Goal: Information Seeking & Learning: Compare options

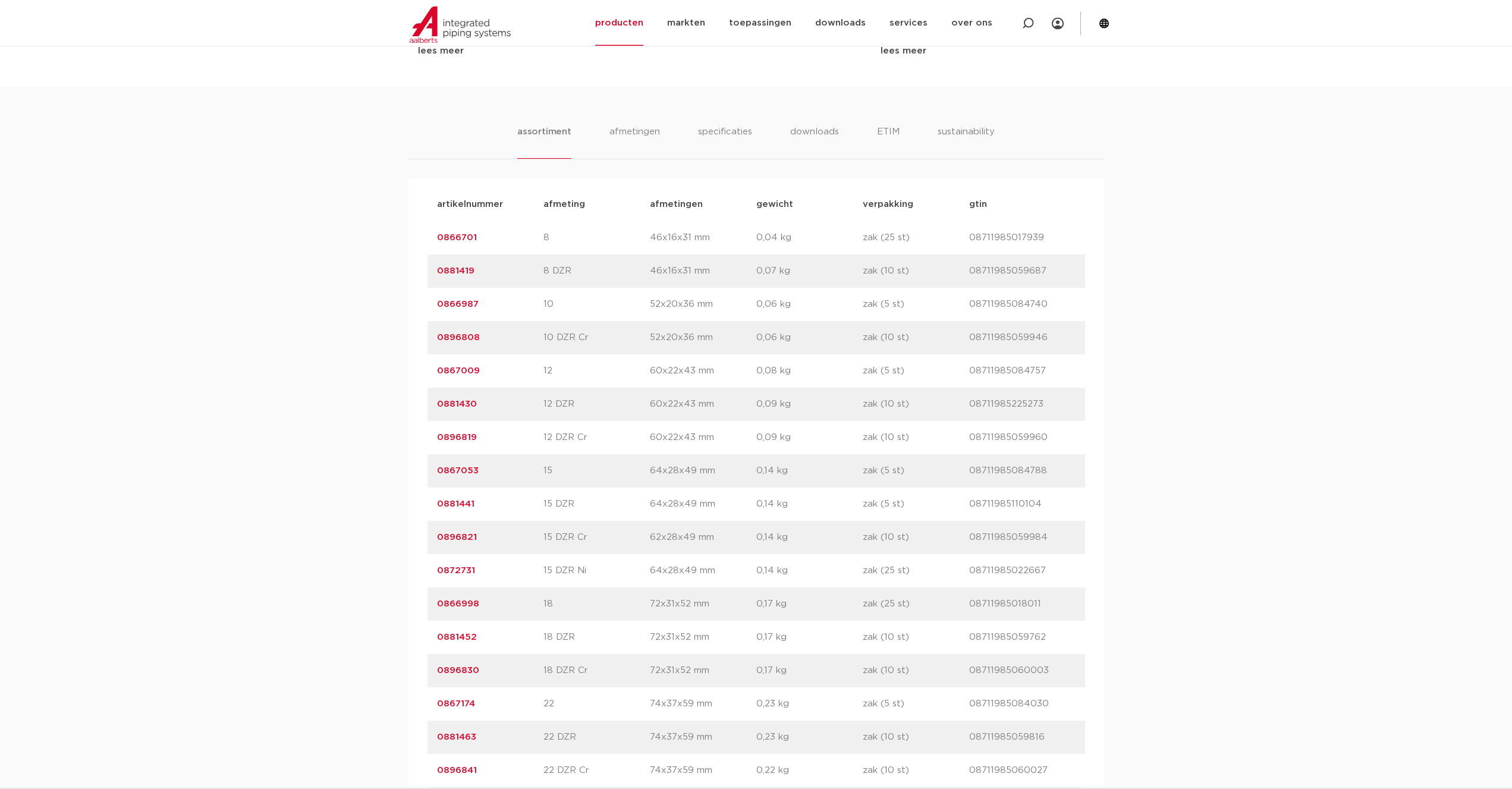
scroll to position [667, 0]
click at [630, 129] on li "afmetingen" at bounding box center [635, 139] width 52 height 34
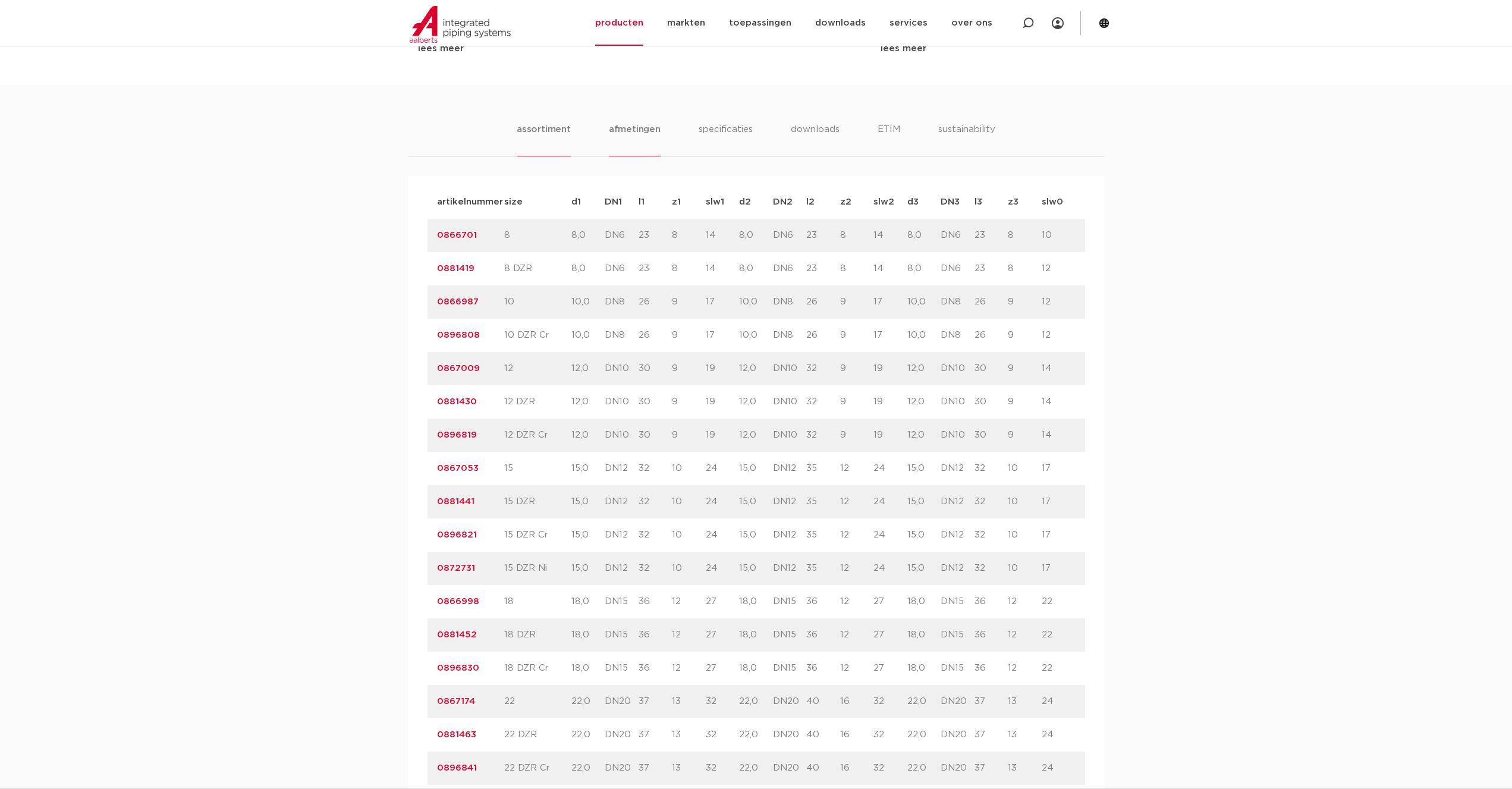
click at [569, 127] on li "assortiment" at bounding box center [543, 139] width 54 height 34
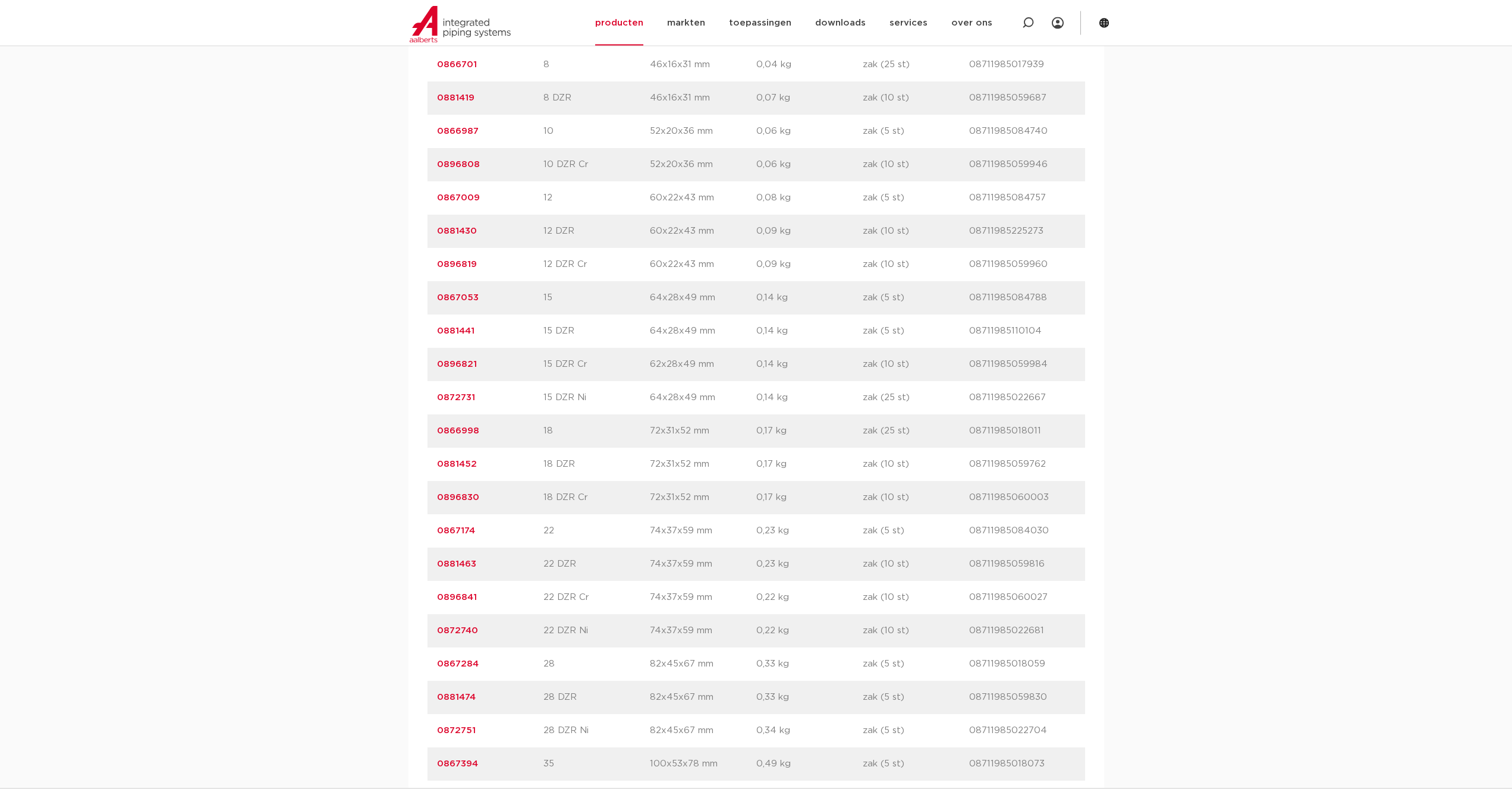
scroll to position [807, 0]
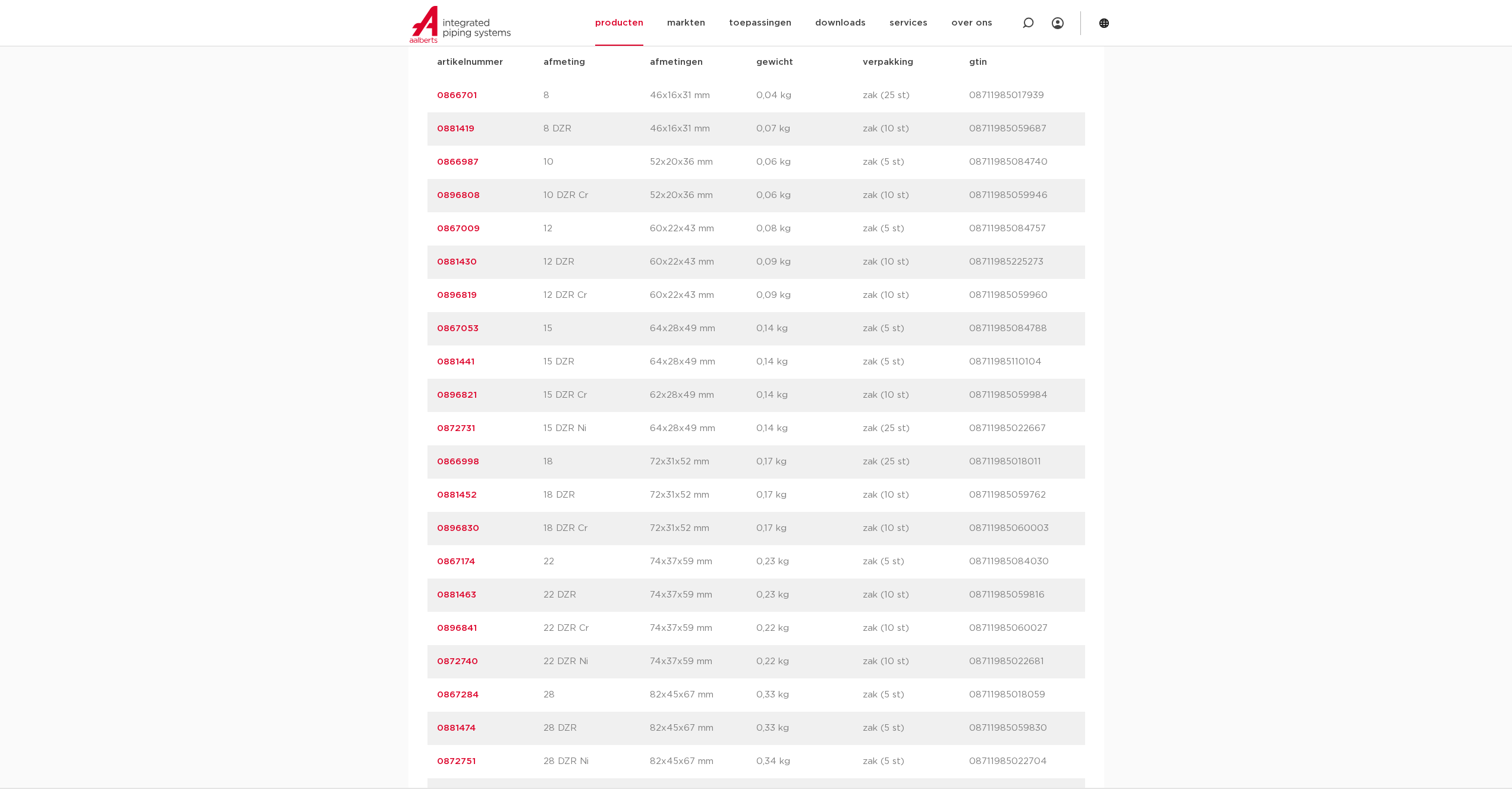
click at [456, 396] on link "0896821" at bounding box center [456, 395] width 40 height 9
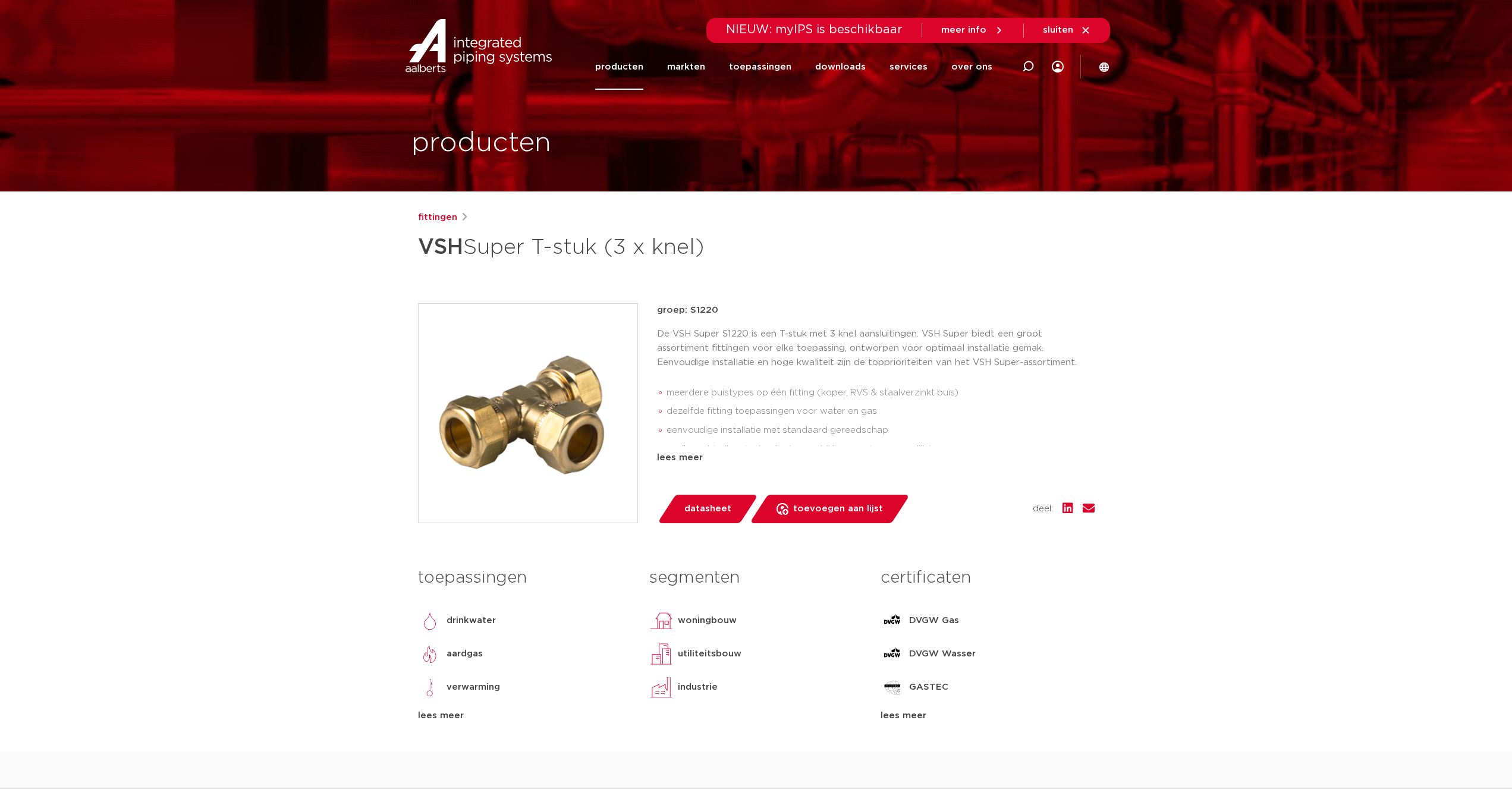
scroll to position [807, 0]
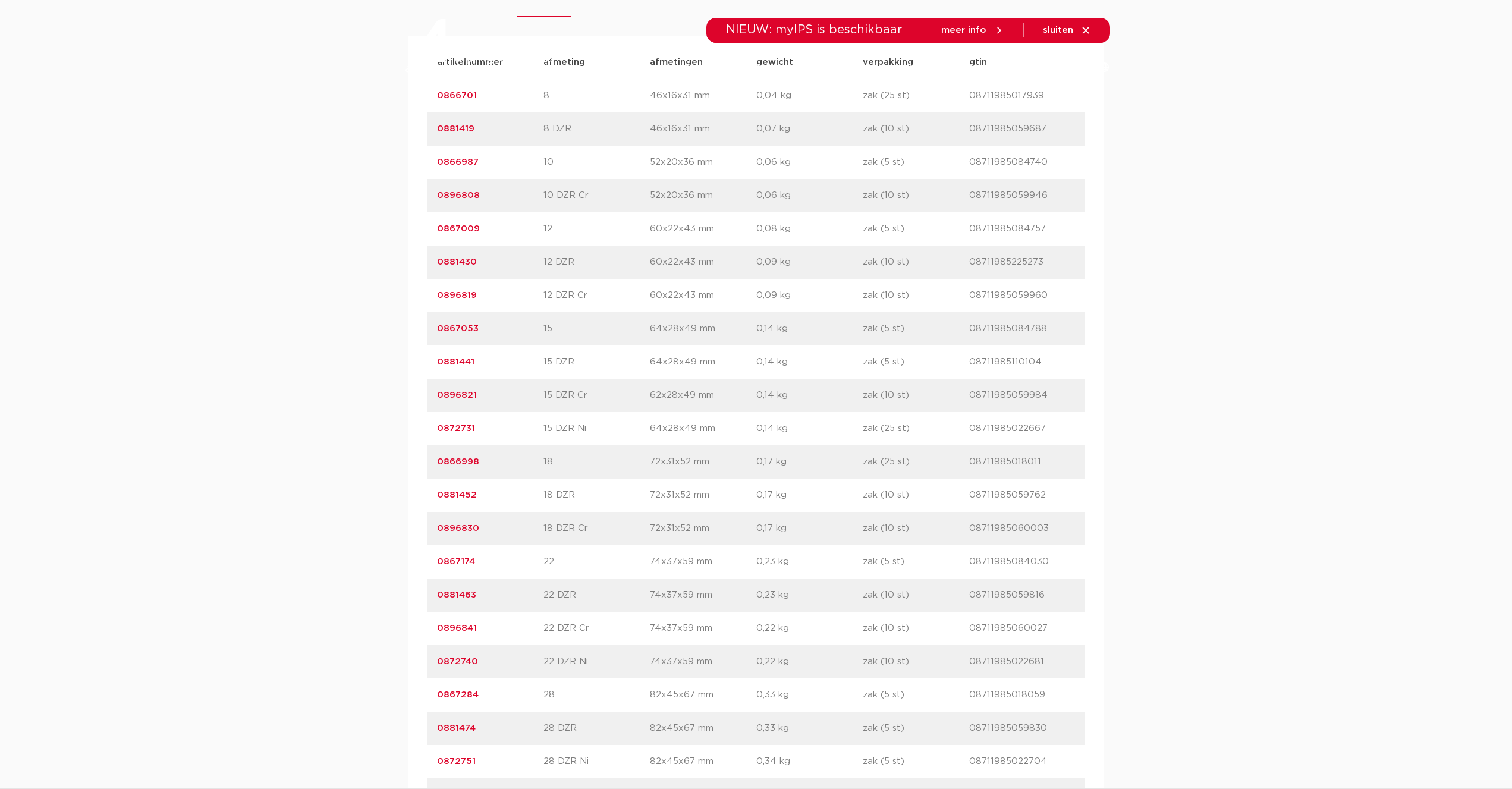
click at [456, 427] on link "0872731" at bounding box center [456, 428] width 38 height 9
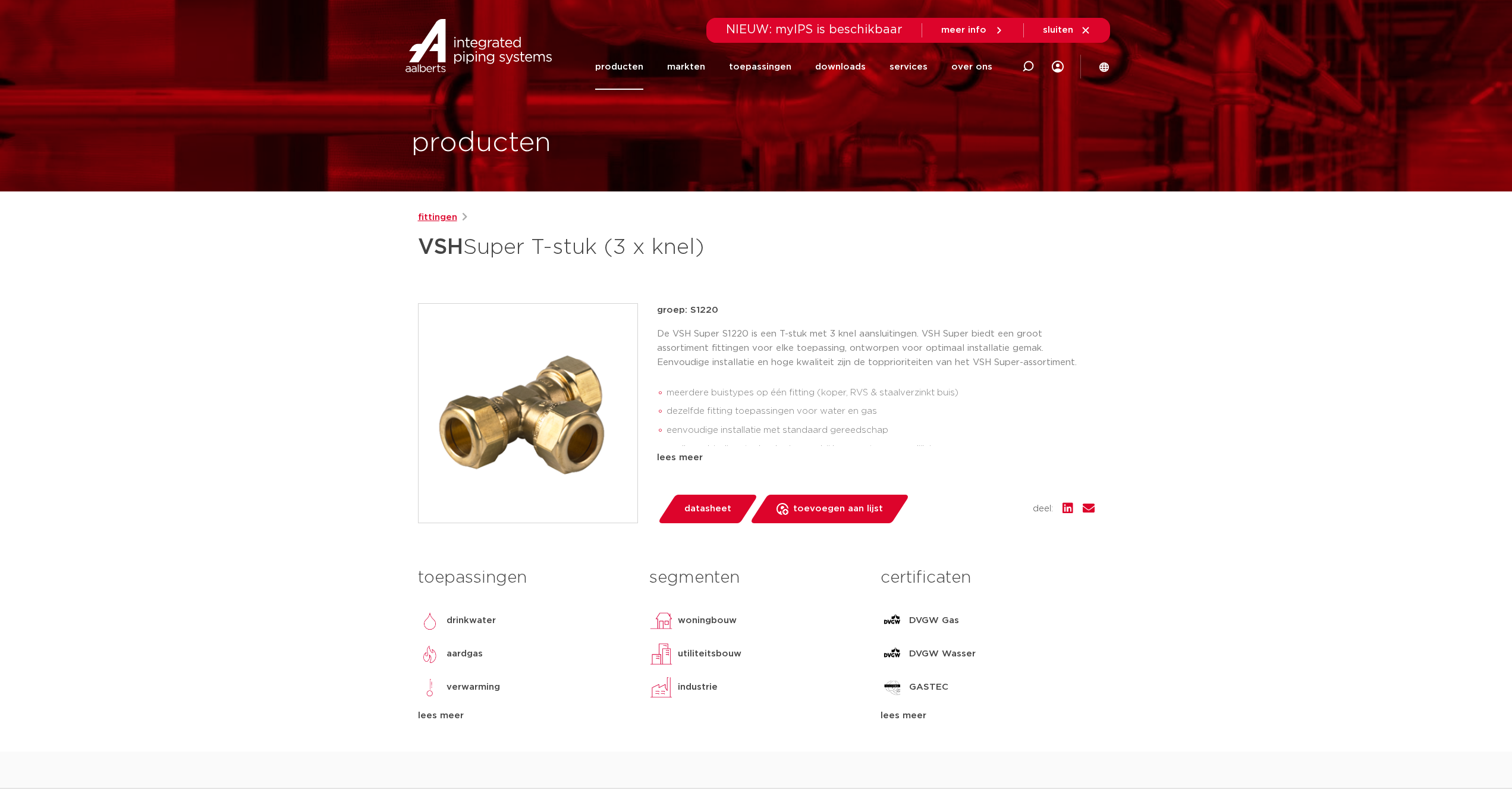
click at [428, 217] on link "fittingen" at bounding box center [437, 217] width 39 height 14
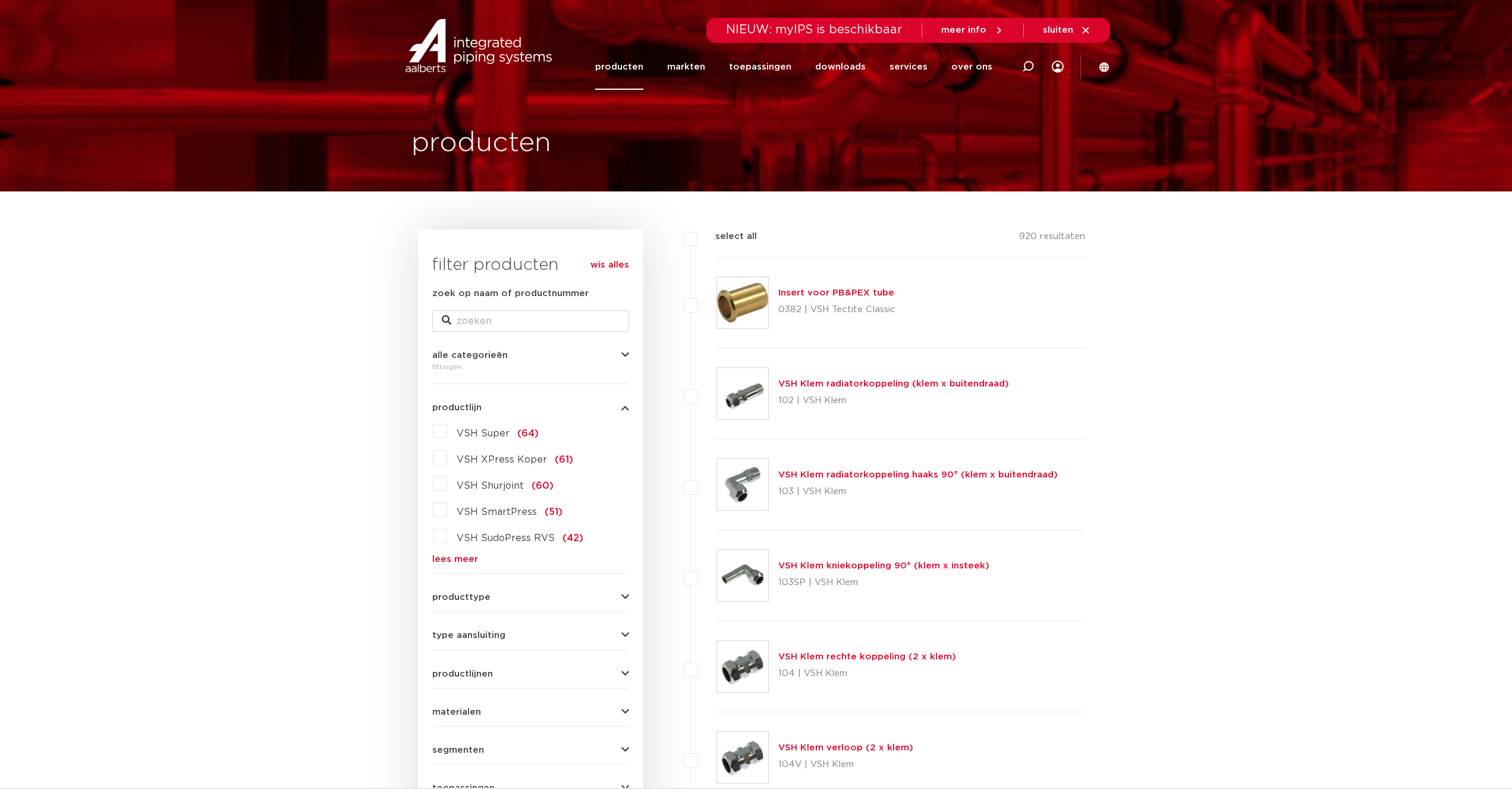
click at [853, 384] on link "VSH Klem radiatorkoppeling (klem x buitendraad)" at bounding box center [894, 384] width 231 height 9
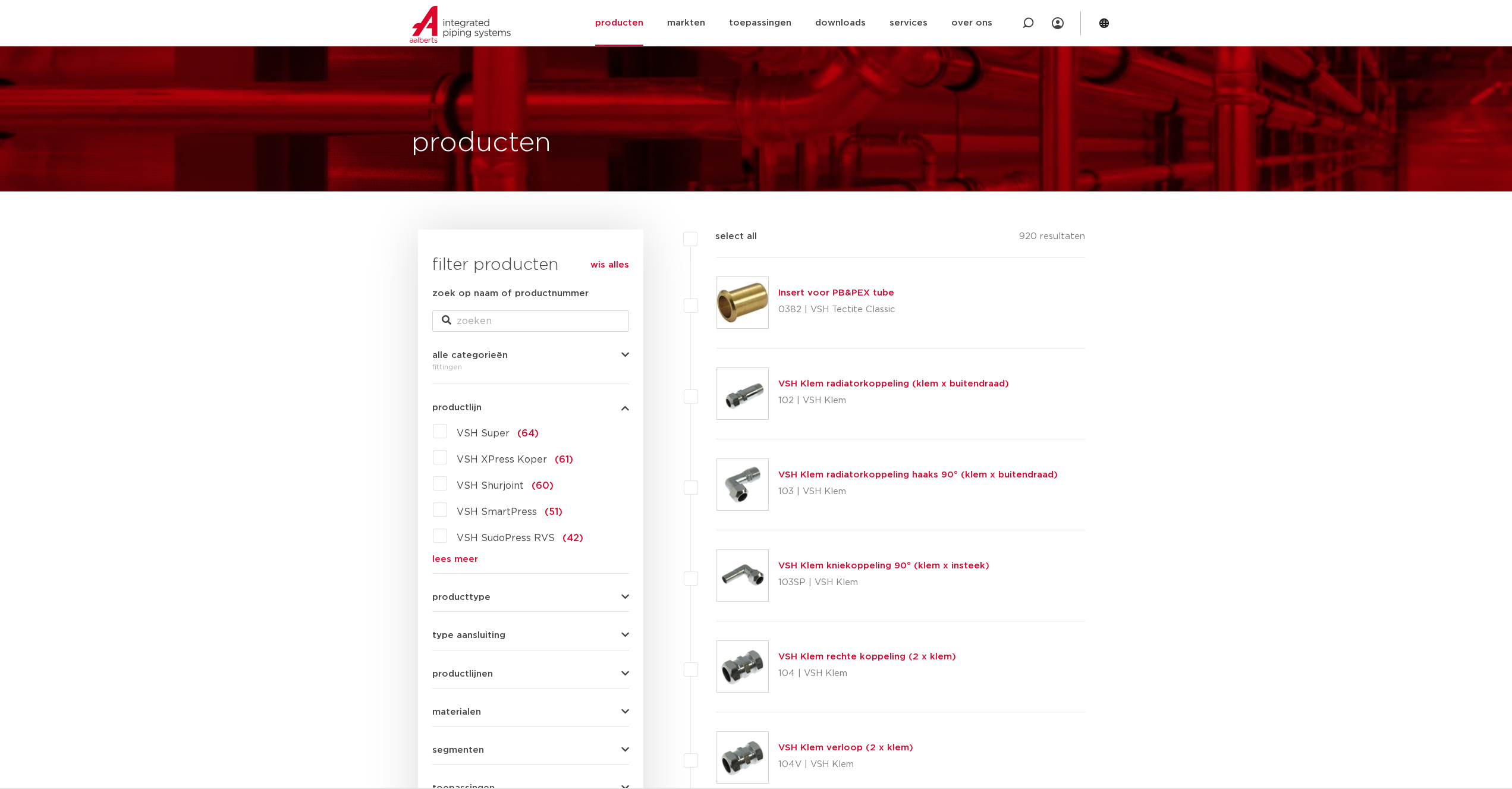
scroll to position [60, 0]
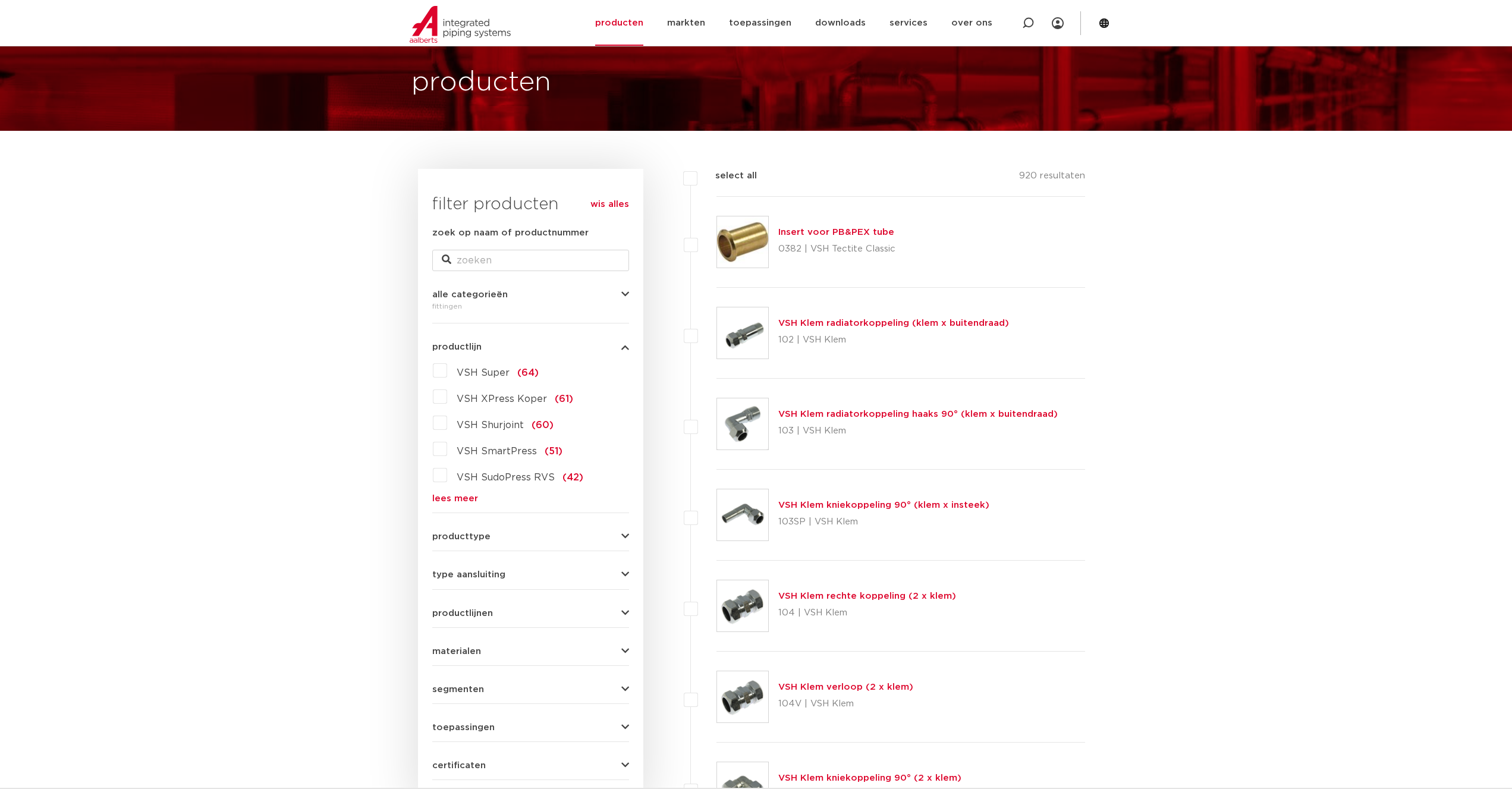
click at [849, 504] on link "VSH Klem kniekoppeling 90° (klem x insteek)" at bounding box center [884, 505] width 211 height 9
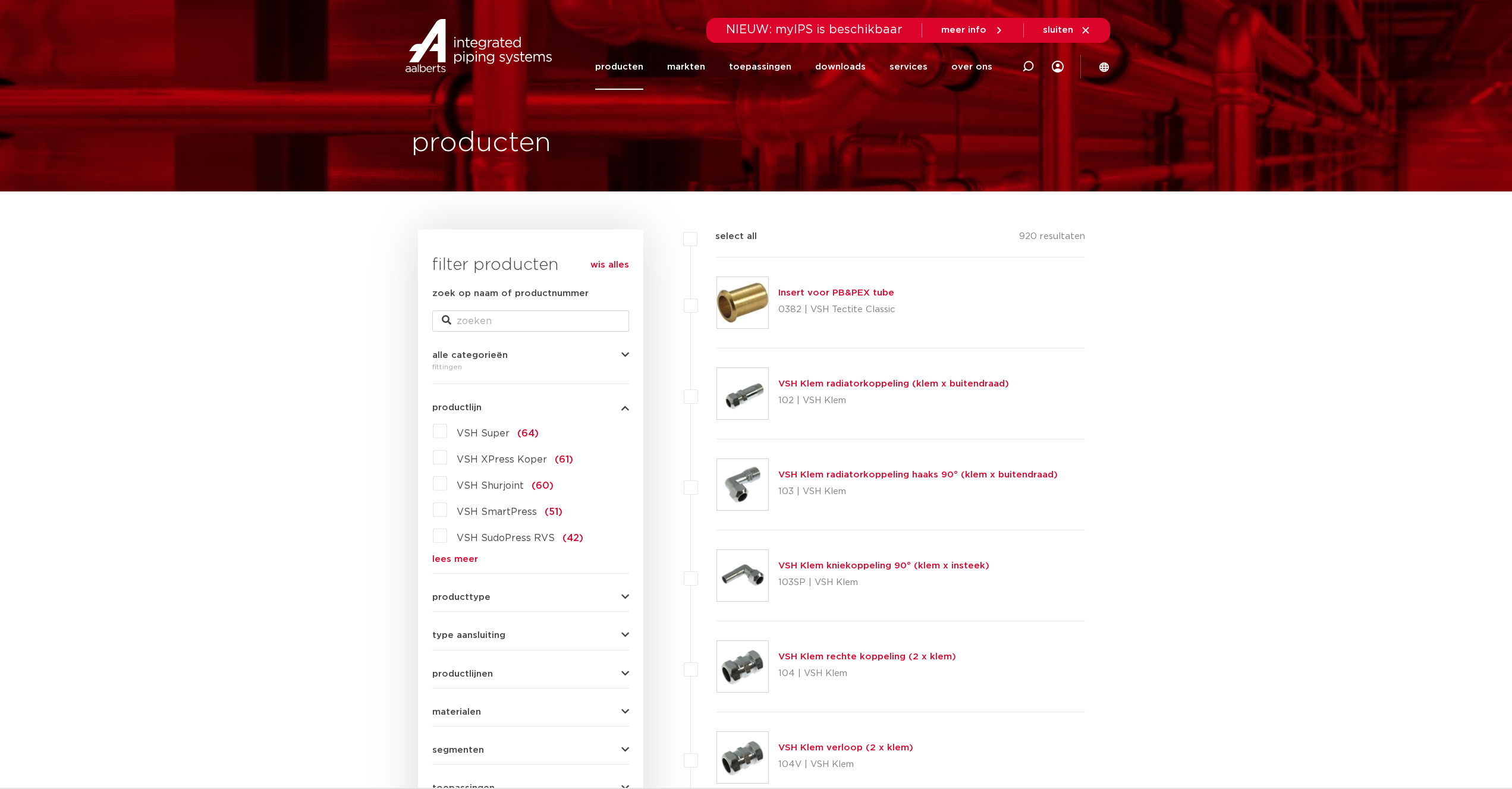
scroll to position [60, 0]
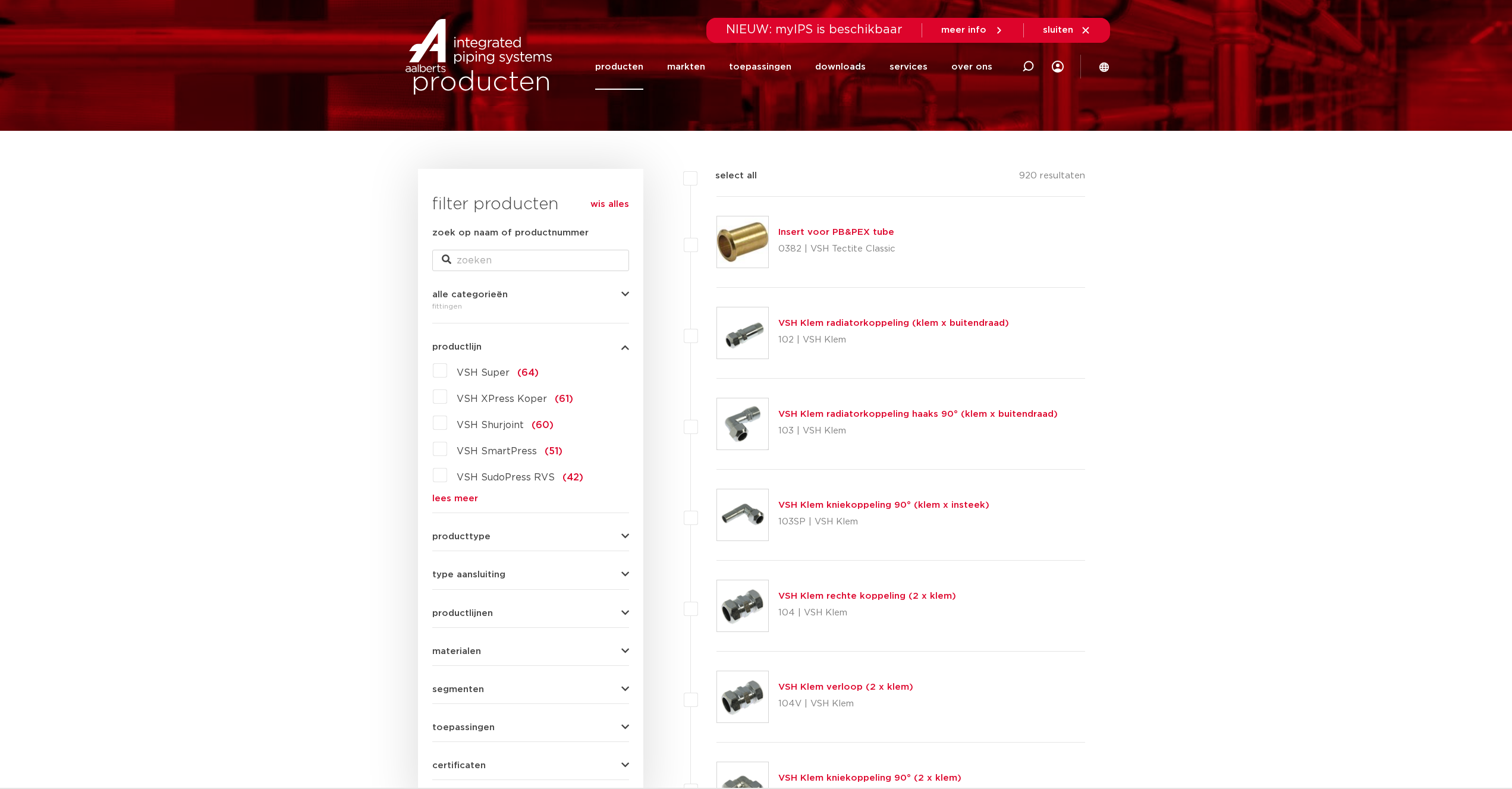
click at [483, 574] on span "type aansluiting" at bounding box center [469, 575] width 73 height 9
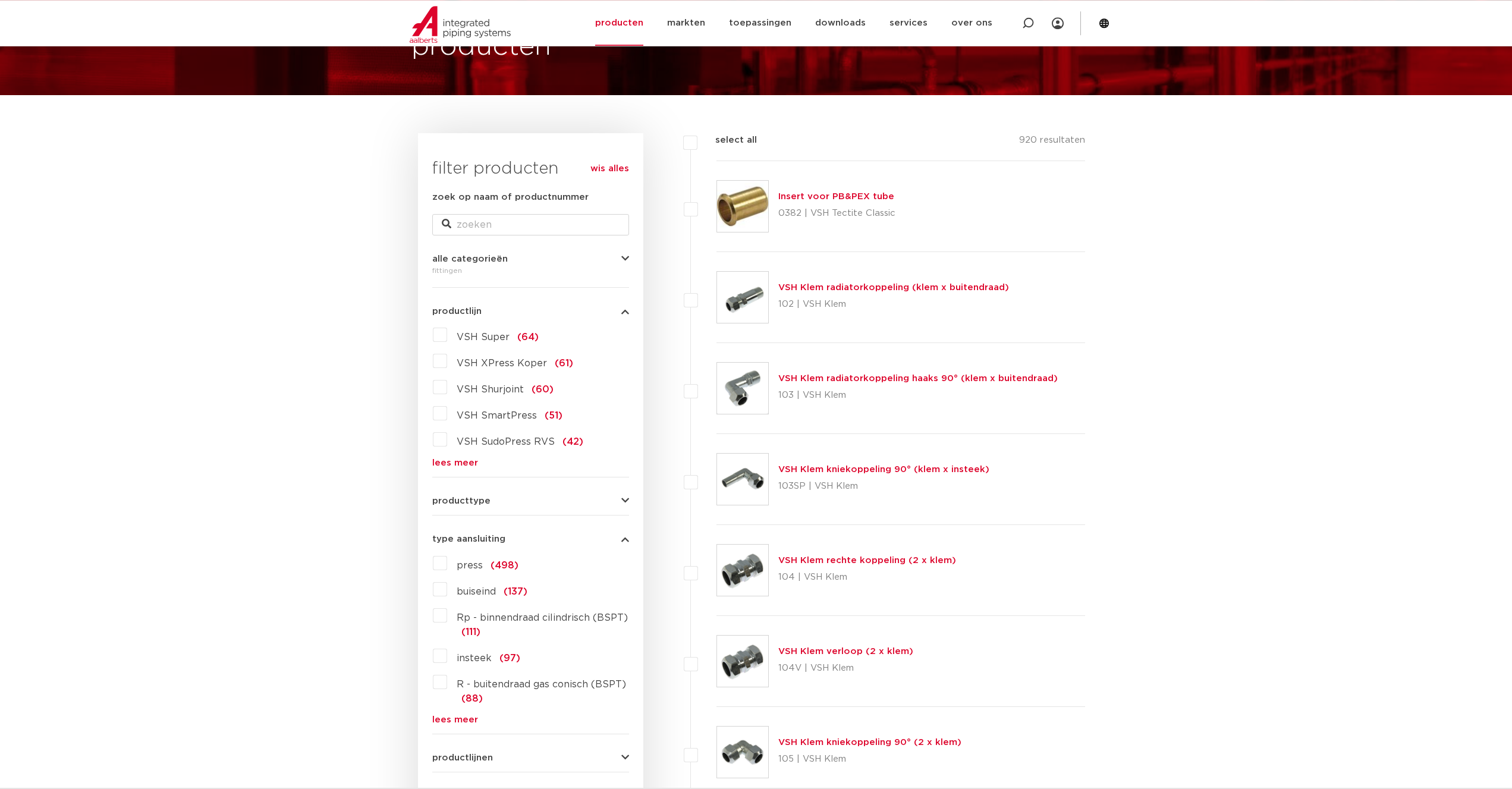
scroll to position [121, 0]
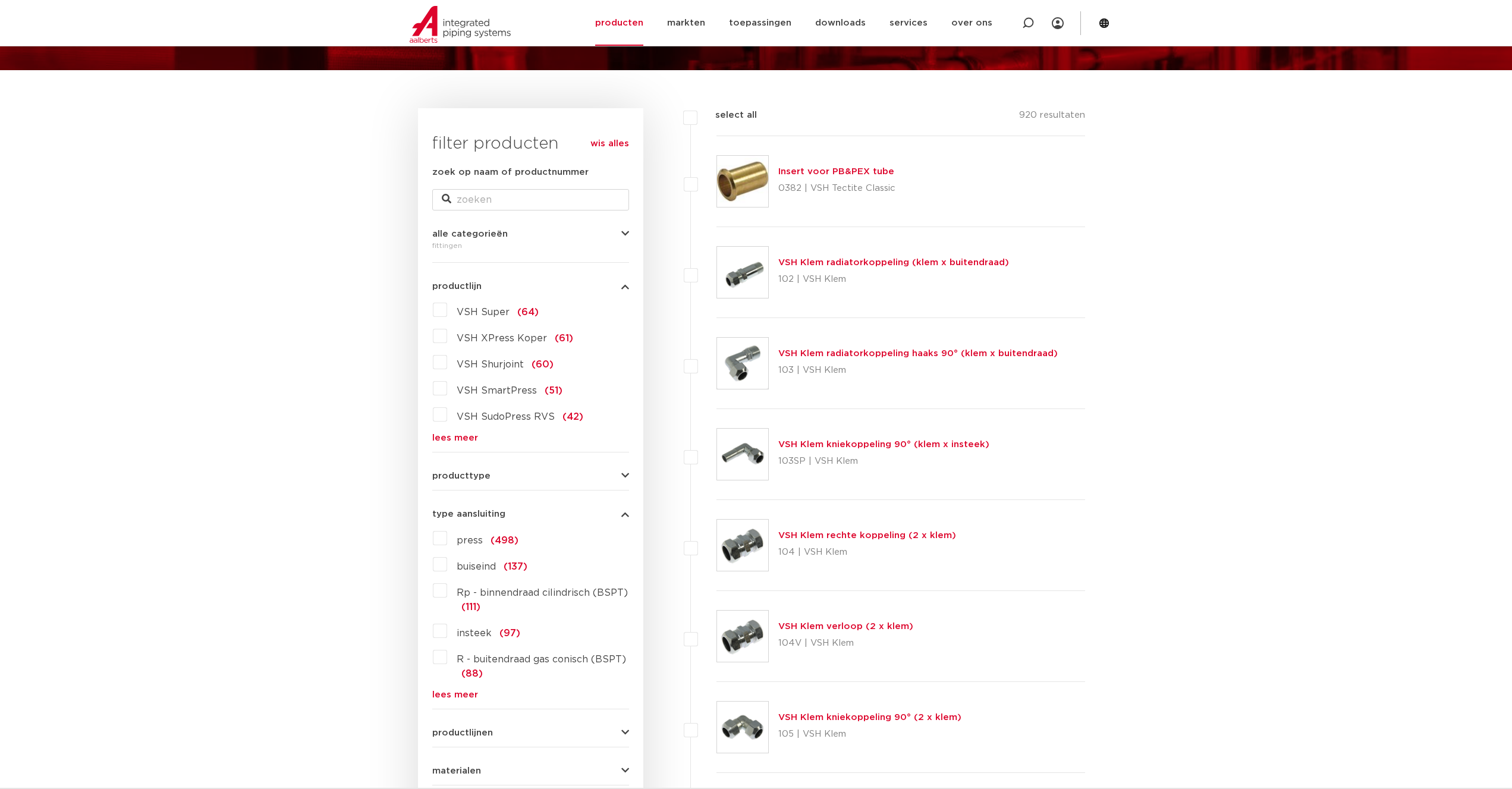
click at [470, 568] on span "buiseind" at bounding box center [476, 566] width 39 height 9
click at [0, 0] on input "buiseind (137)" at bounding box center [0, 0] width 0 height 0
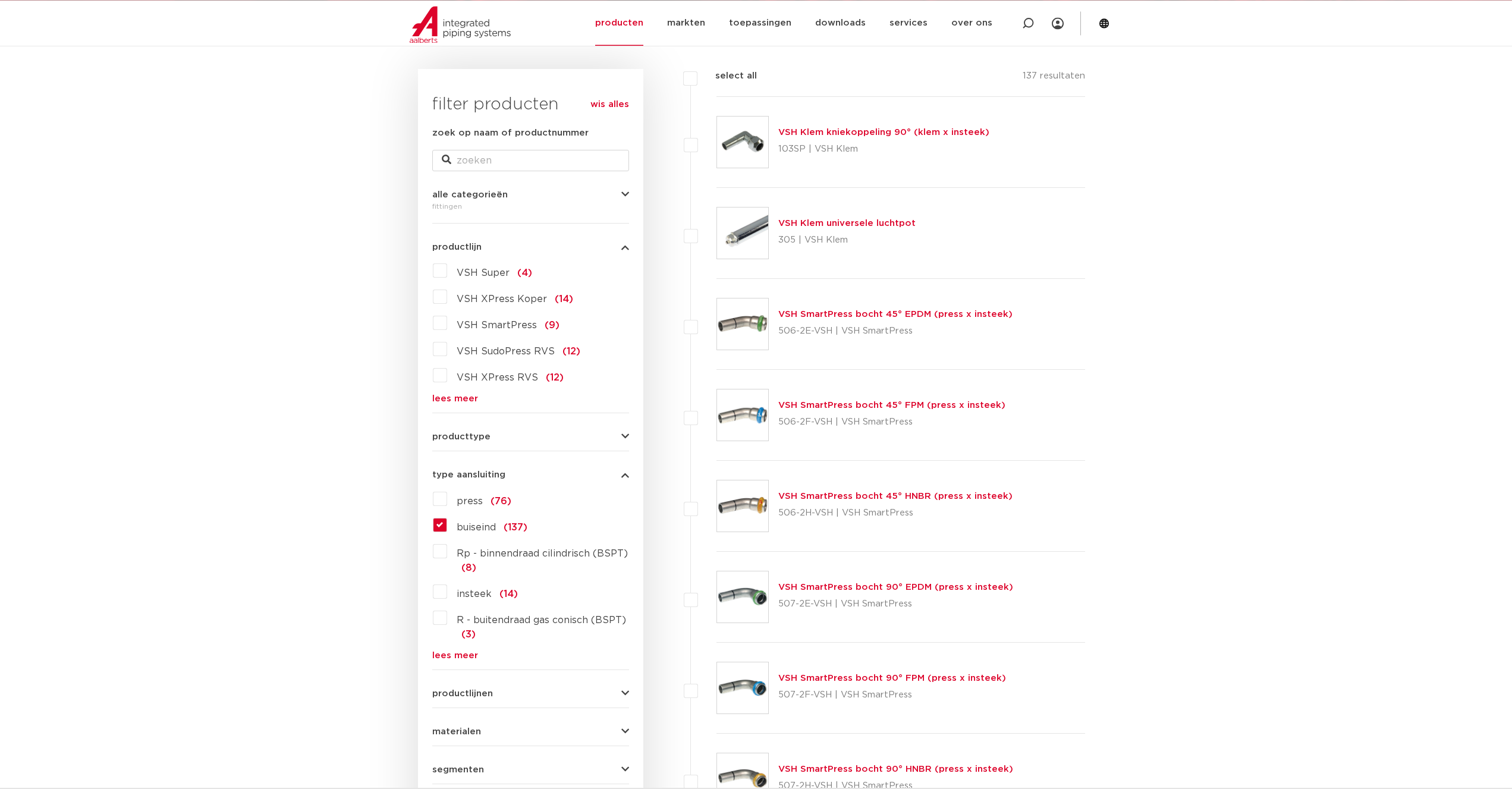
scroll to position [182, 0]
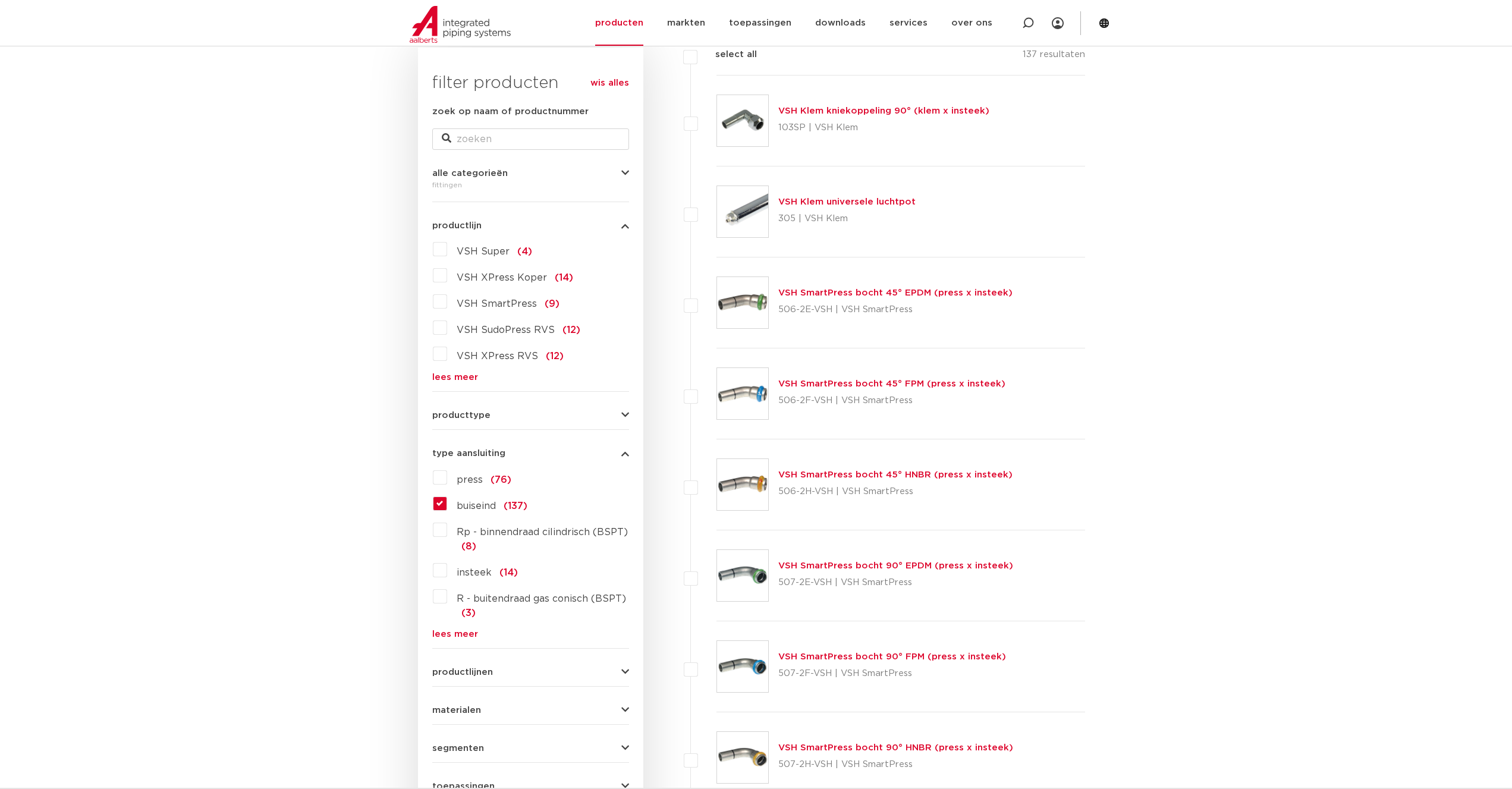
click at [447, 571] on label "insteek (14)" at bounding box center [482, 569] width 71 height 19
click at [0, 0] on input "insteek (14)" at bounding box center [0, 0] width 0 height 0
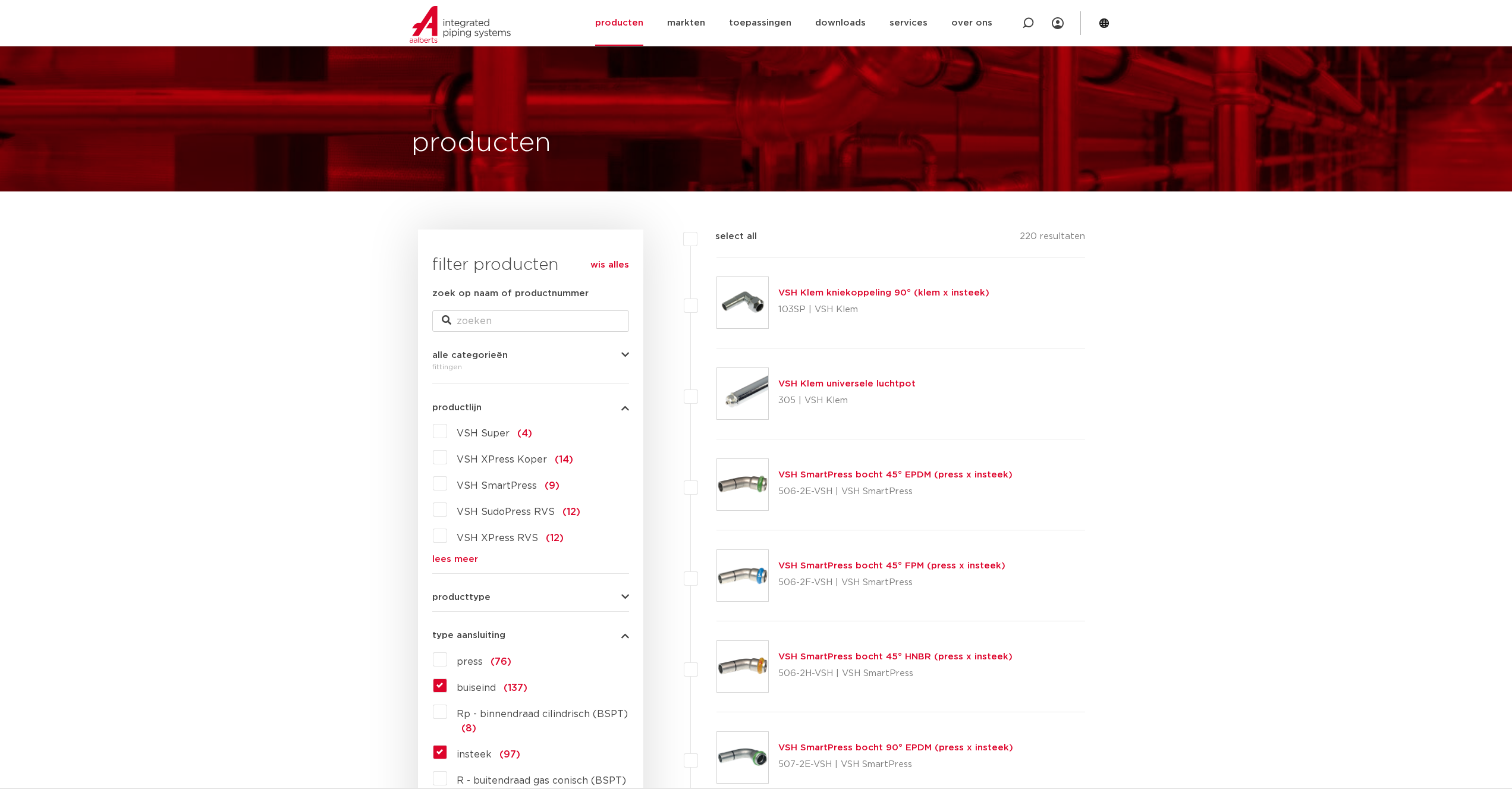
scroll to position [182, 0]
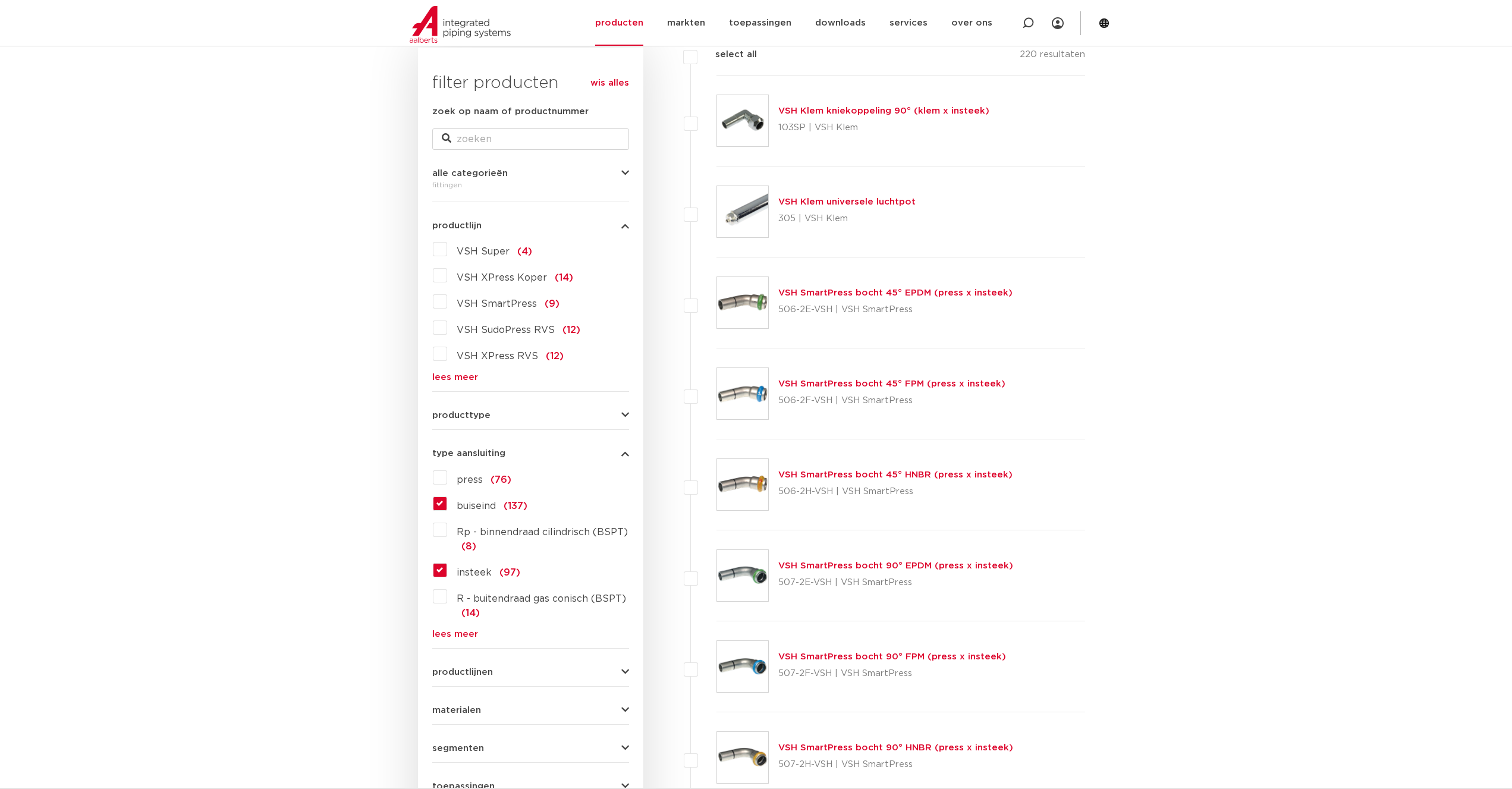
click at [447, 501] on label "buiseind (137)" at bounding box center [487, 503] width 80 height 19
click at [0, 0] on input "buiseind (137)" at bounding box center [0, 0] width 0 height 0
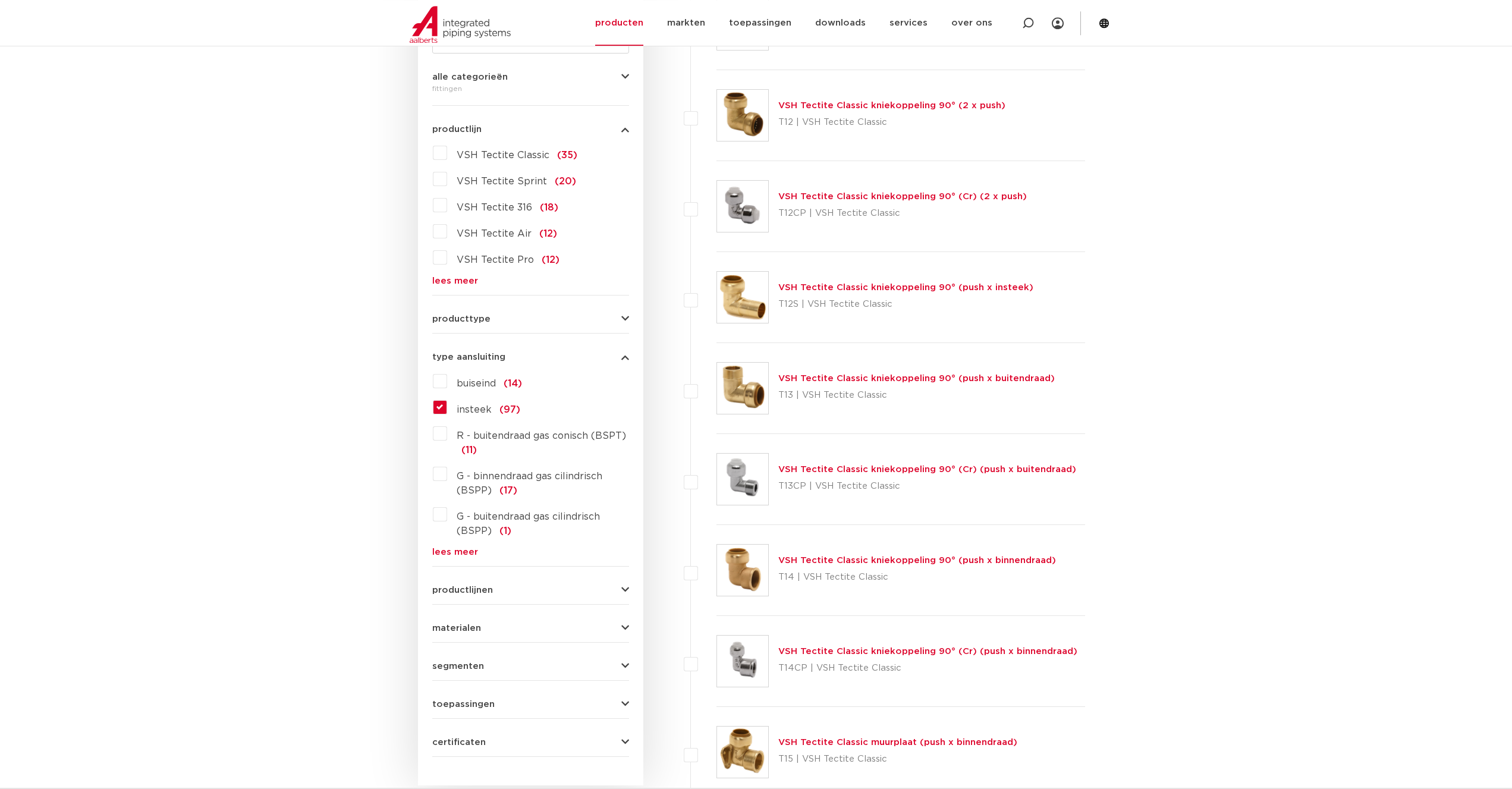
scroll to position [303, 0]
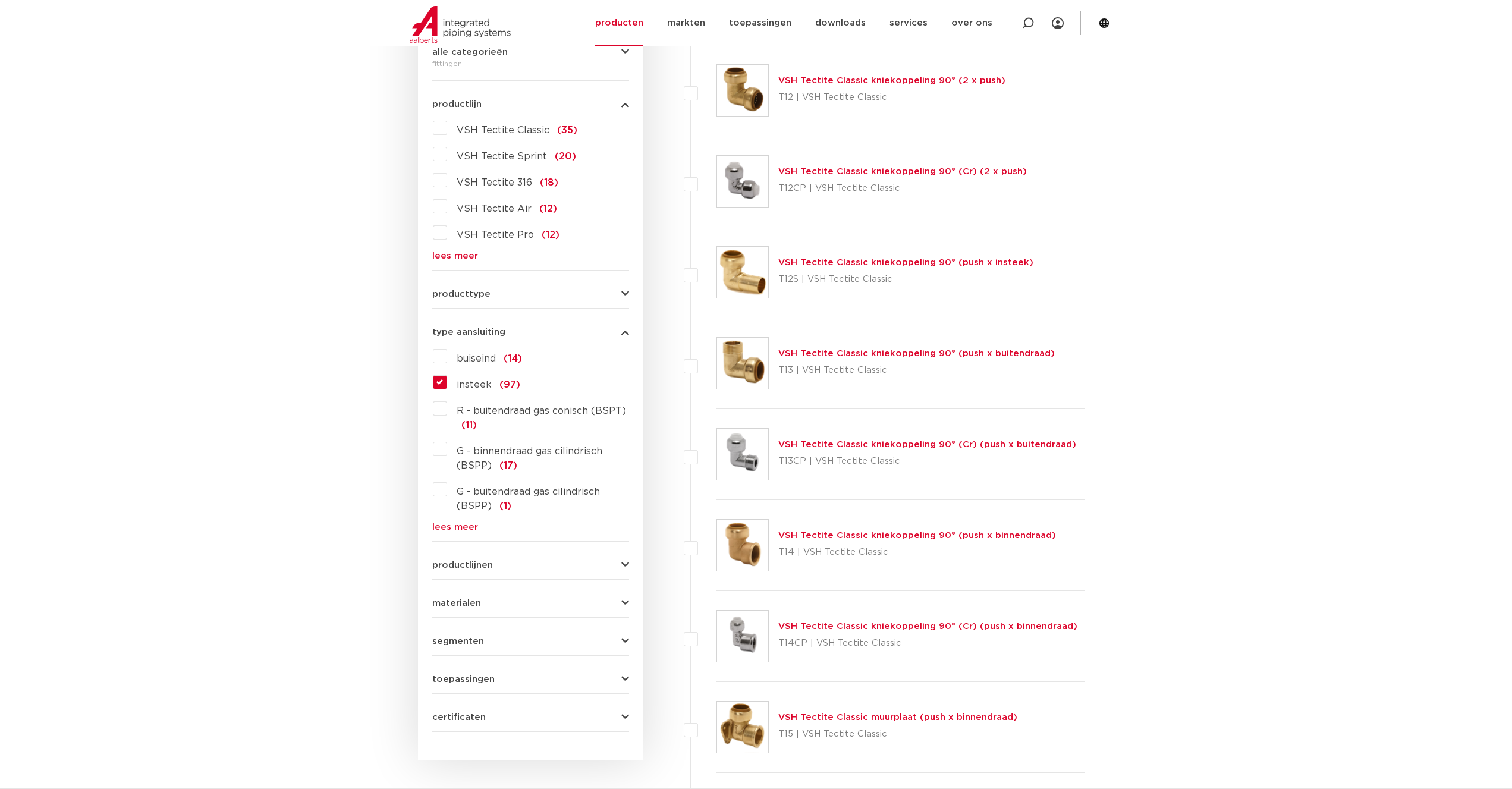
click at [452, 526] on link "lees meer" at bounding box center [530, 527] width 197 height 9
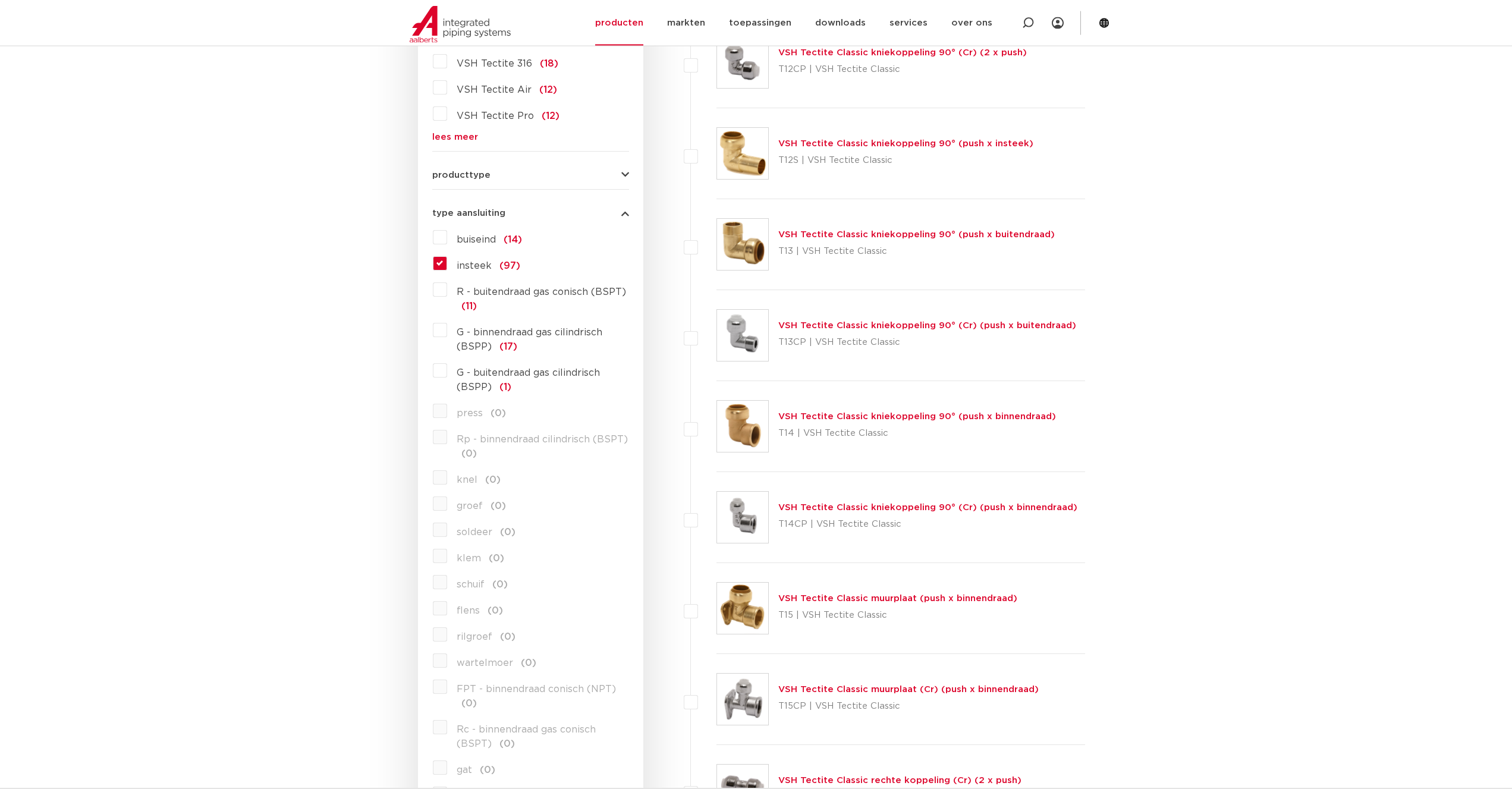
scroll to position [243, 0]
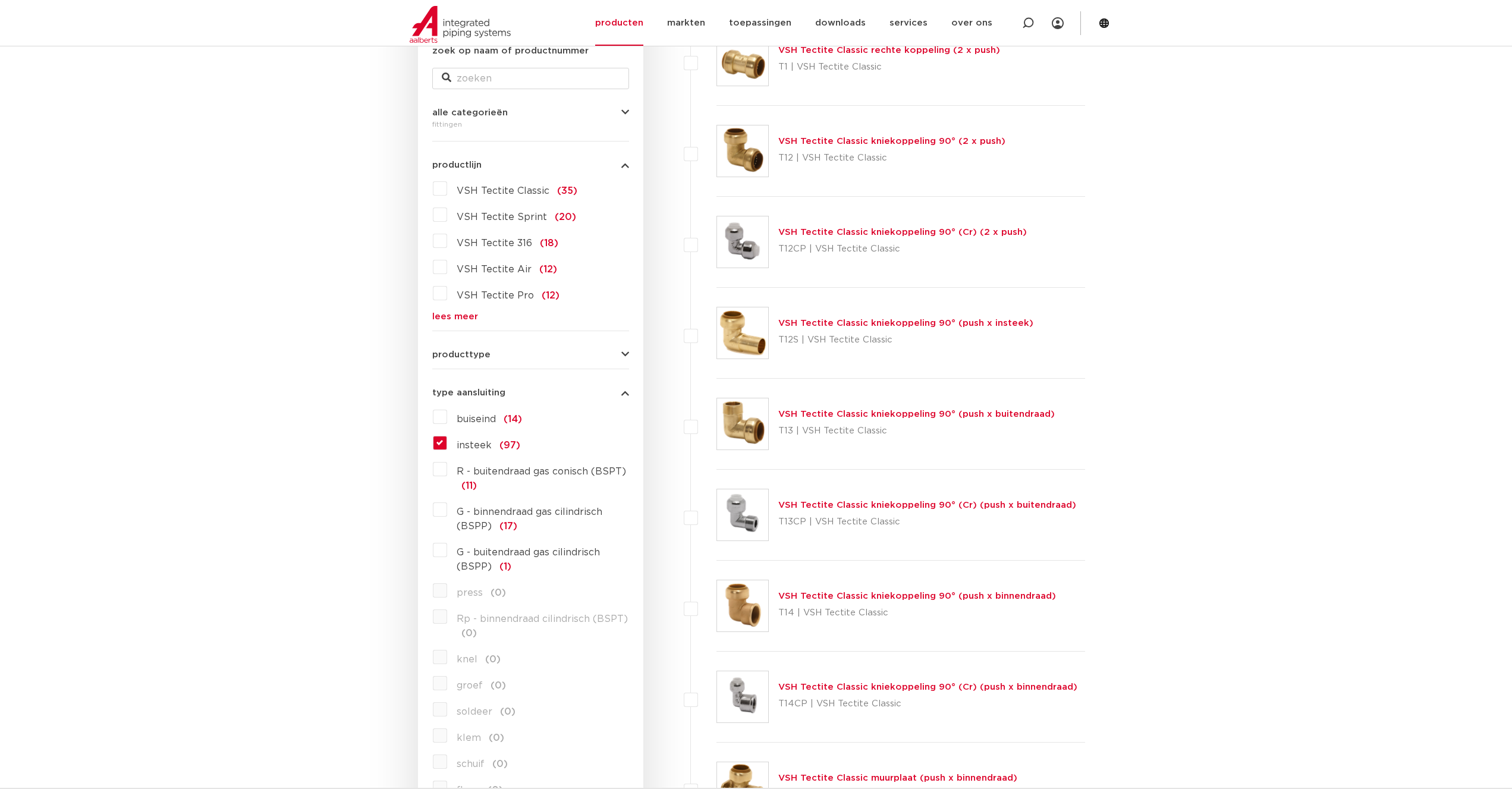
click at [626, 391] on icon "button" at bounding box center [625, 393] width 8 height 9
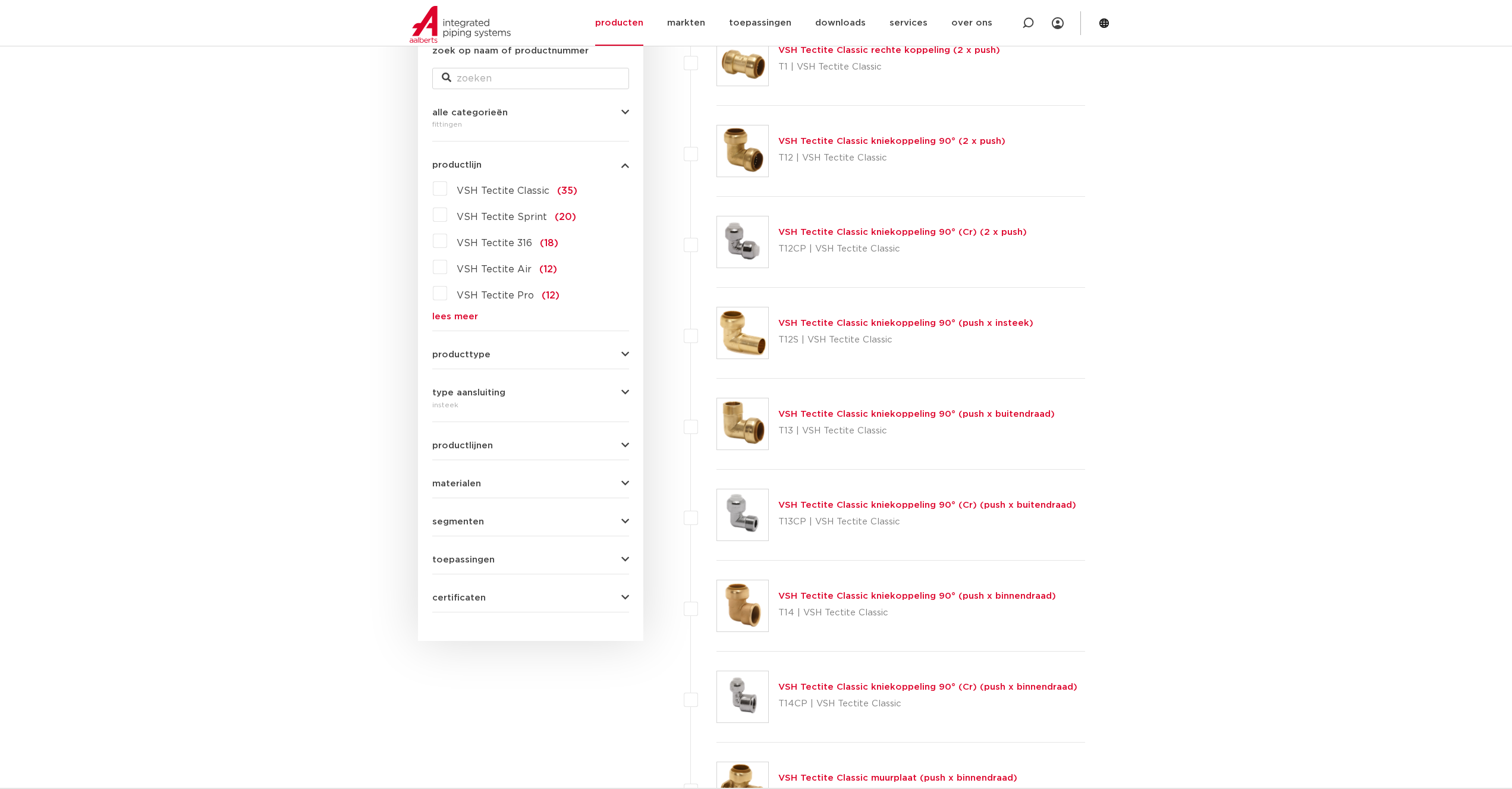
click at [476, 559] on span "toepassingen" at bounding box center [463, 559] width 63 height 9
click at [486, 584] on span "verwarming" at bounding box center [485, 585] width 57 height 9
click at [0, 0] on input "verwarming (85)" at bounding box center [0, 0] width 0 height 0
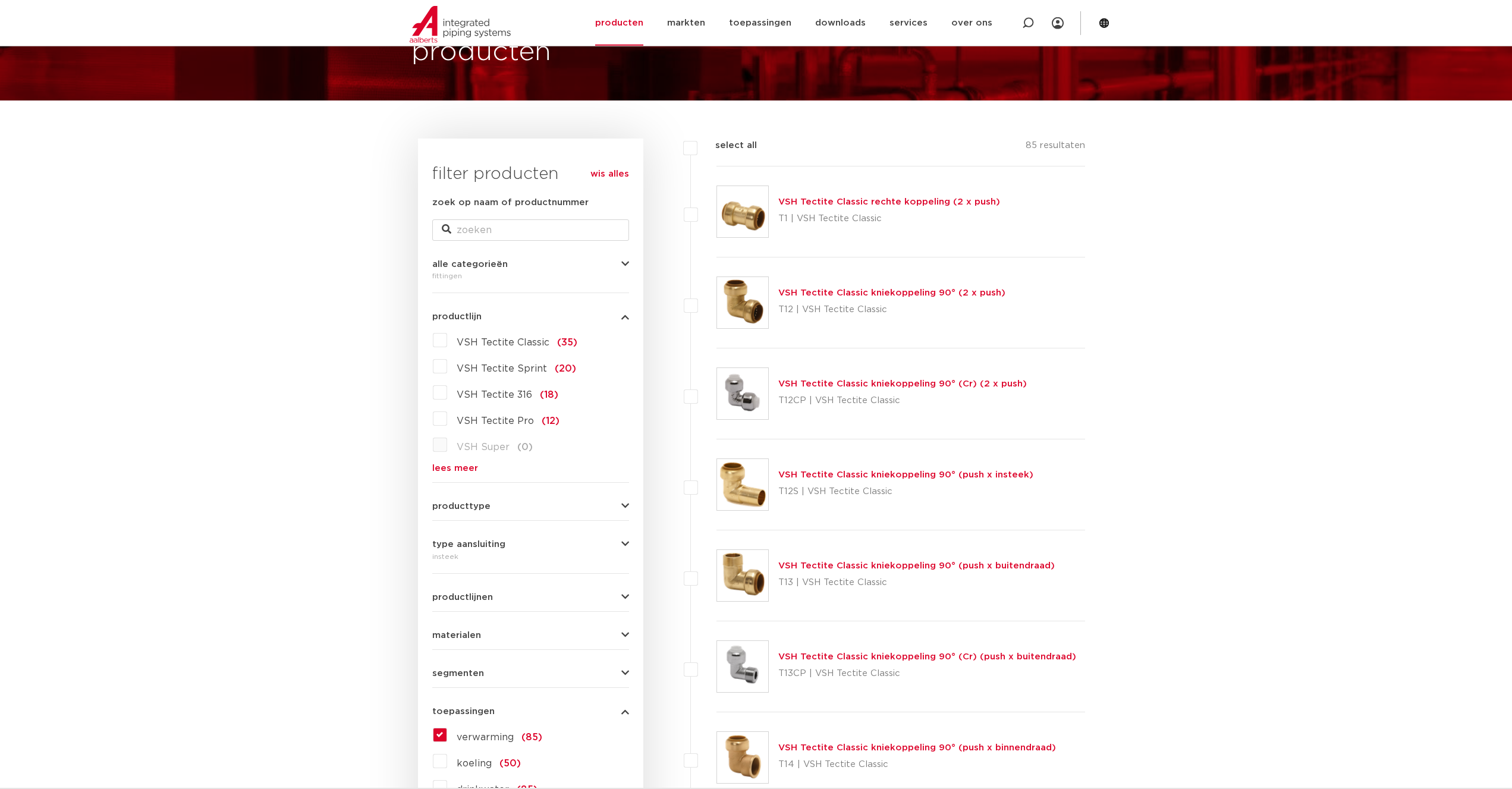
scroll to position [121, 0]
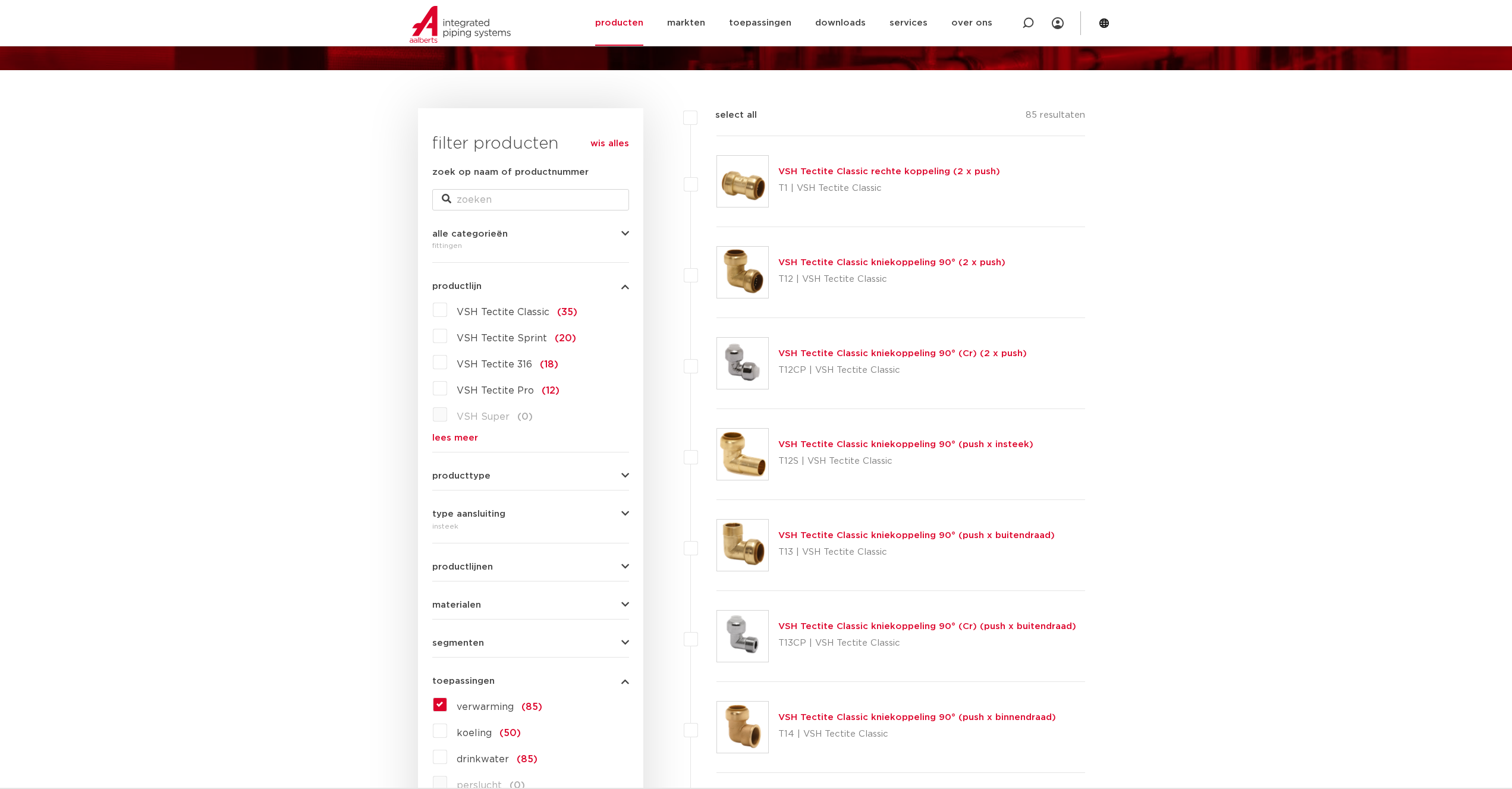
click at [624, 232] on icon "button" at bounding box center [625, 234] width 8 height 9
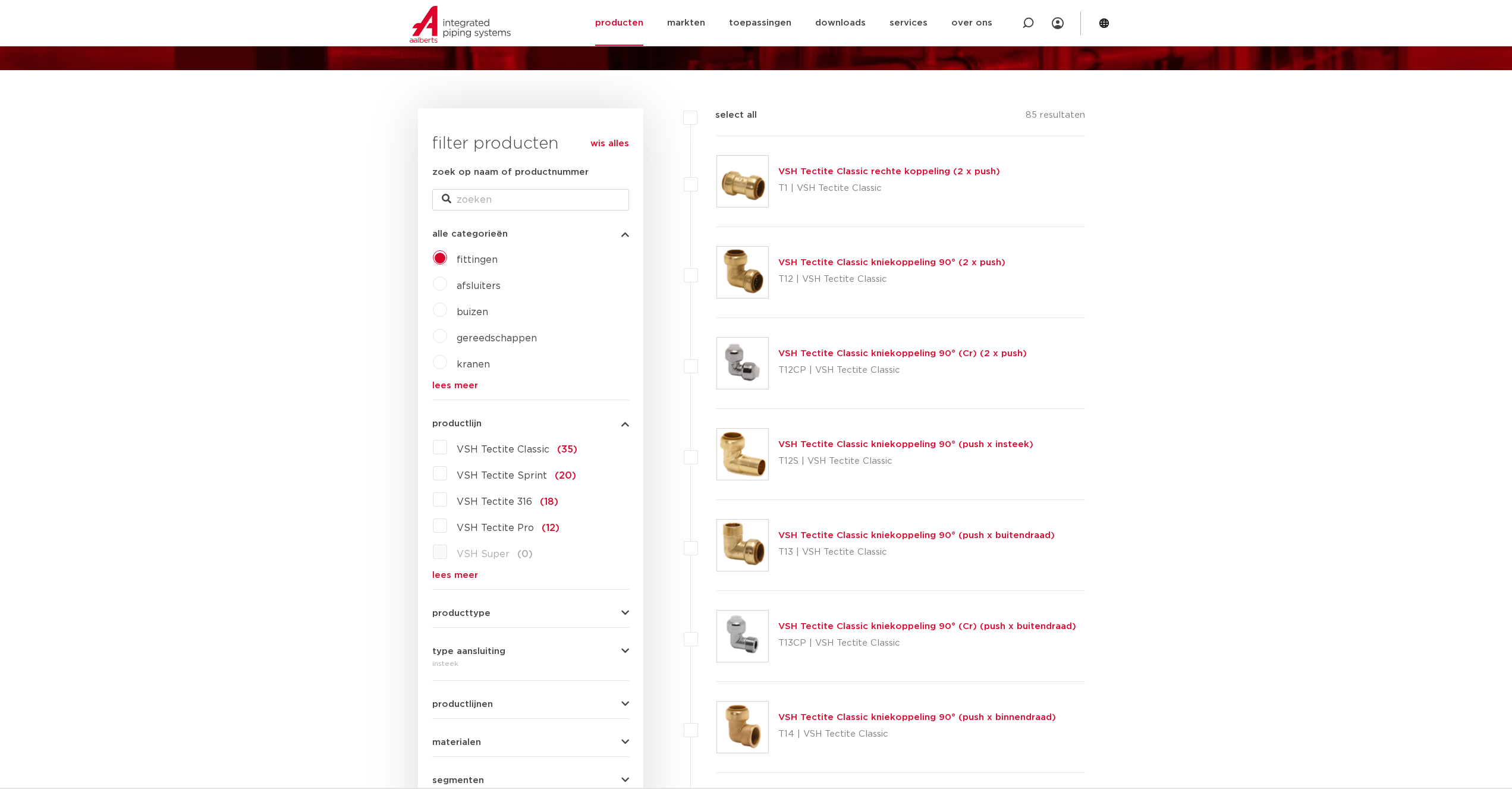
click at [463, 385] on link "lees meer" at bounding box center [530, 385] width 197 height 9
click at [622, 232] on icon "button" at bounding box center [625, 234] width 8 height 9
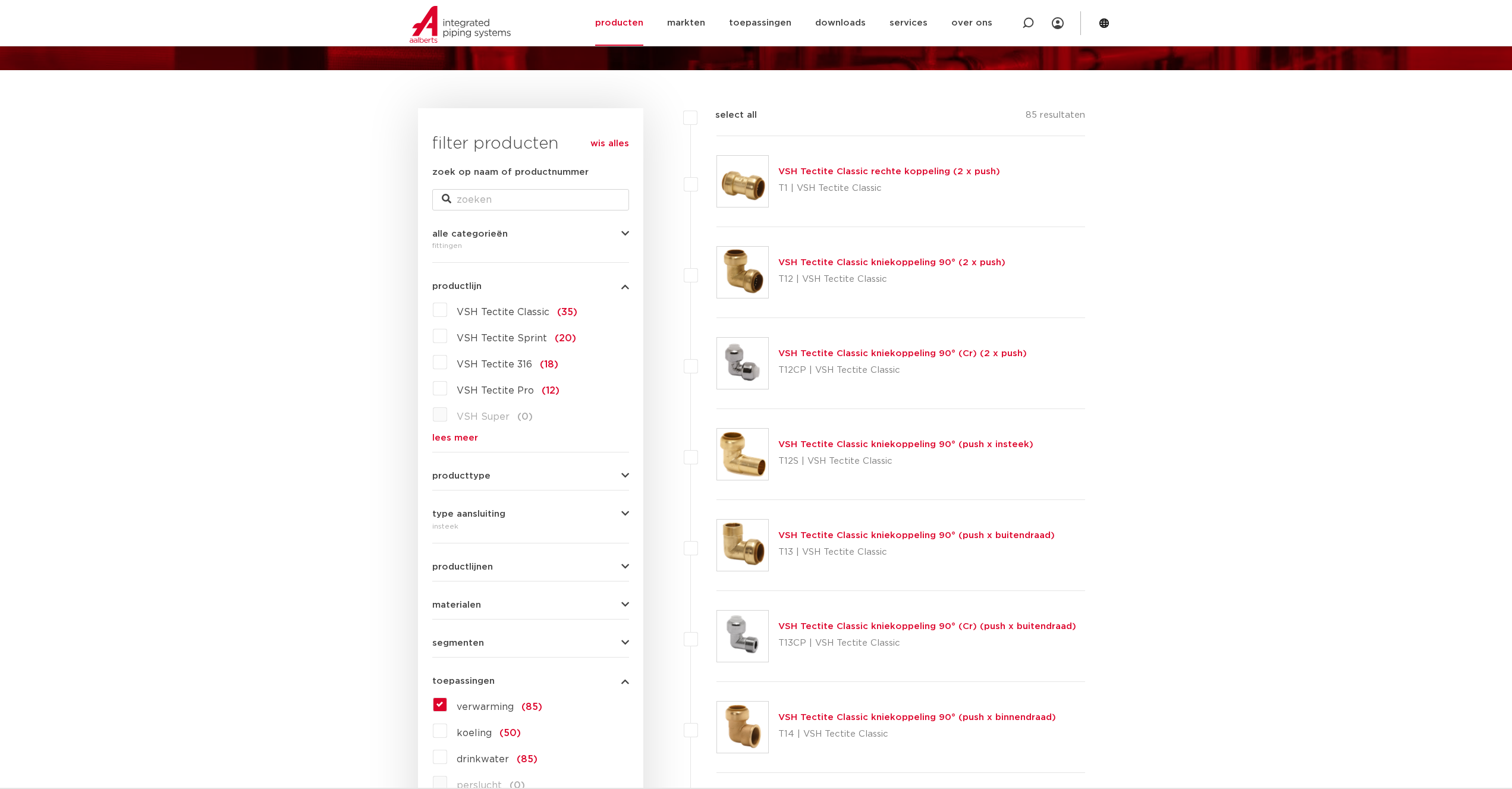
click at [625, 286] on icon "button" at bounding box center [625, 286] width 8 height 9
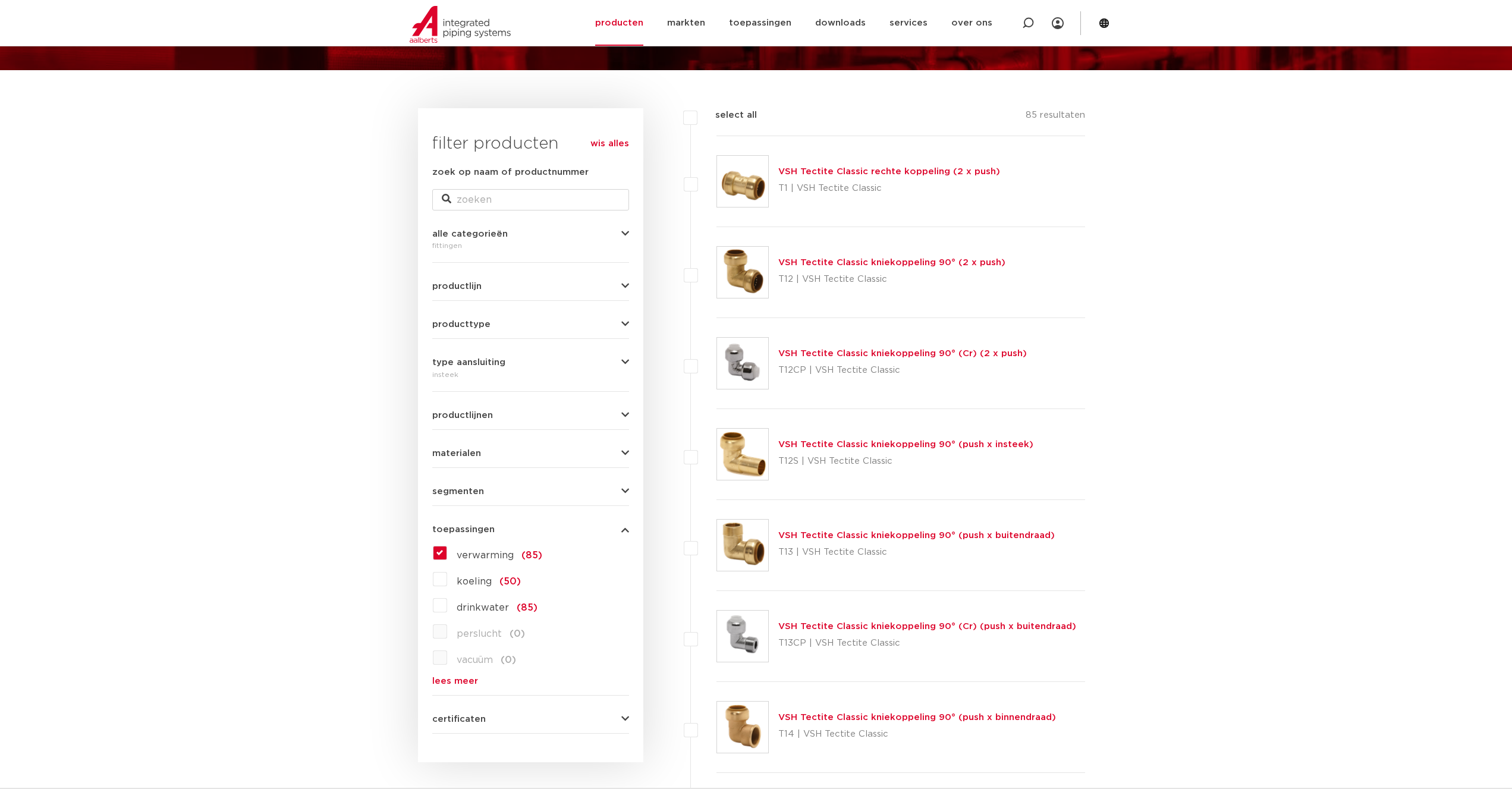
click at [620, 327] on button "producttype" at bounding box center [530, 324] width 197 height 9
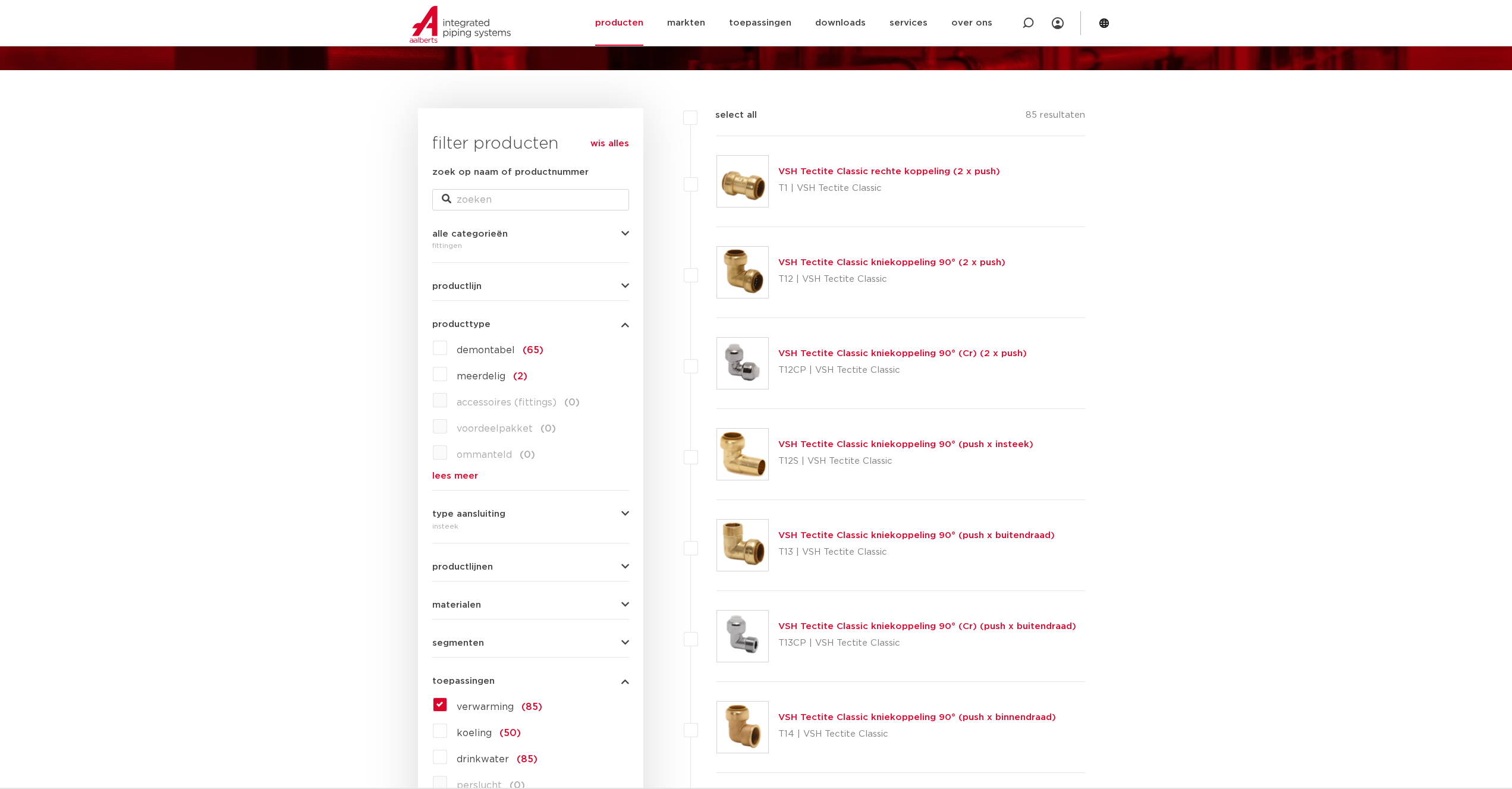
click at [456, 475] on link "lees meer" at bounding box center [530, 476] width 197 height 9
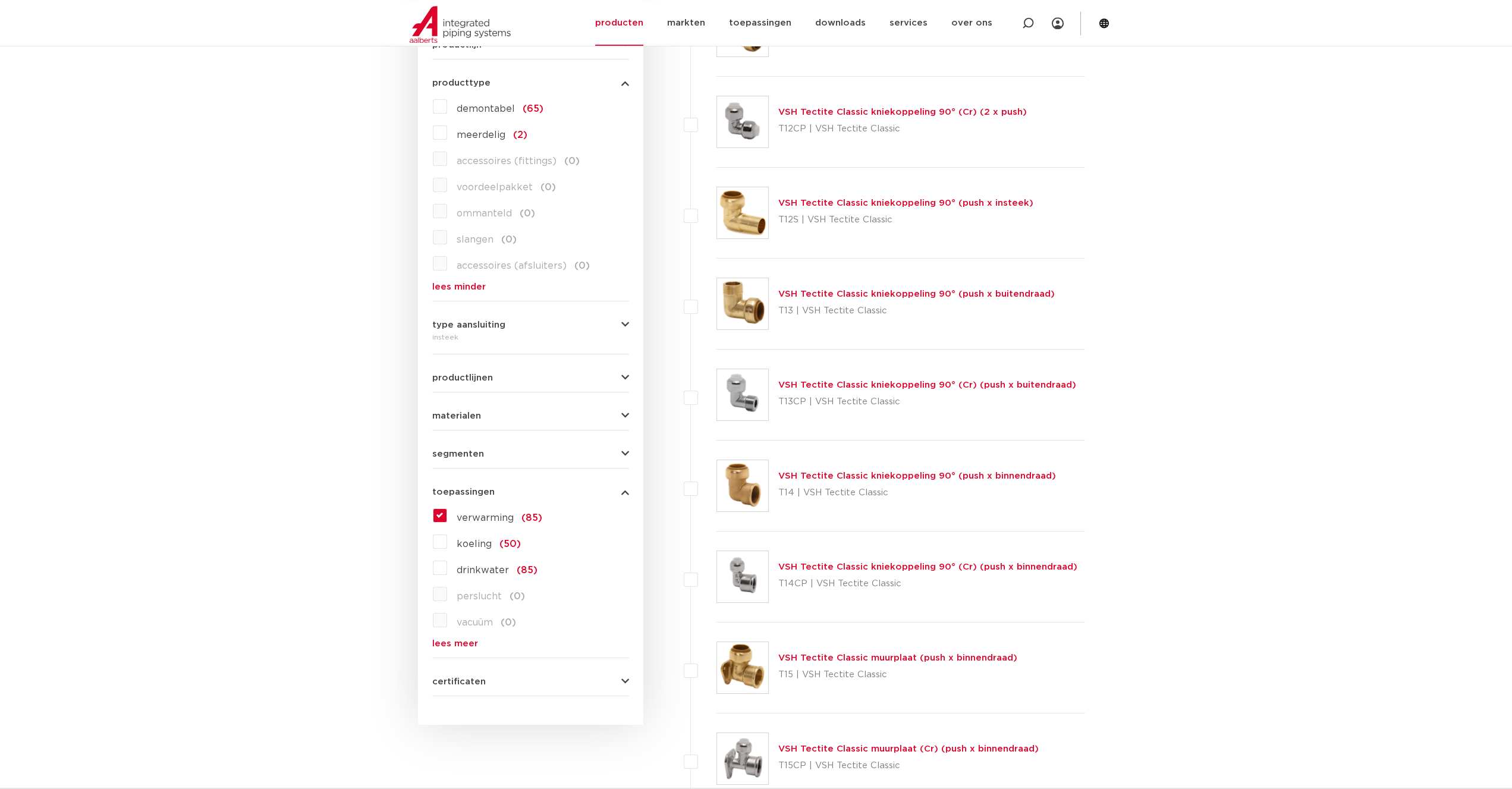
scroll to position [364, 0]
click at [447, 512] on label "verwarming (85)" at bounding box center [495, 514] width 95 height 19
click at [0, 0] on input "verwarming (85)" at bounding box center [0, 0] width 0 height 0
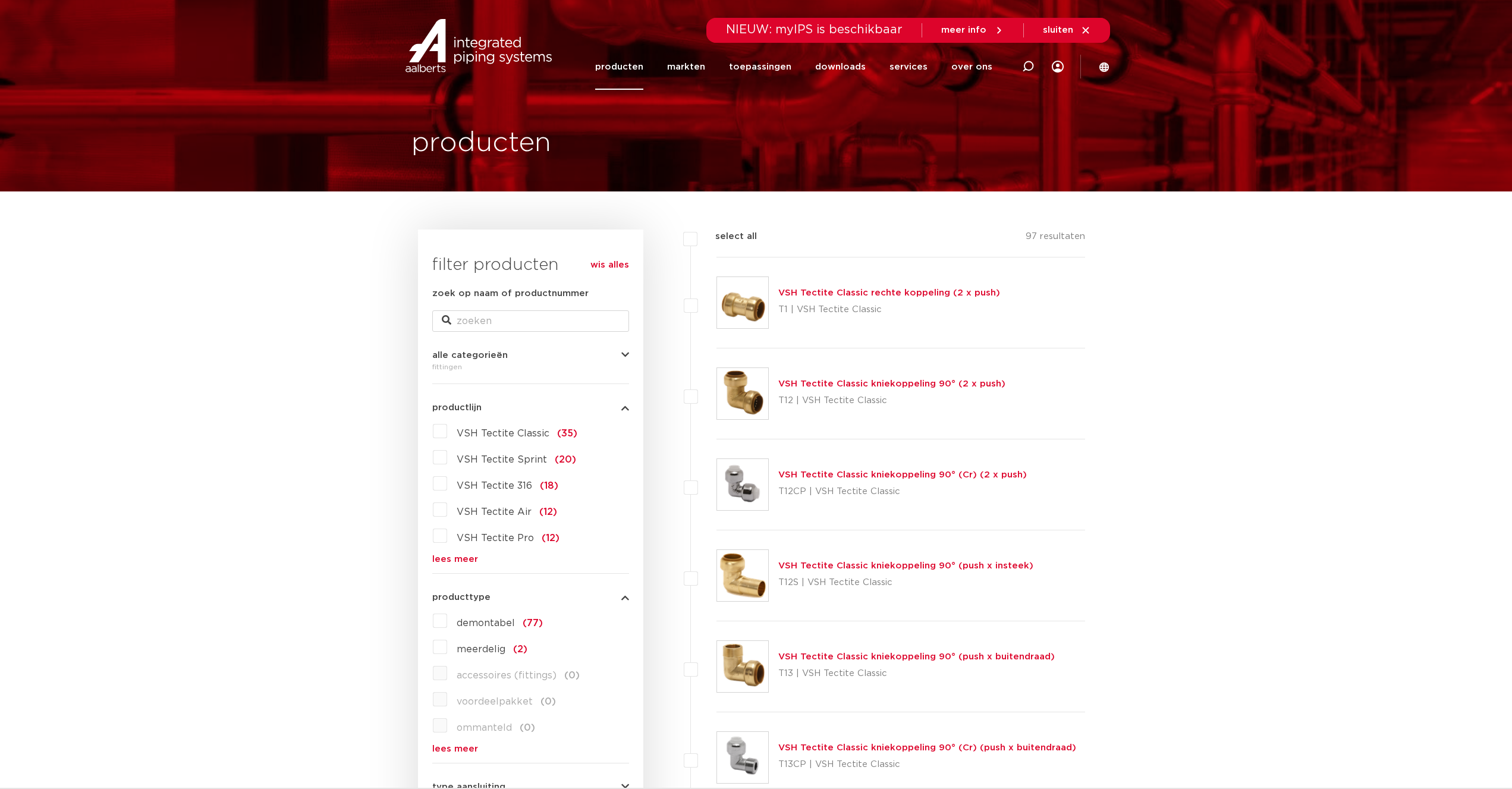
scroll to position [115, 0]
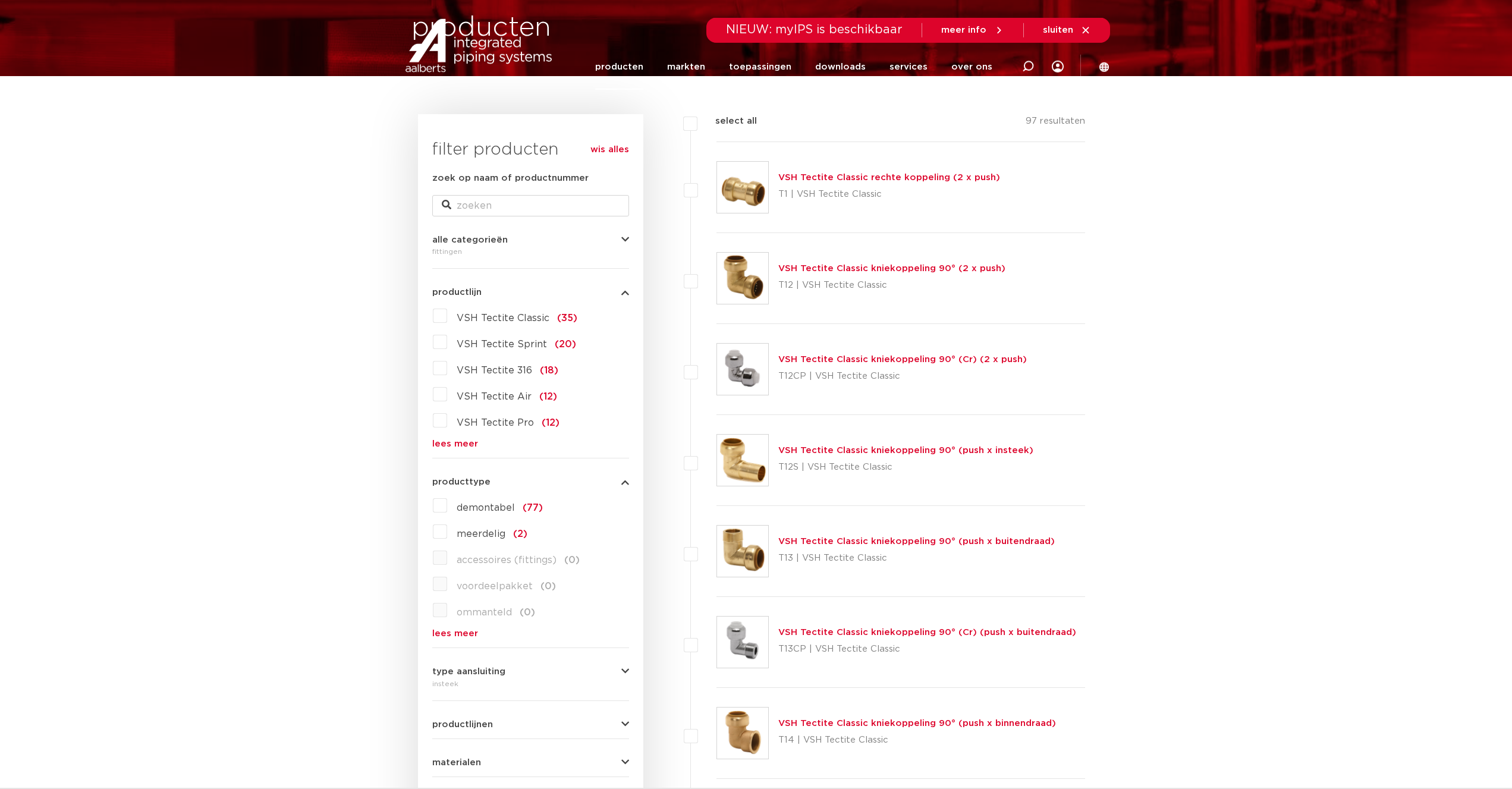
click at [627, 481] on icon "button" at bounding box center [625, 481] width 8 height 9
click at [627, 520] on icon "button" at bounding box center [625, 520] width 8 height 9
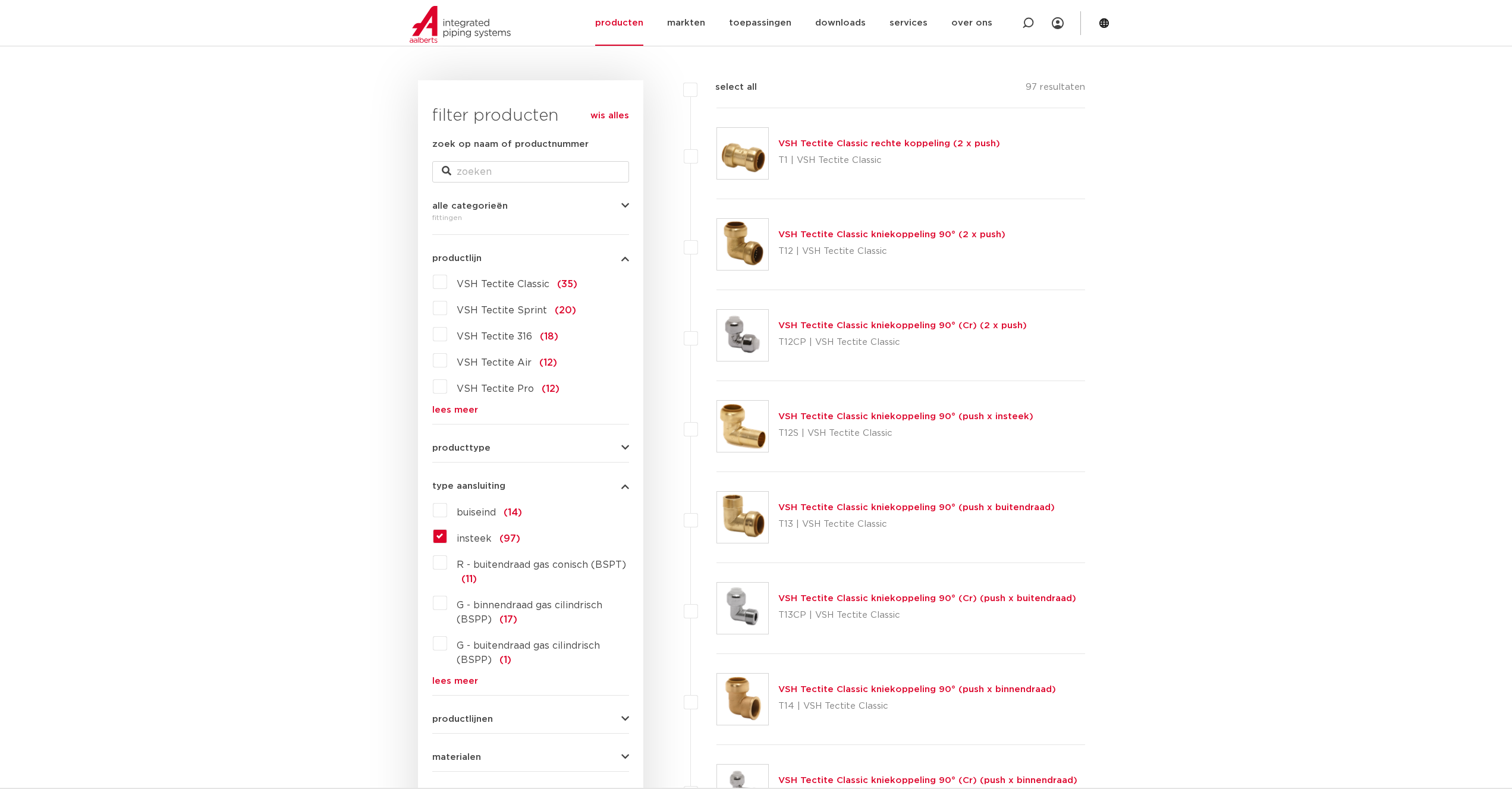
scroll to position [176, 0]
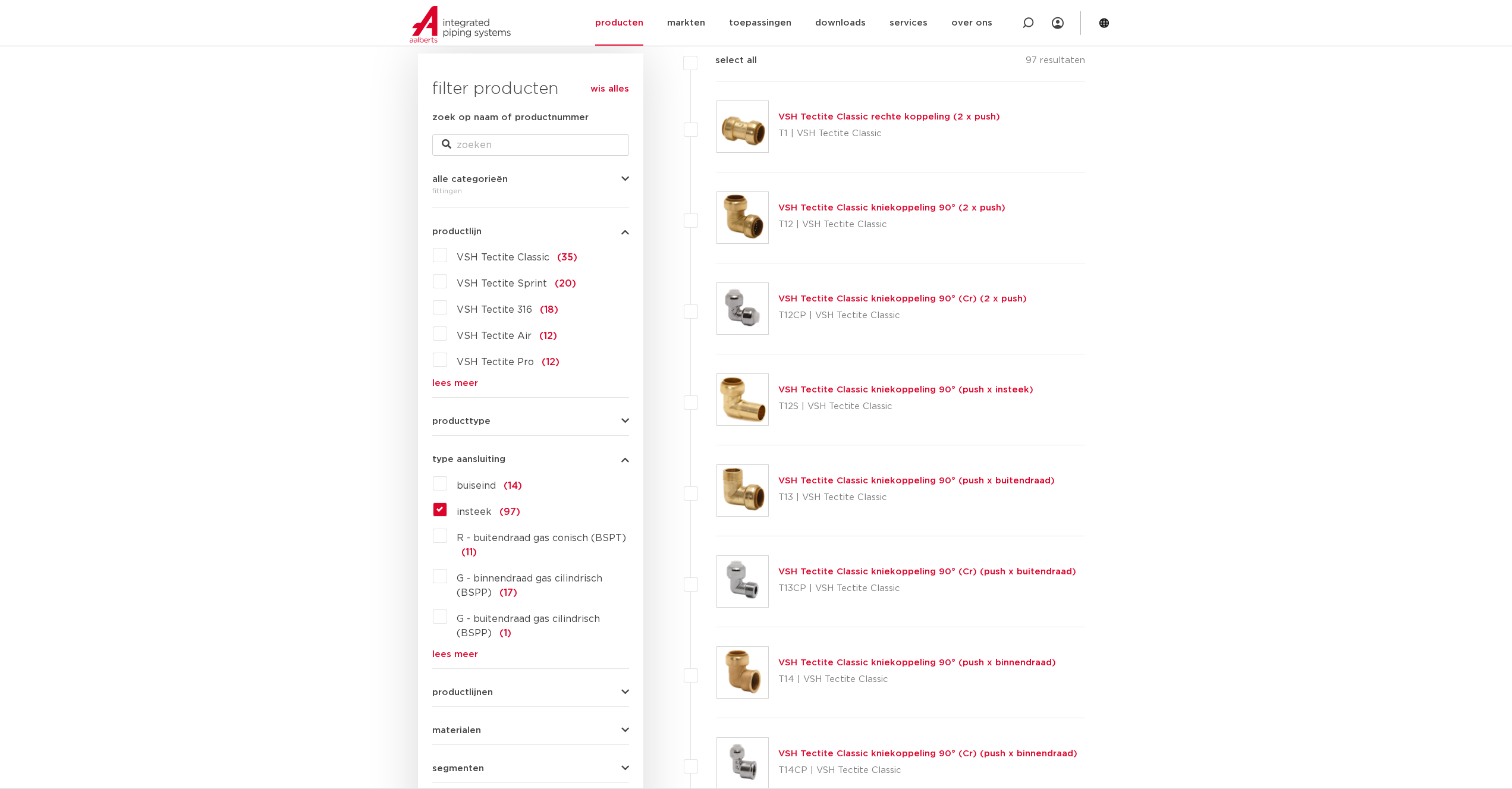
click at [447, 507] on label "insteek (97)" at bounding box center [484, 509] width 73 height 19
click at [0, 0] on input "insteek (97)" at bounding box center [0, 0] width 0 height 0
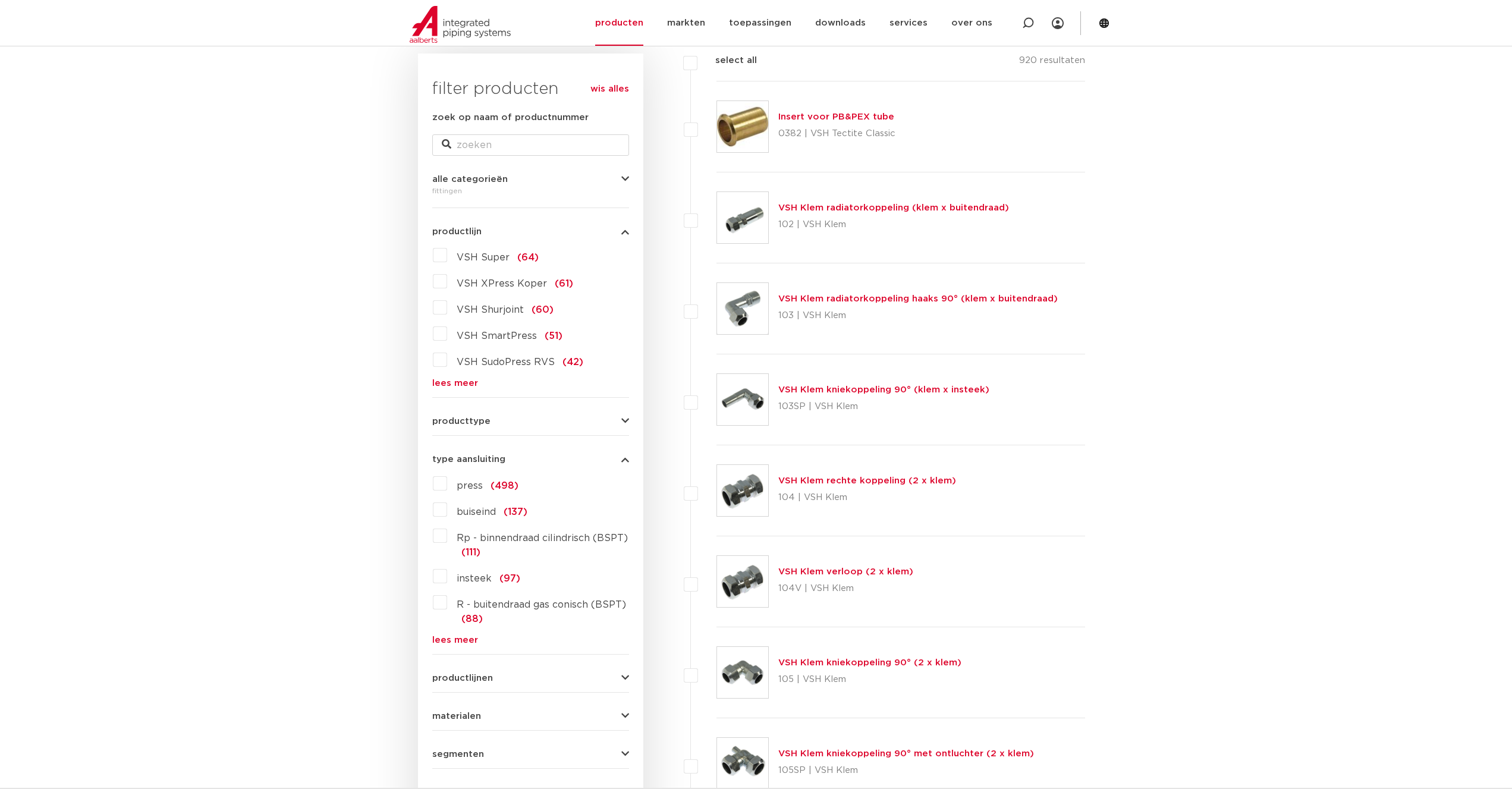
scroll to position [176, 0]
click at [626, 460] on icon "button" at bounding box center [625, 459] width 8 height 9
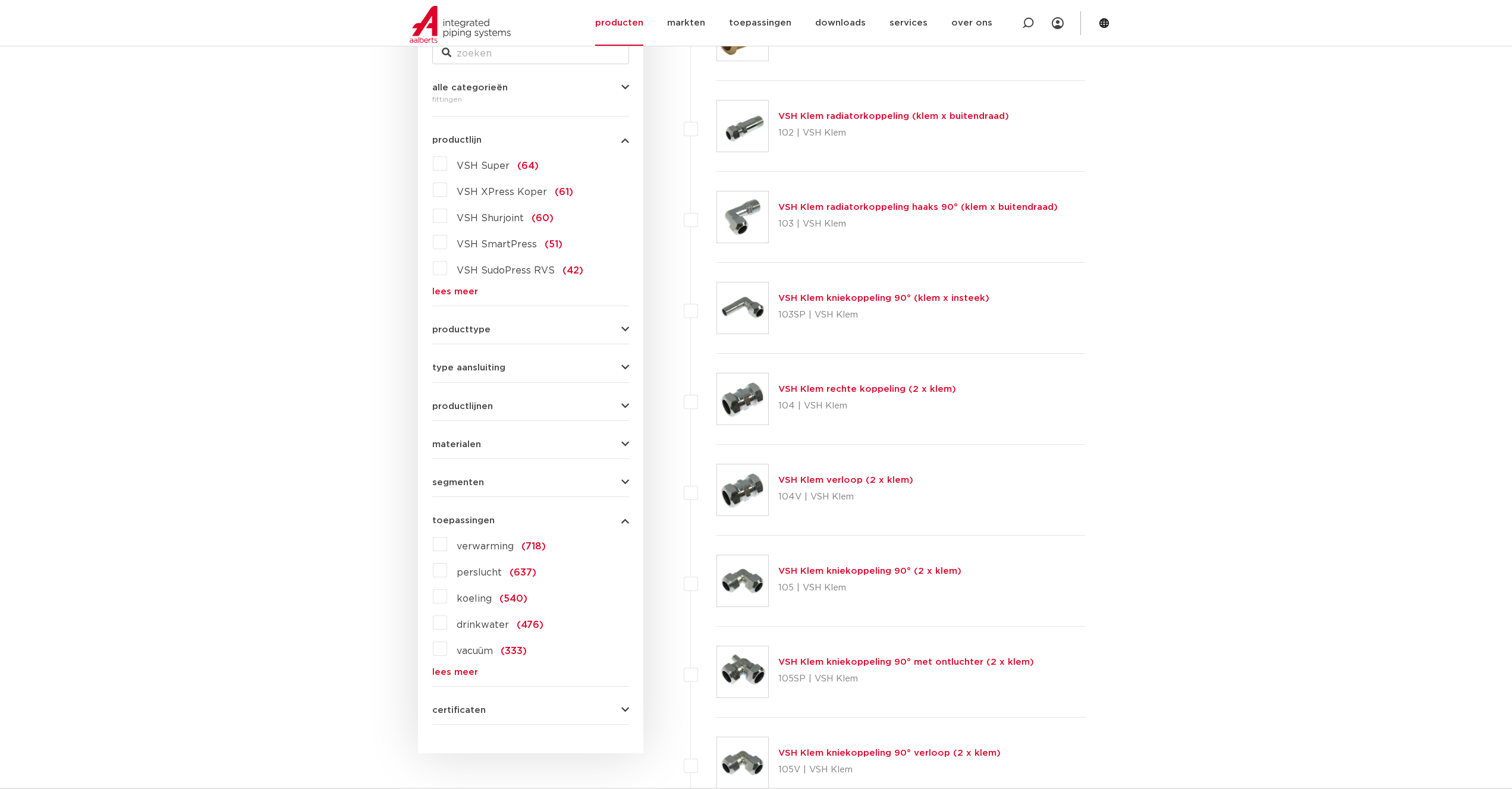
scroll to position [297, 0]
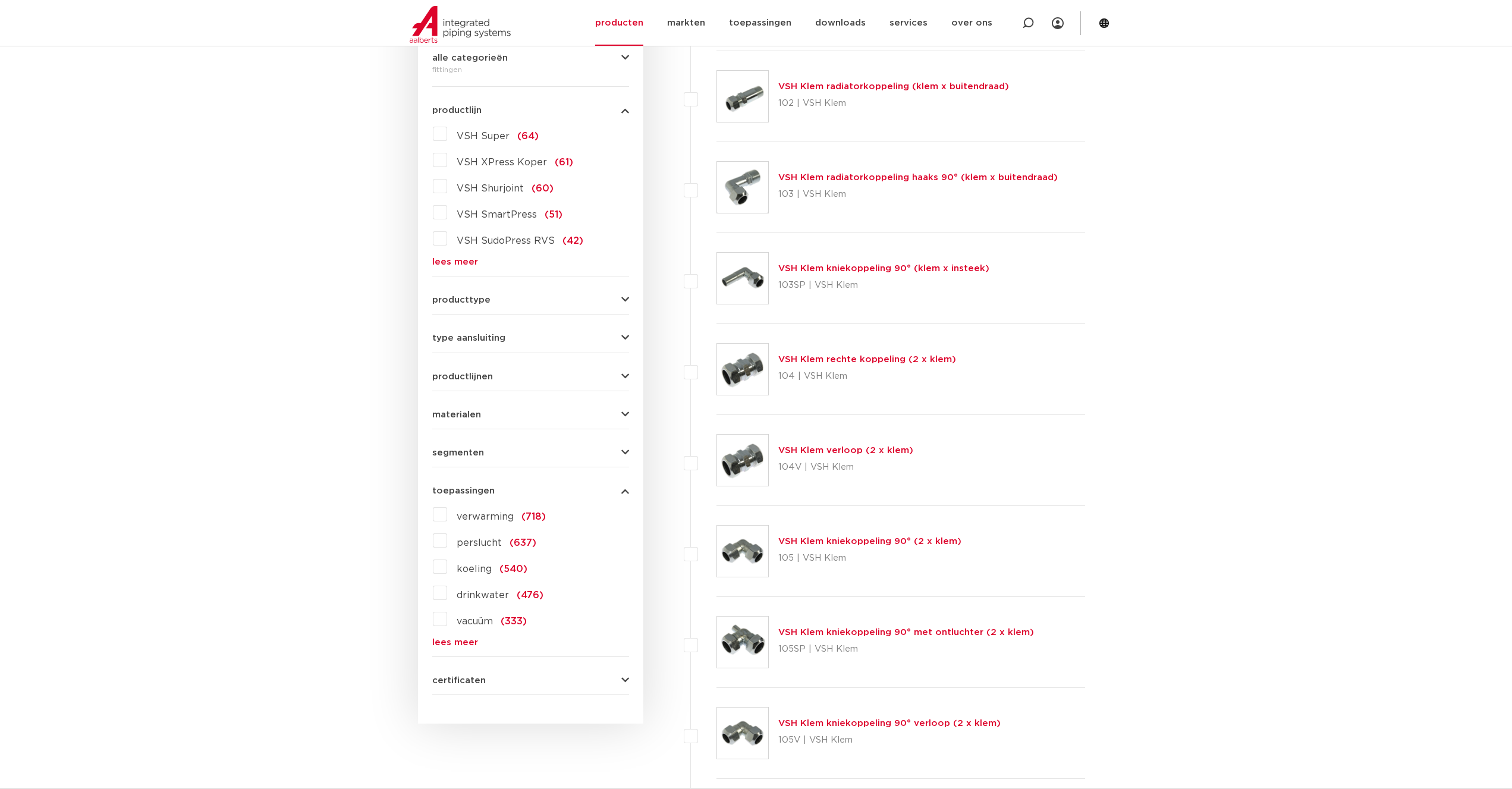
click at [622, 490] on icon "button" at bounding box center [625, 491] width 8 height 9
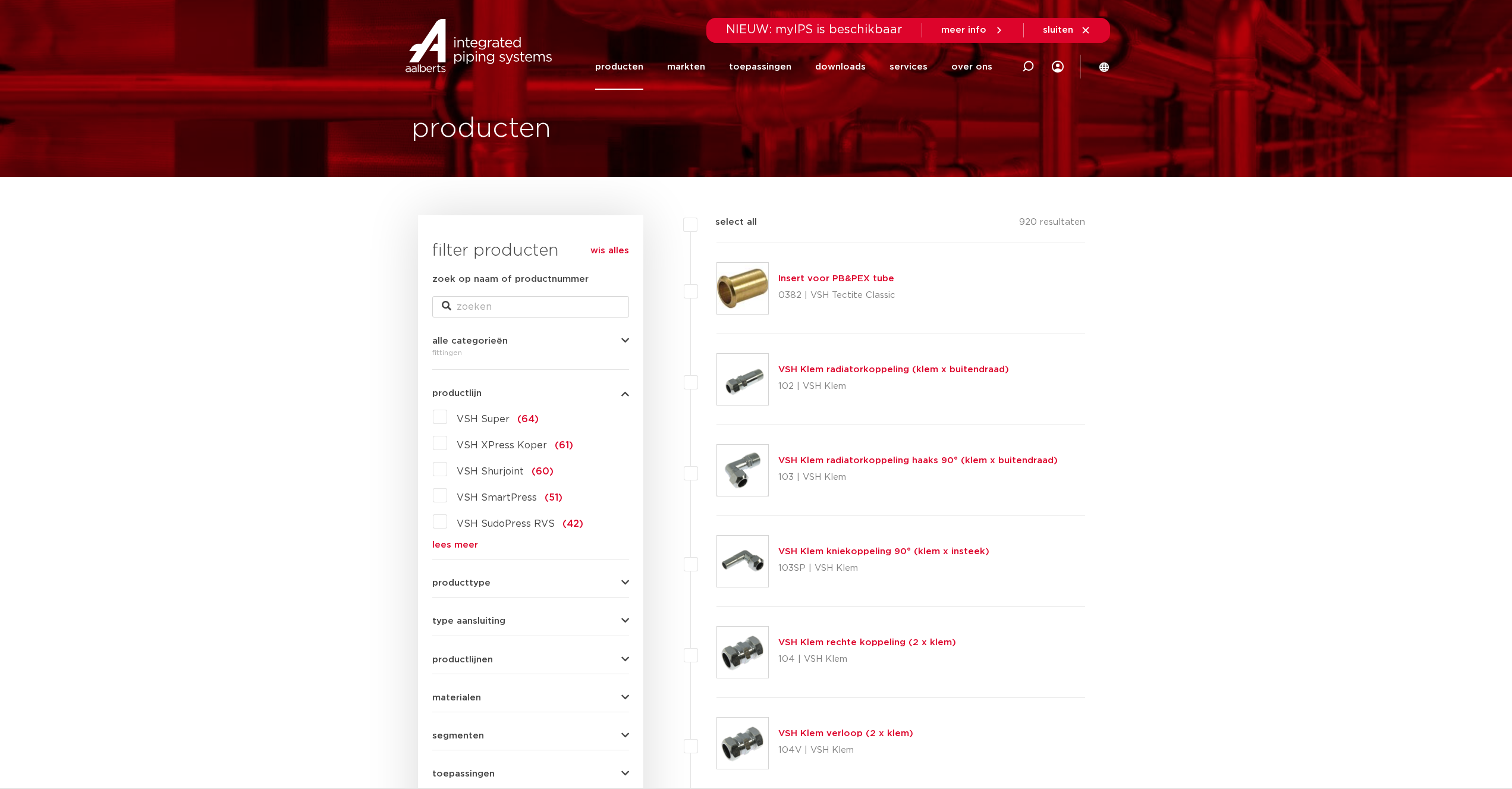
scroll to position [0, 0]
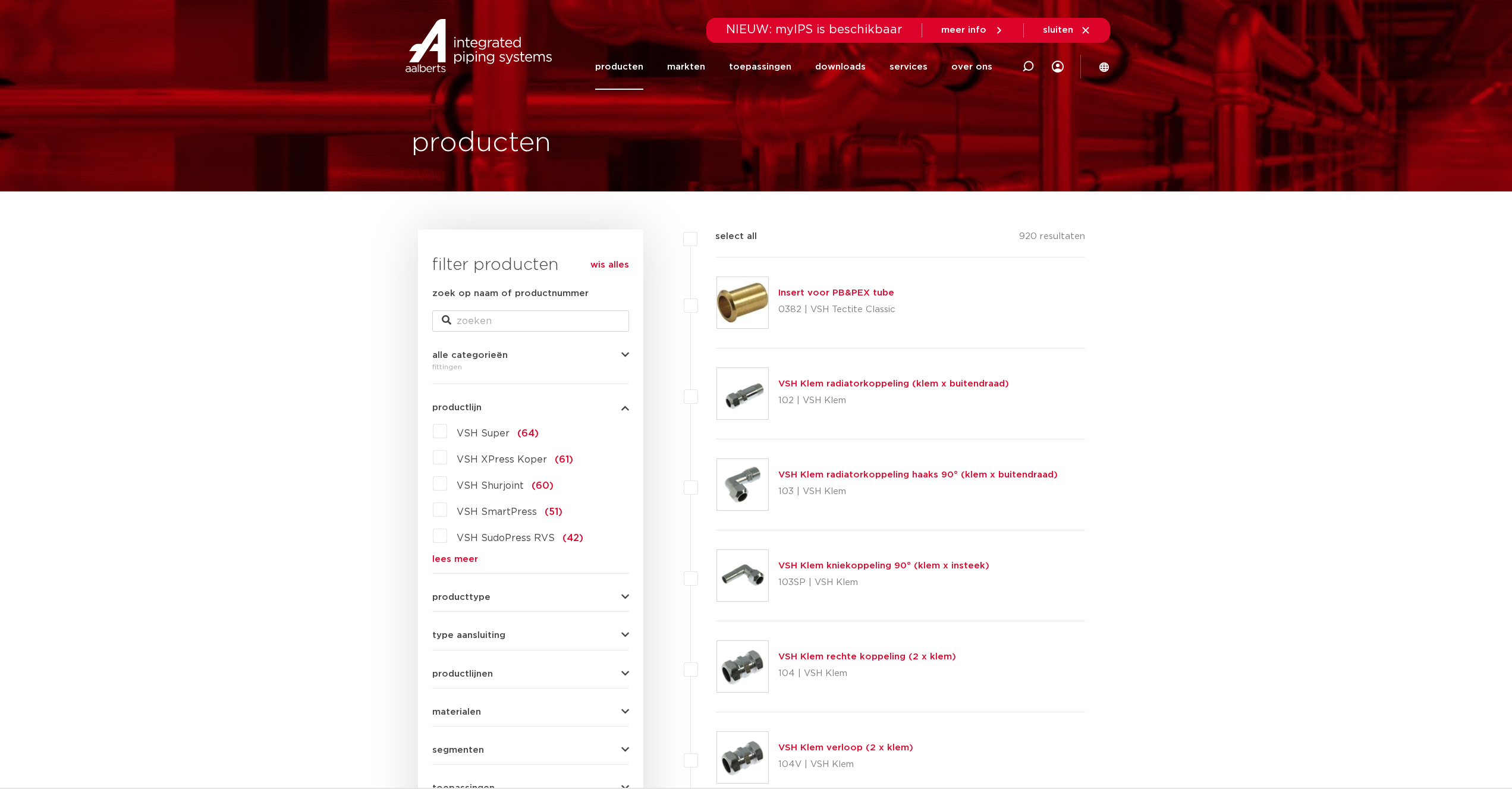
click at [459, 555] on link "lees meer" at bounding box center [530, 559] width 197 height 9
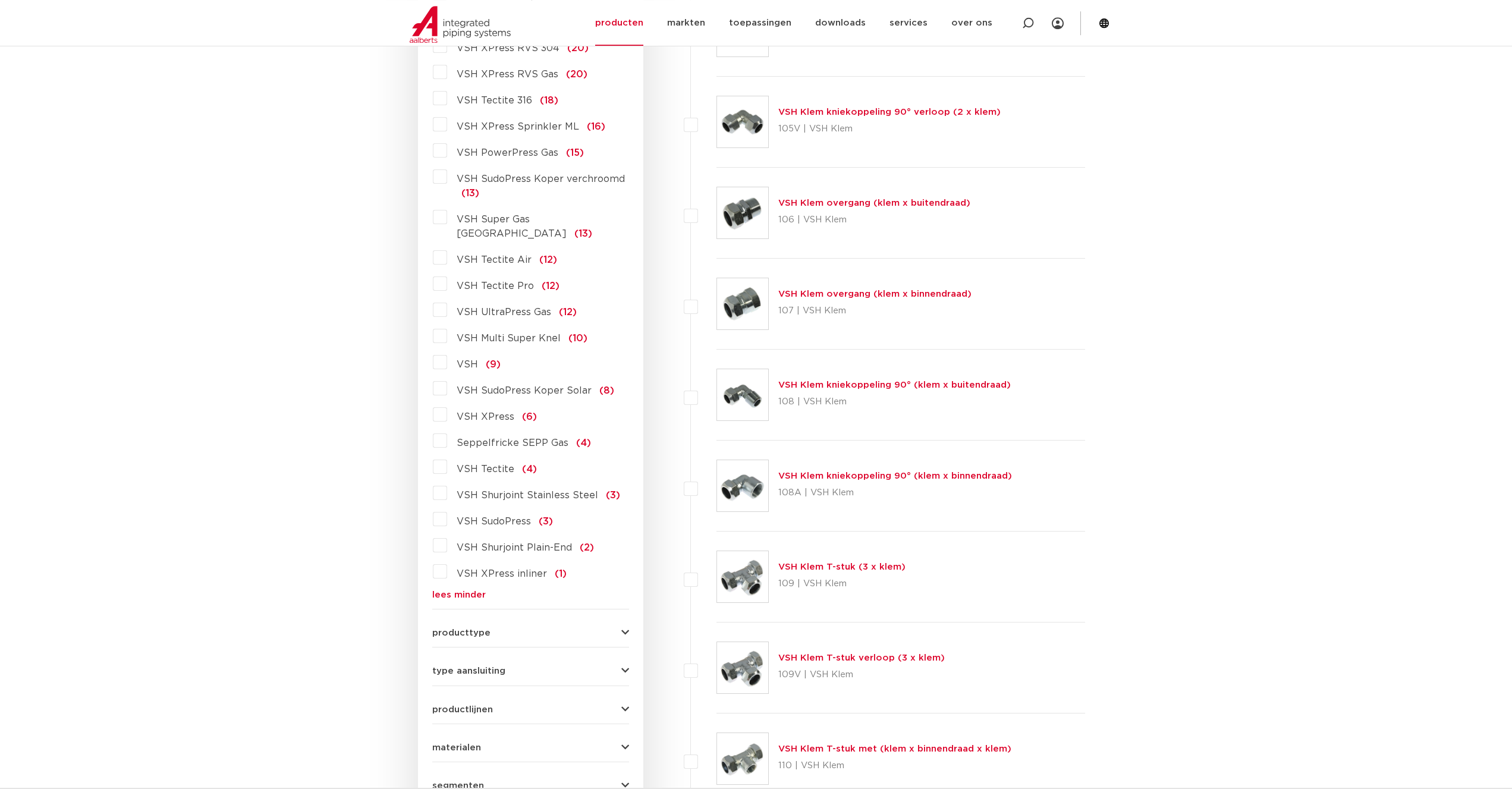
scroll to position [910, 0]
click at [471, 572] on div "VSH Super (64) VSH XPress Koper (61) VSH Shurjoint (60) VSH SmartPress (51) VSH…" at bounding box center [530, 55] width 197 height 1086
click at [470, 589] on link "lees minder" at bounding box center [530, 594] width 197 height 9
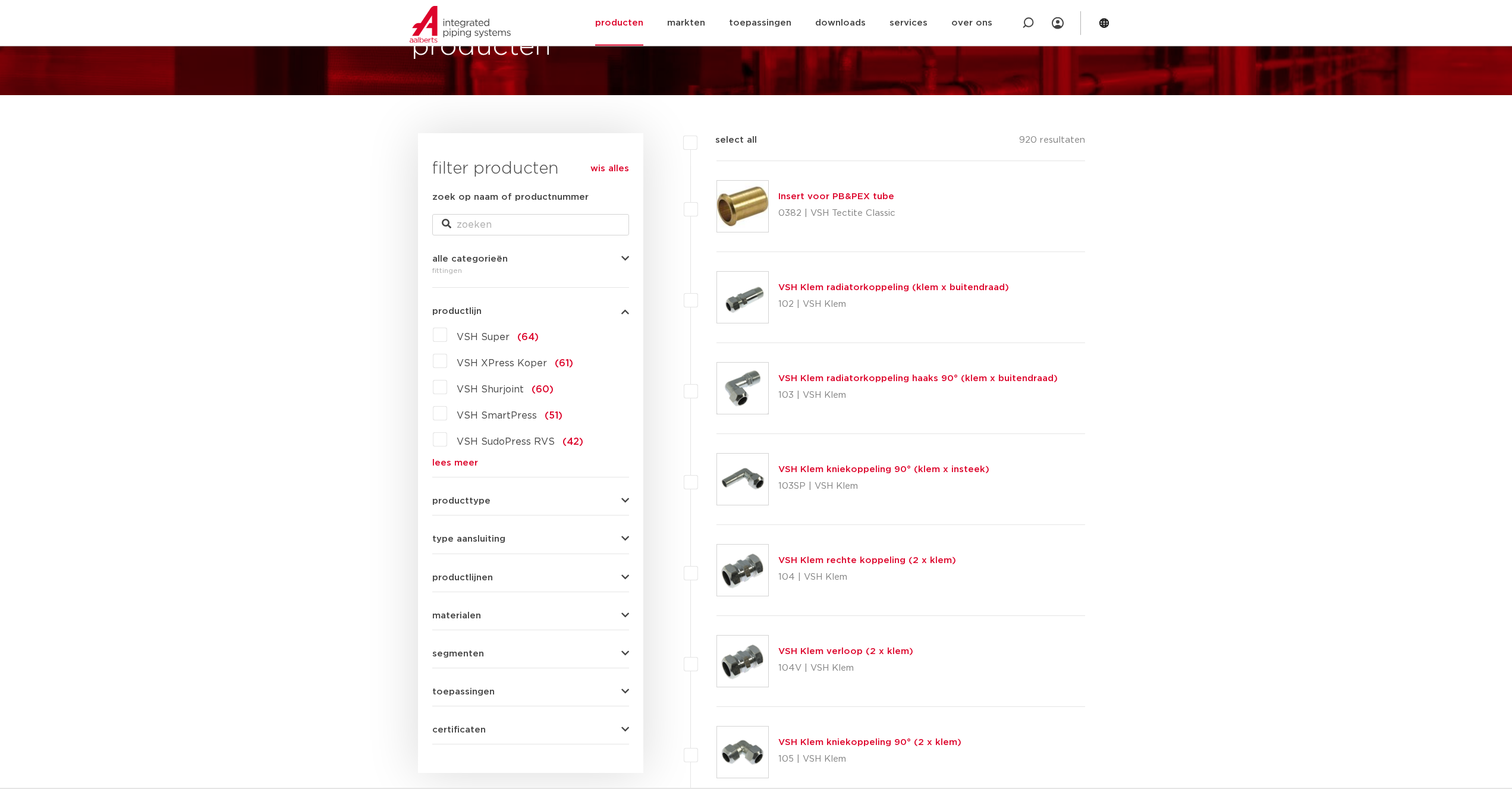
scroll to position [121, 0]
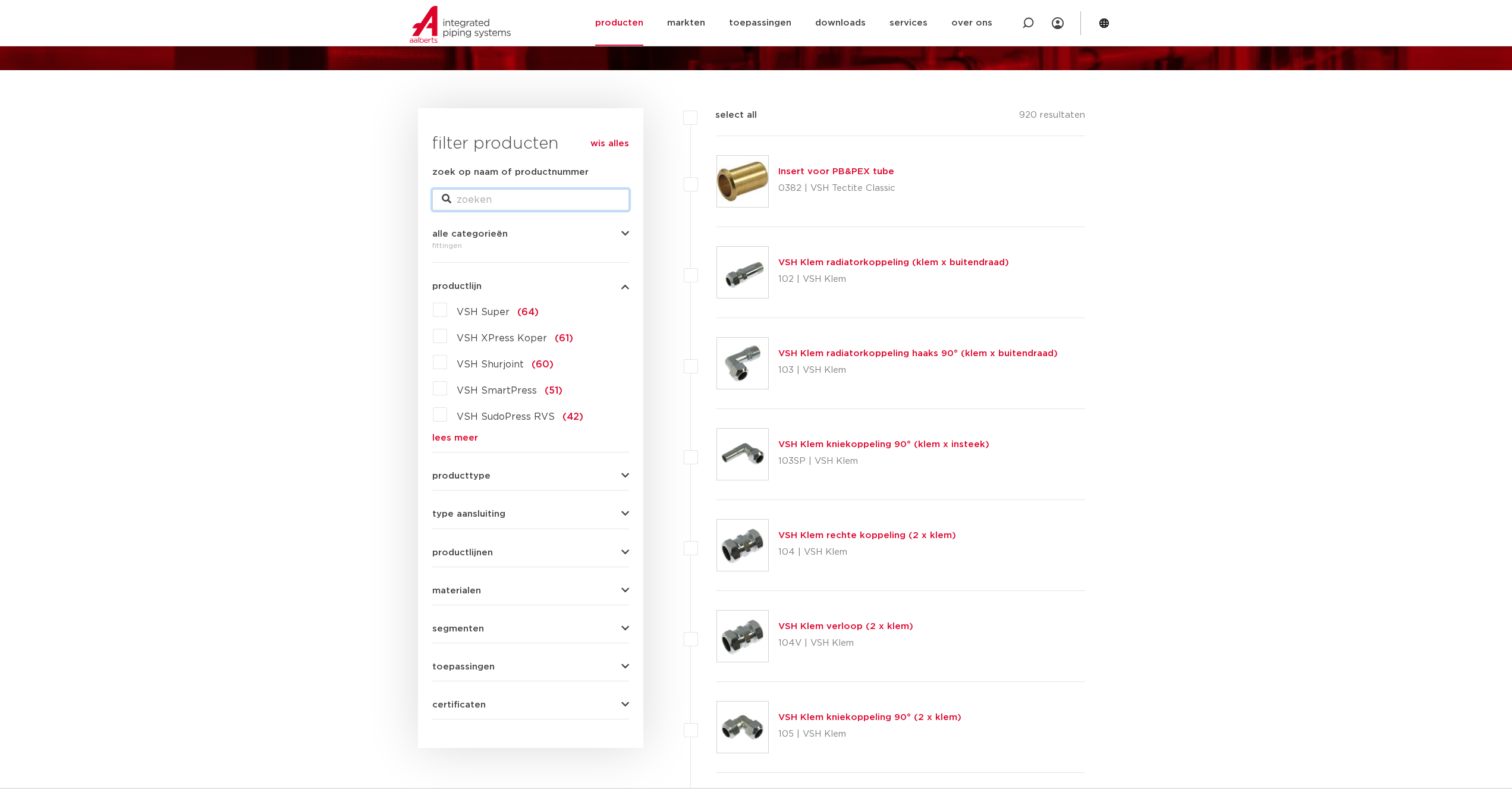
click at [527, 201] on input "zoek op naam of productnummer" at bounding box center [530, 200] width 197 height 21
type input "insteek"
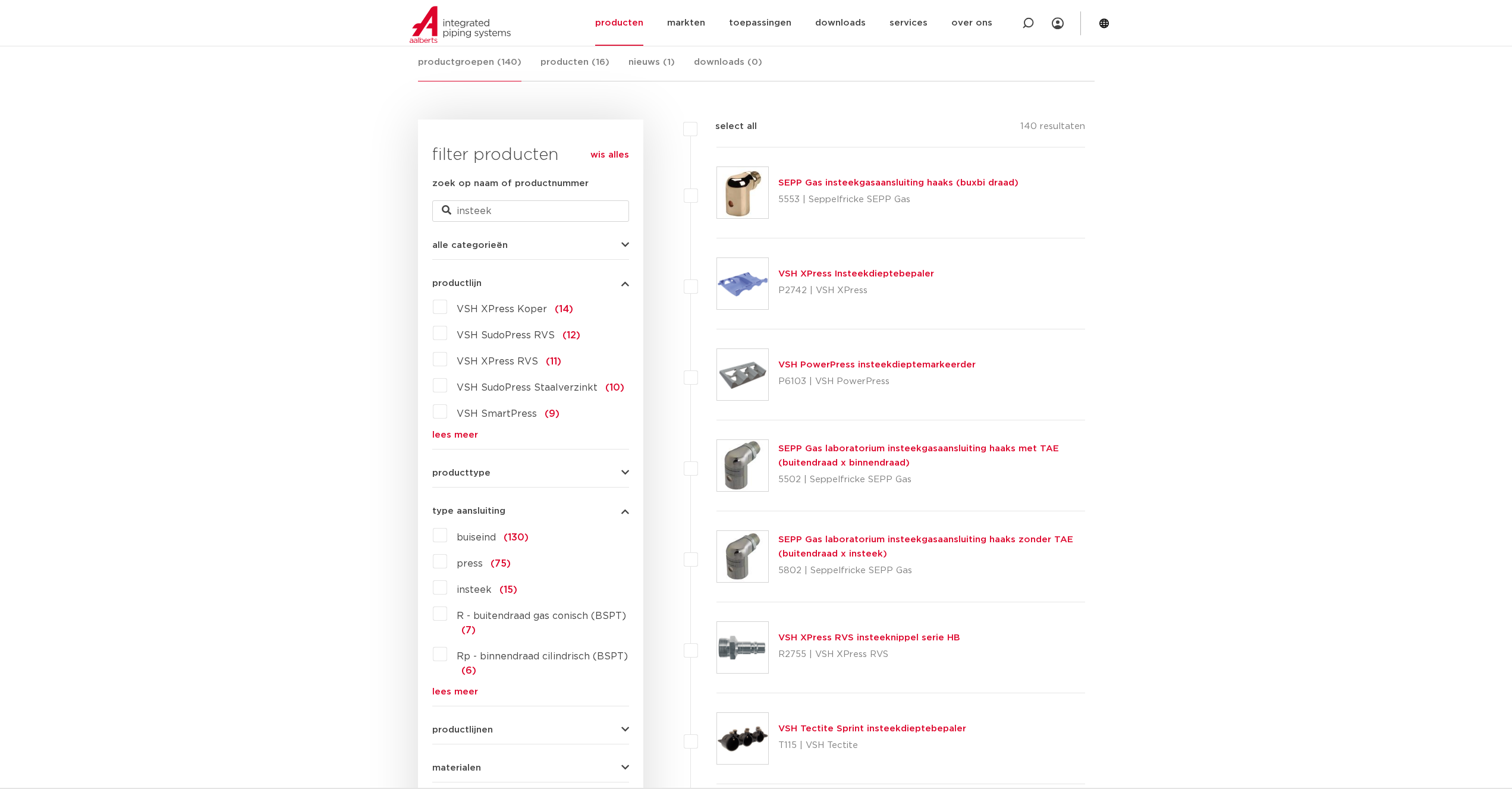
scroll to position [243, 0]
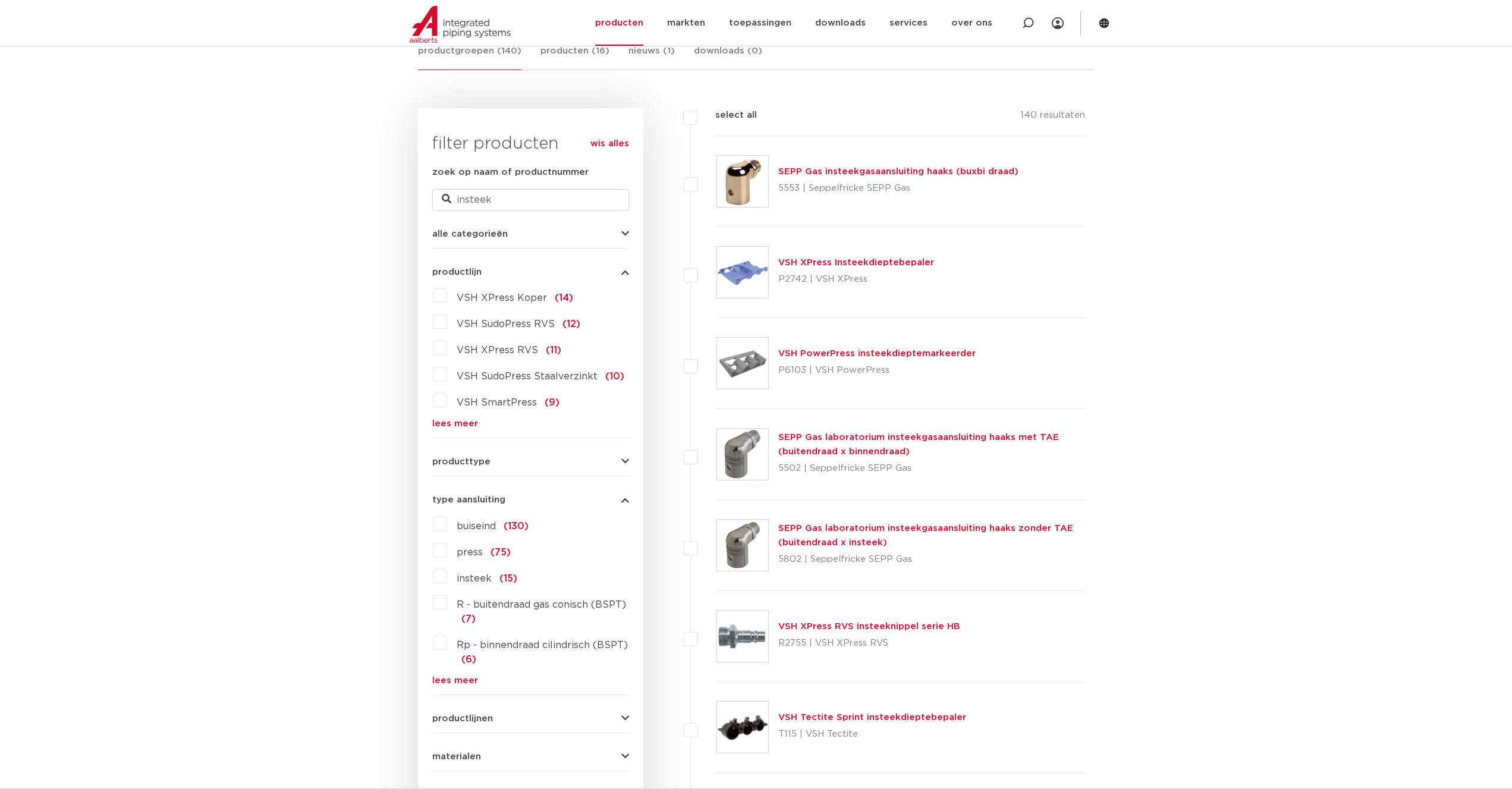
click at [614, 143] on link "wis alles" at bounding box center [609, 143] width 39 height 14
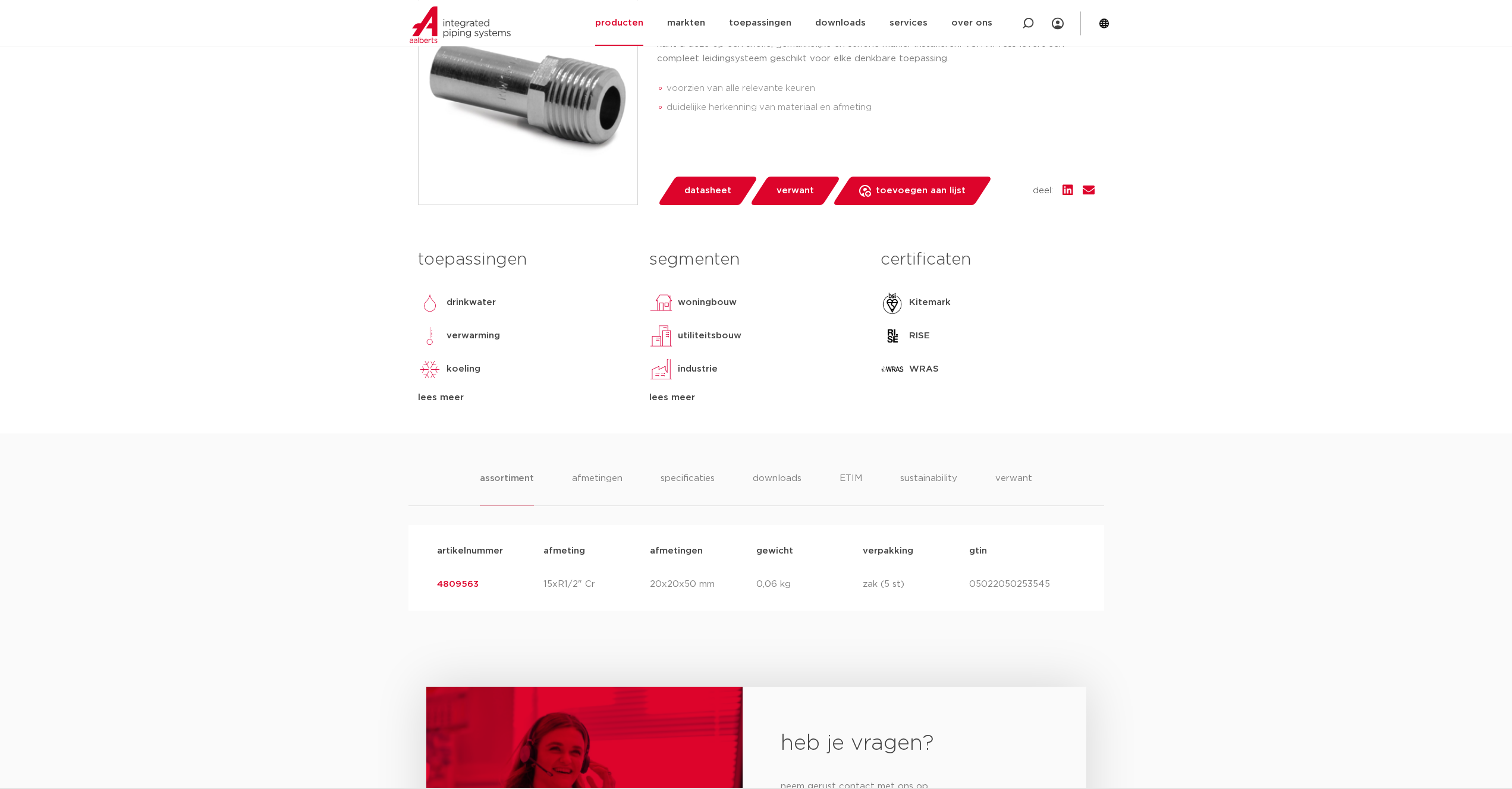
scroll to position [424, 0]
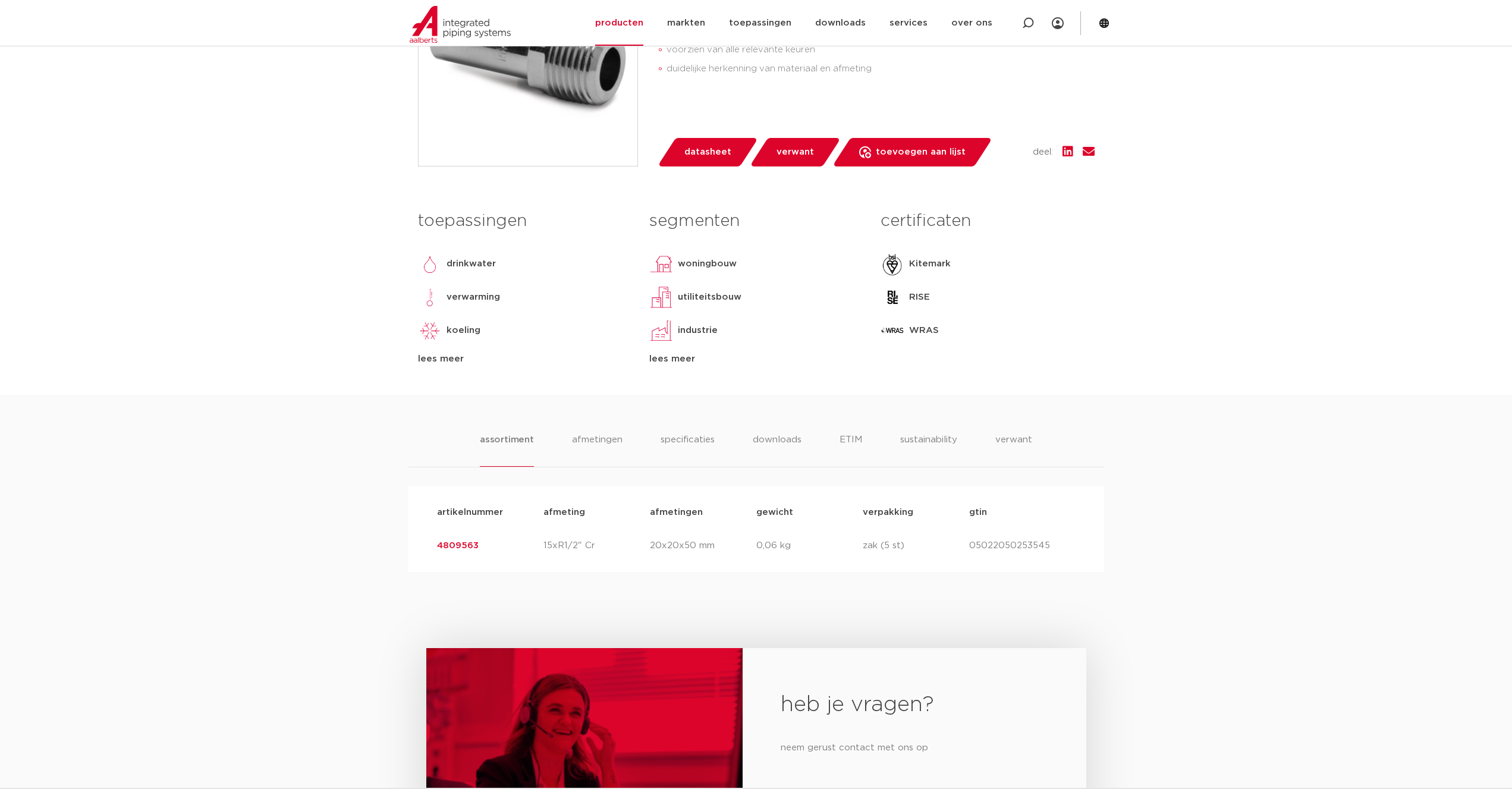
drag, startPoint x: 970, startPoint y: 546, endPoint x: 1047, endPoint y: 543, distance: 77.1
click at [1047, 543] on p "05022050253545" at bounding box center [1022, 546] width 106 height 14
copy p "05022050253545"
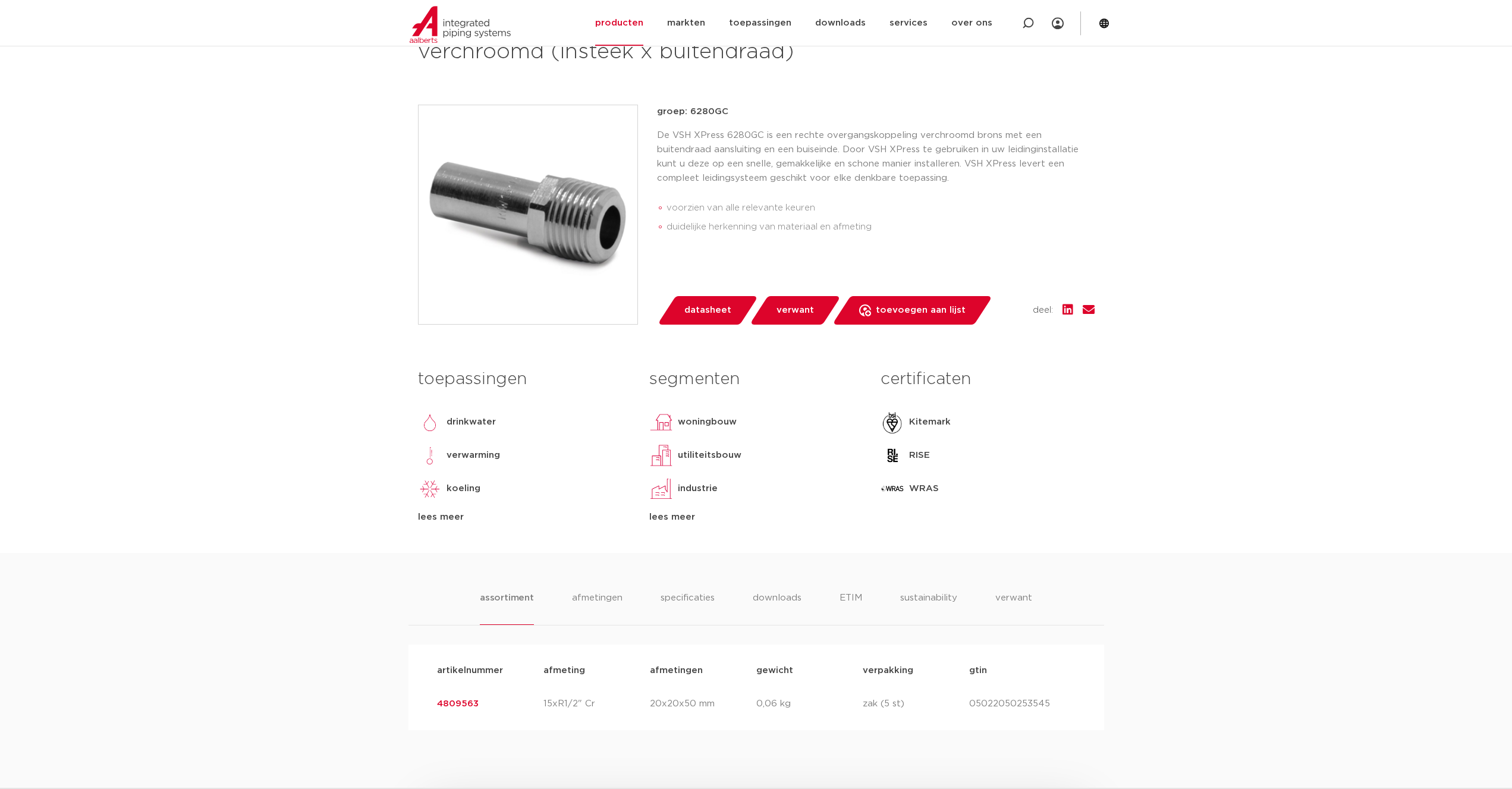
scroll to position [303, 0]
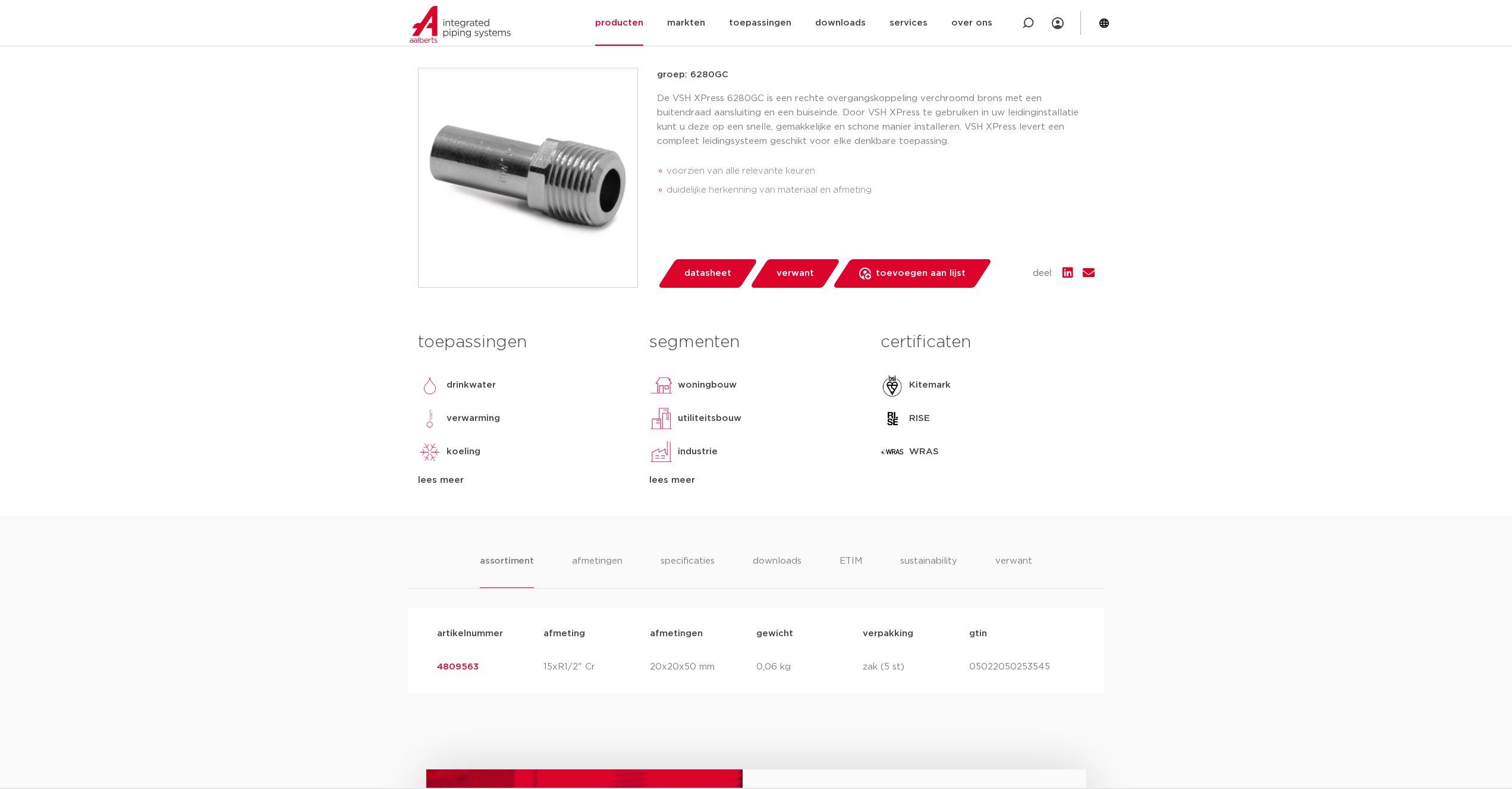
click at [1273, 388] on body "Zoeken NIEUW: myIPS is beschikbaar meer info sluiten producten markten toepassi…" at bounding box center [756, 553] width 1512 height 1713
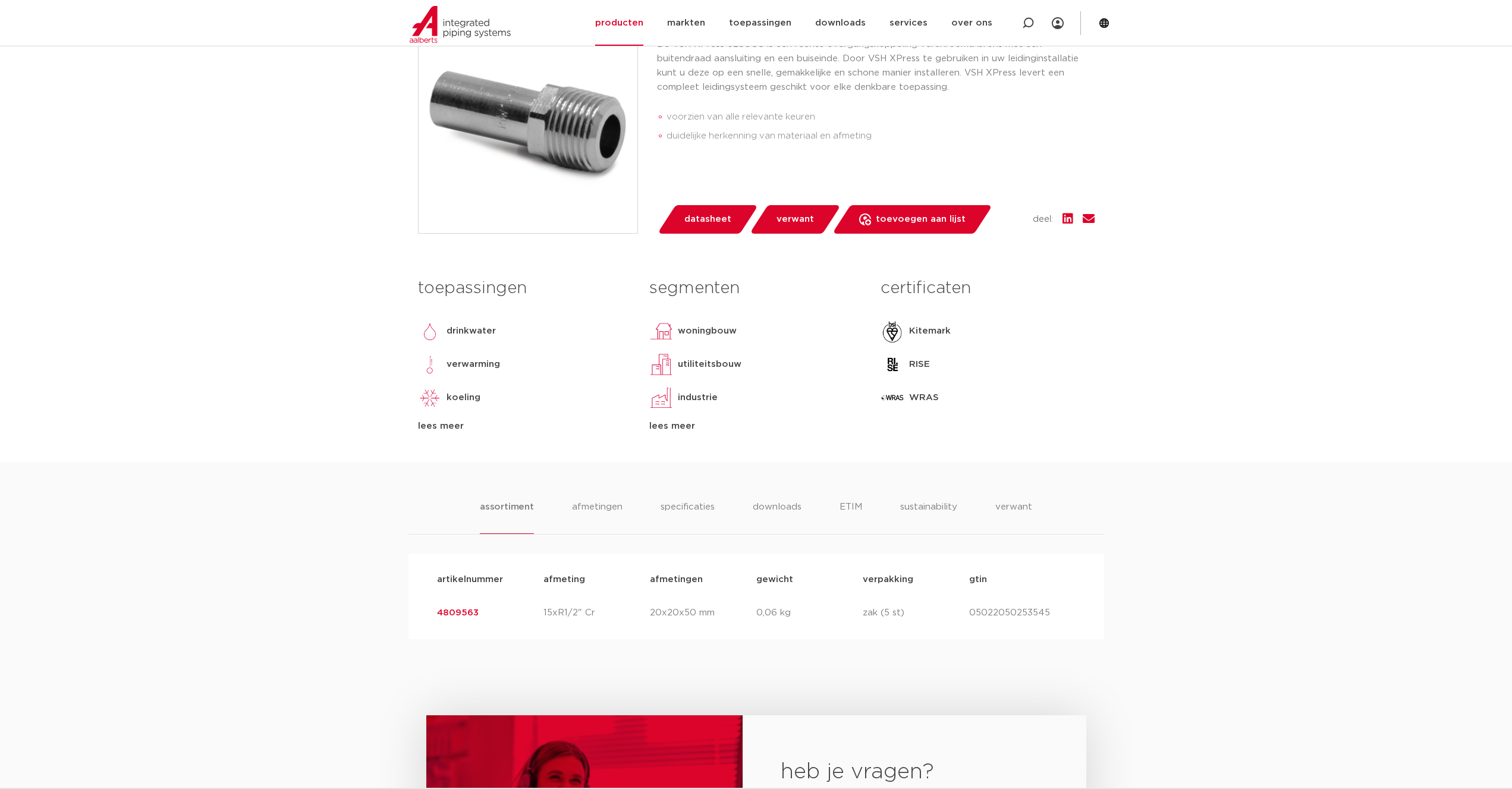
scroll to position [364, 0]
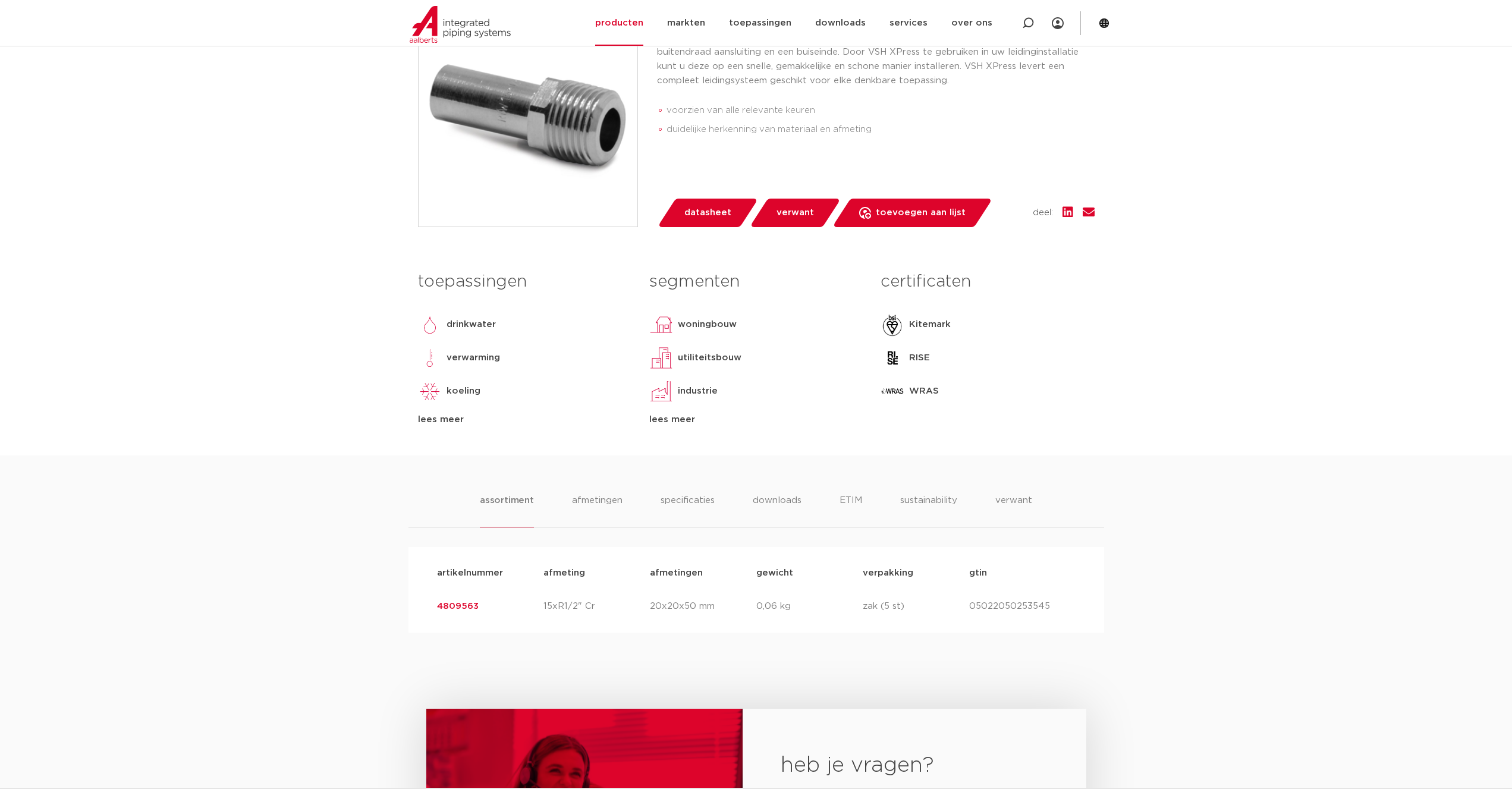
drag, startPoint x: 434, startPoint y: 606, endPoint x: 476, endPoint y: 604, distance: 42.0
click at [476, 604] on div "artikelnummer 4809563 afmeting 15xR1/2" Cr afmetingen 20x20x50 mm gewicht 0,06 …" at bounding box center [756, 607] width 657 height 34
copy link "4809563"
click at [244, 595] on div "assortiment afmetingen specificaties downloads ETIM sustainability verwant asso…" at bounding box center [756, 544] width 1512 height 177
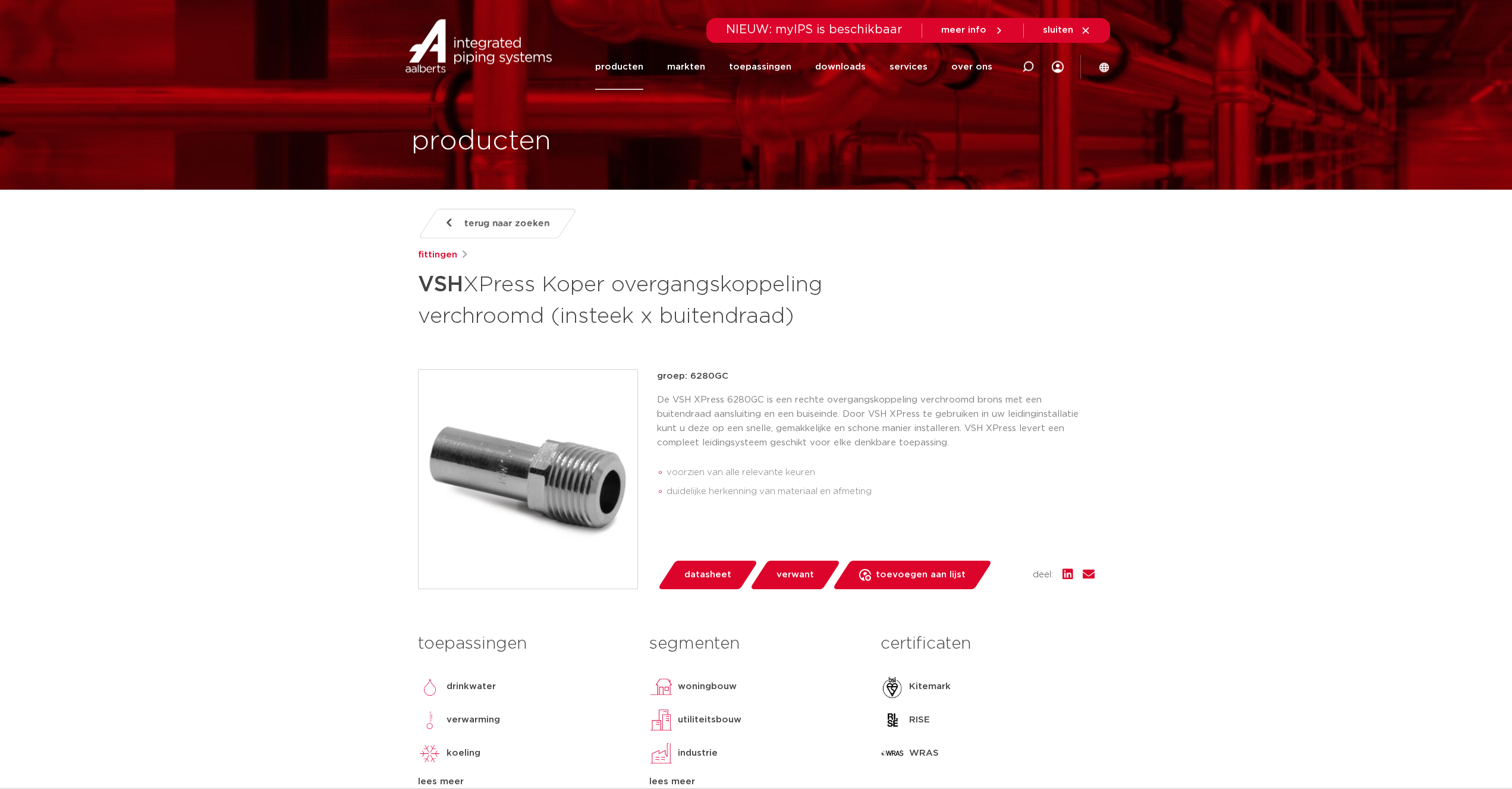
scroll to position [0, 0]
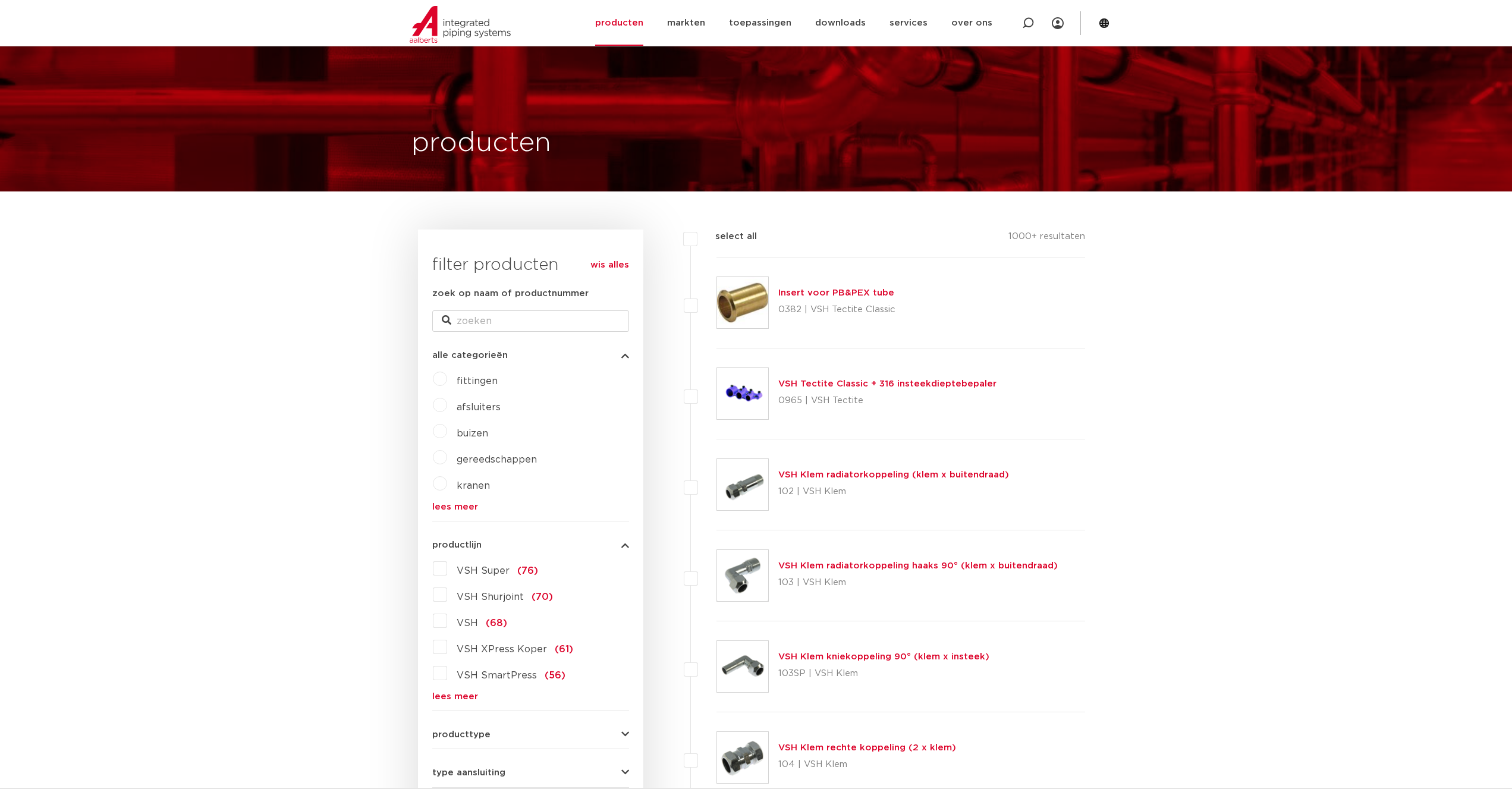
scroll to position [243, 0]
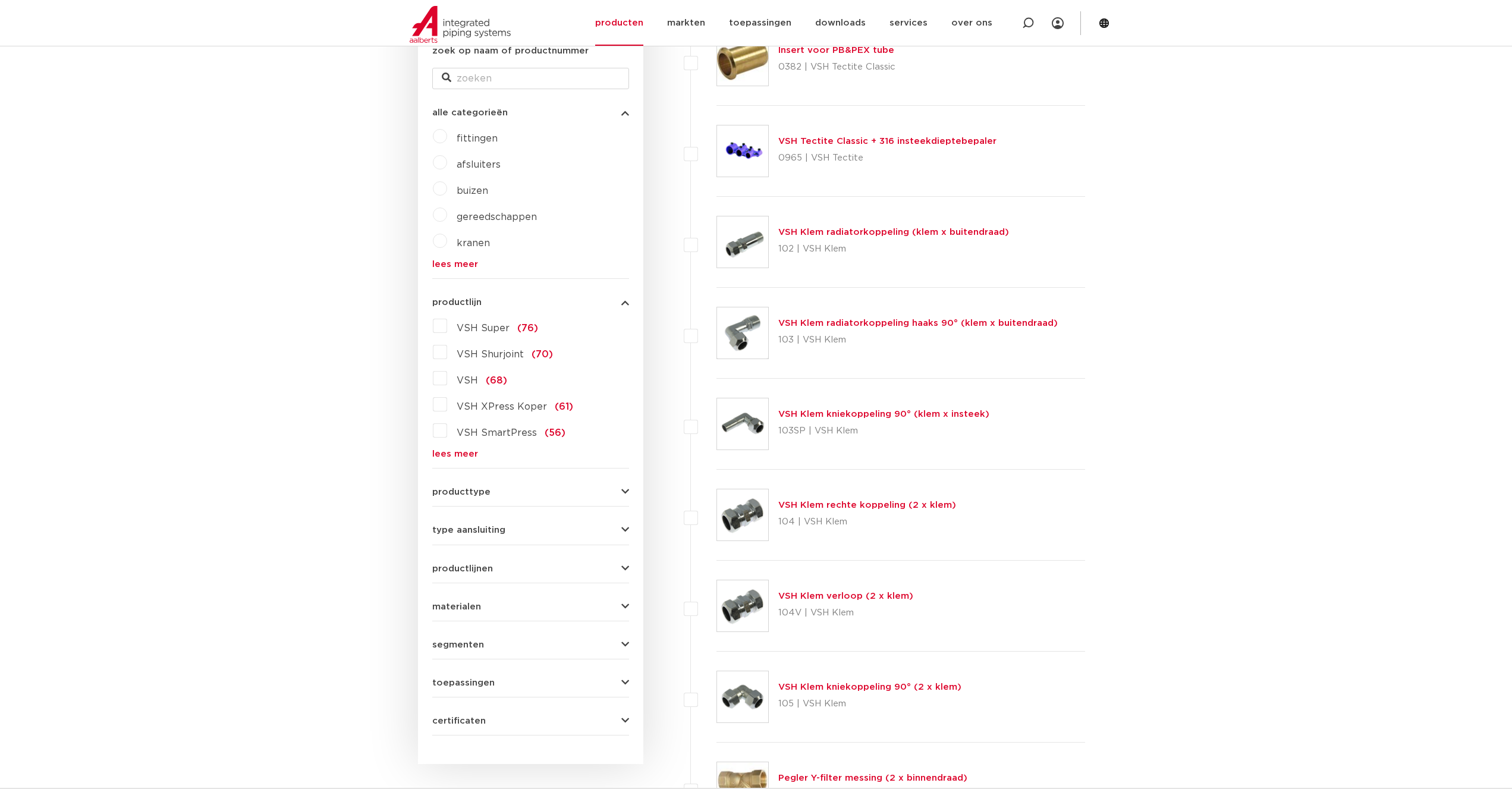
click at [447, 138] on label "fittingen" at bounding box center [472, 136] width 50 height 19
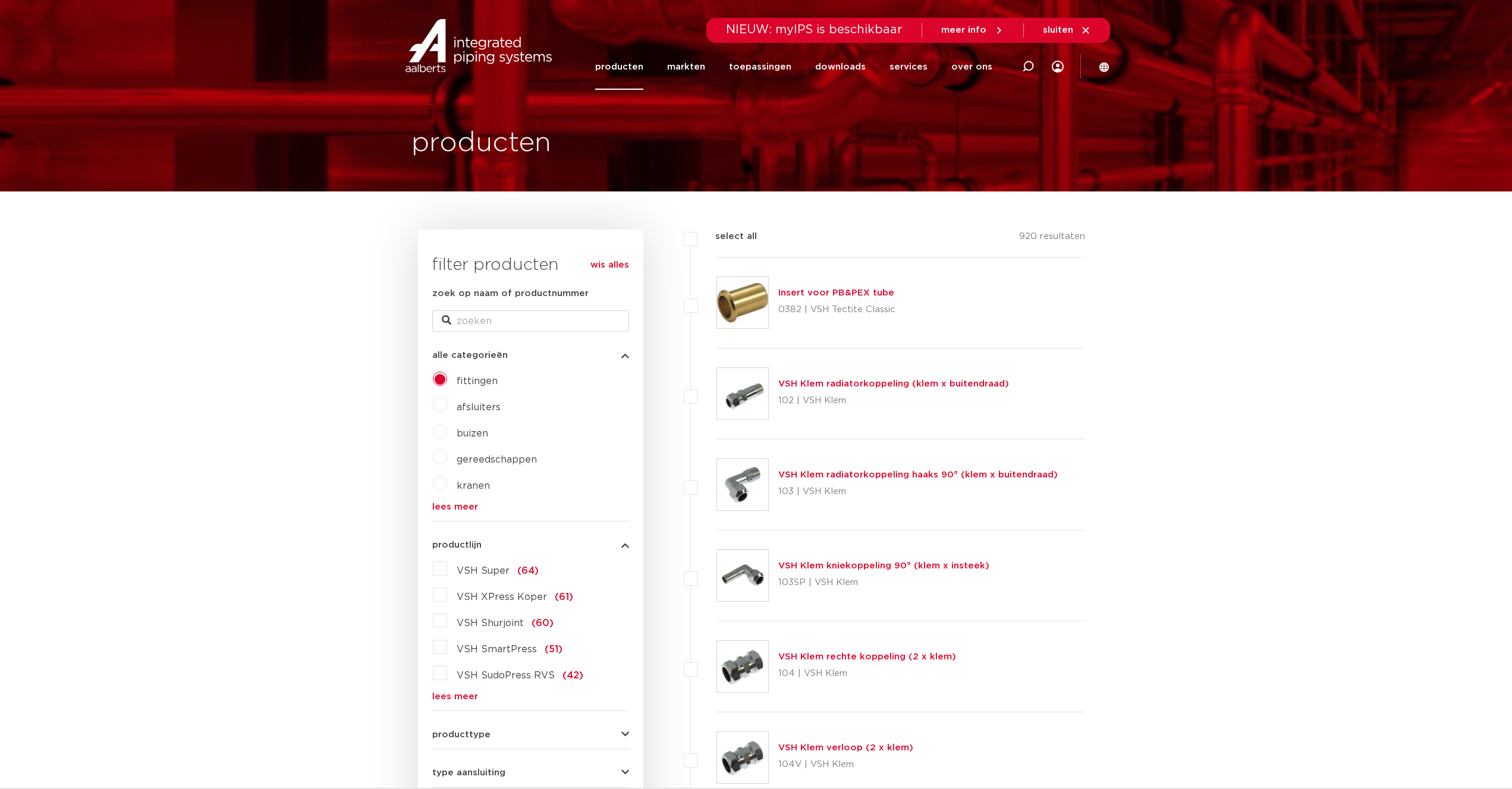
click at [627, 543] on icon "button" at bounding box center [625, 545] width 8 height 9
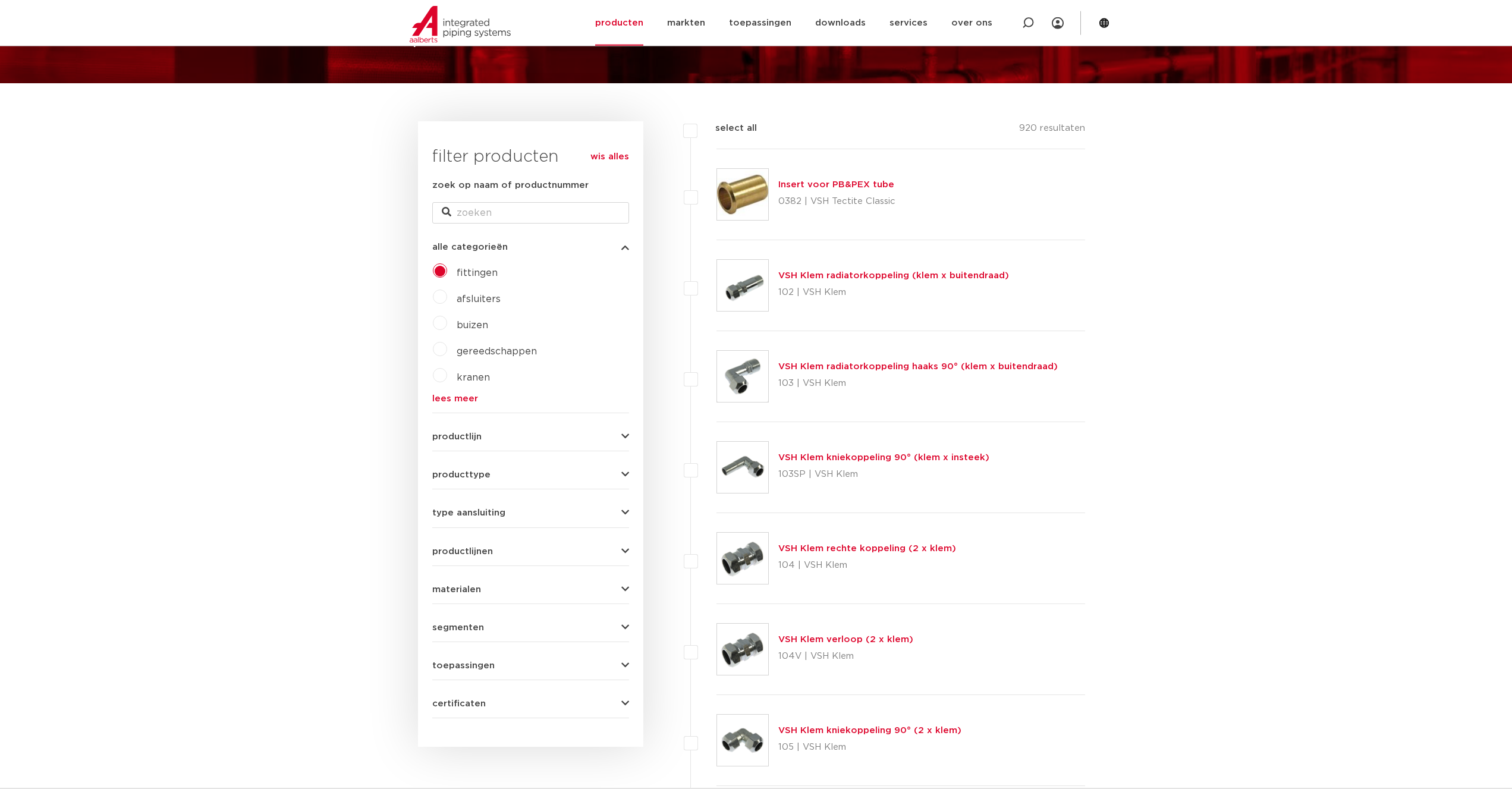
scroll to position [121, 0]
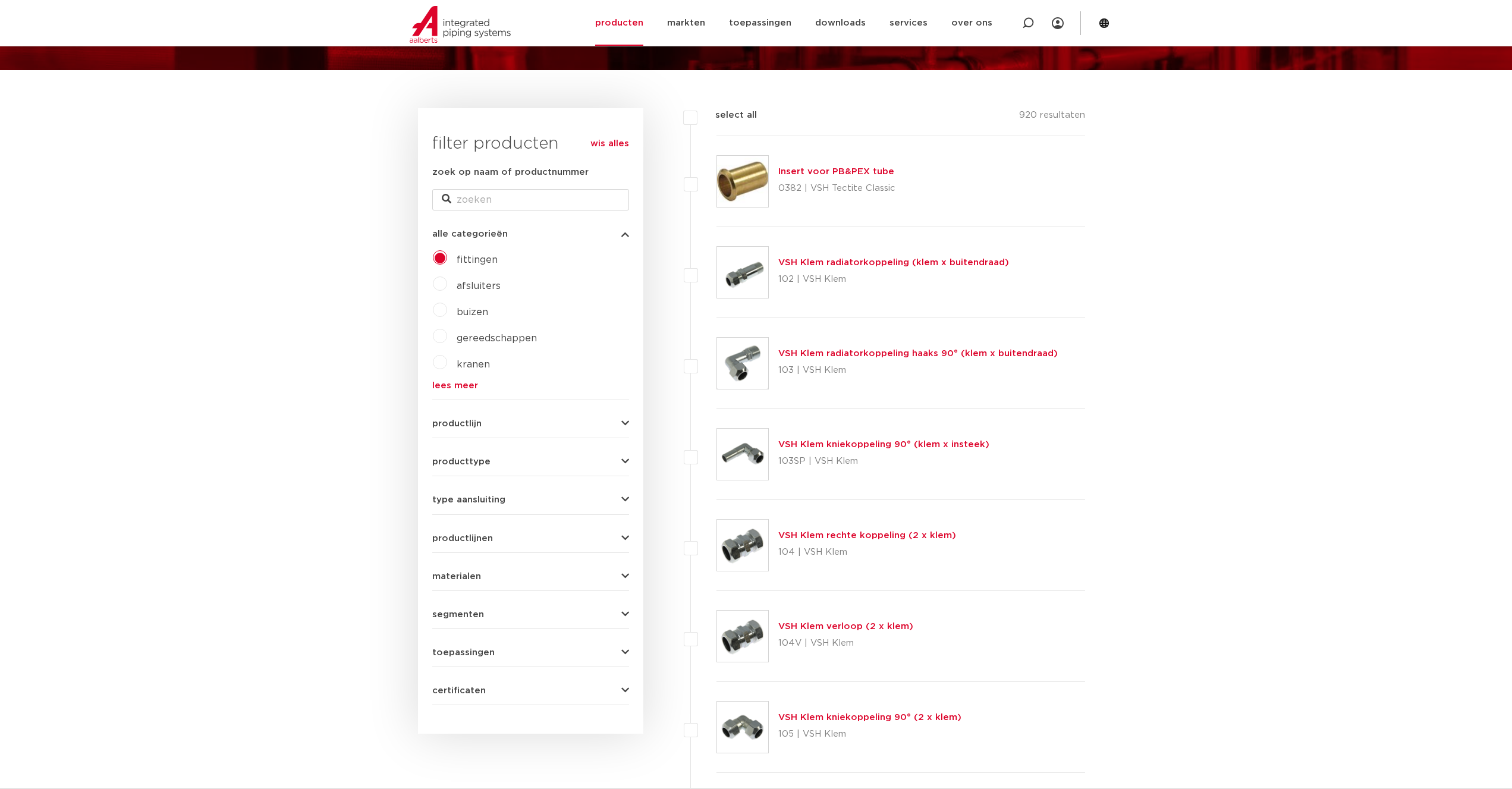
click at [472, 500] on span "type aansluiting" at bounding box center [469, 500] width 73 height 9
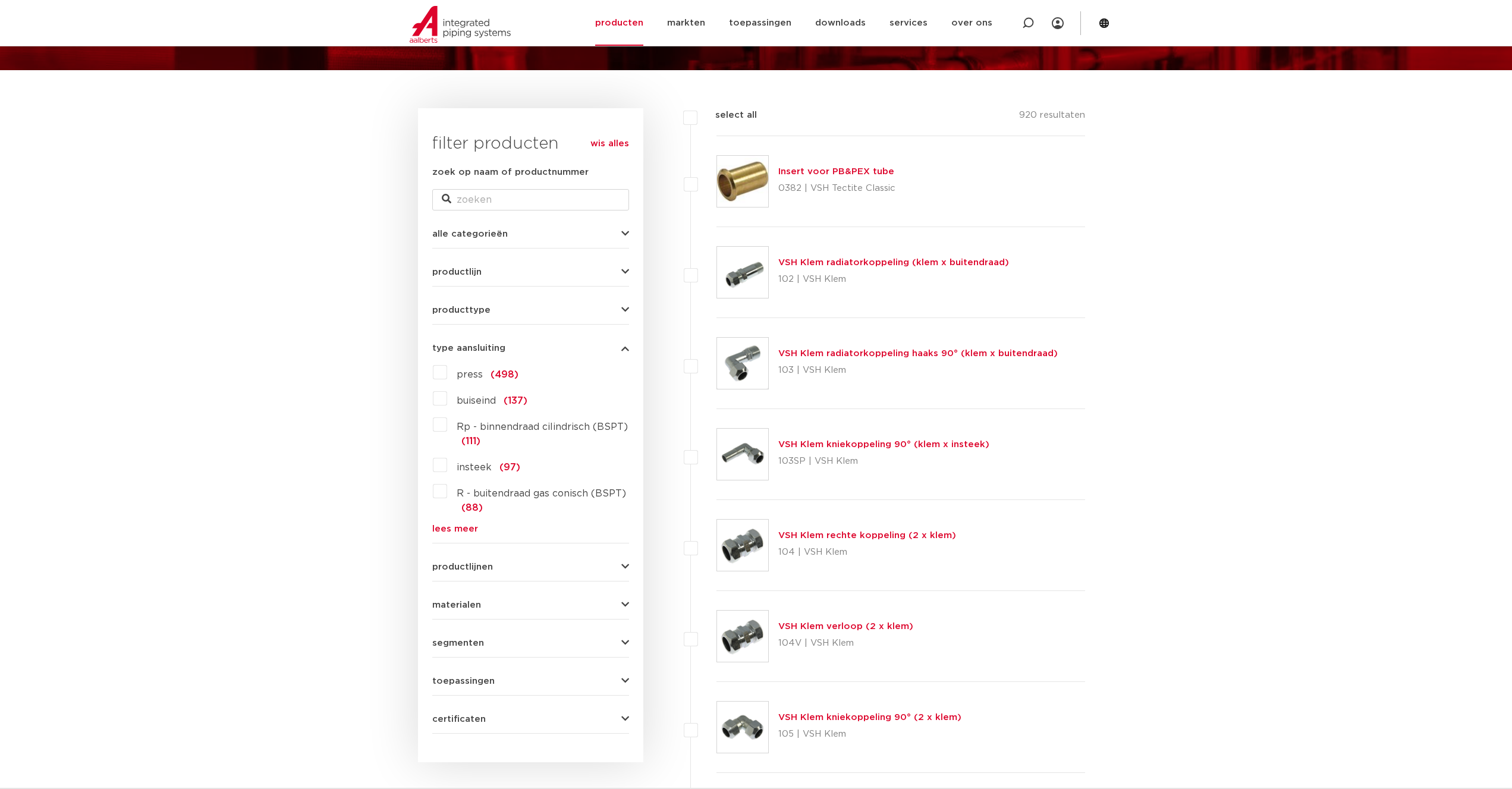
click at [491, 346] on span "type aansluiting" at bounding box center [469, 348] width 73 height 9
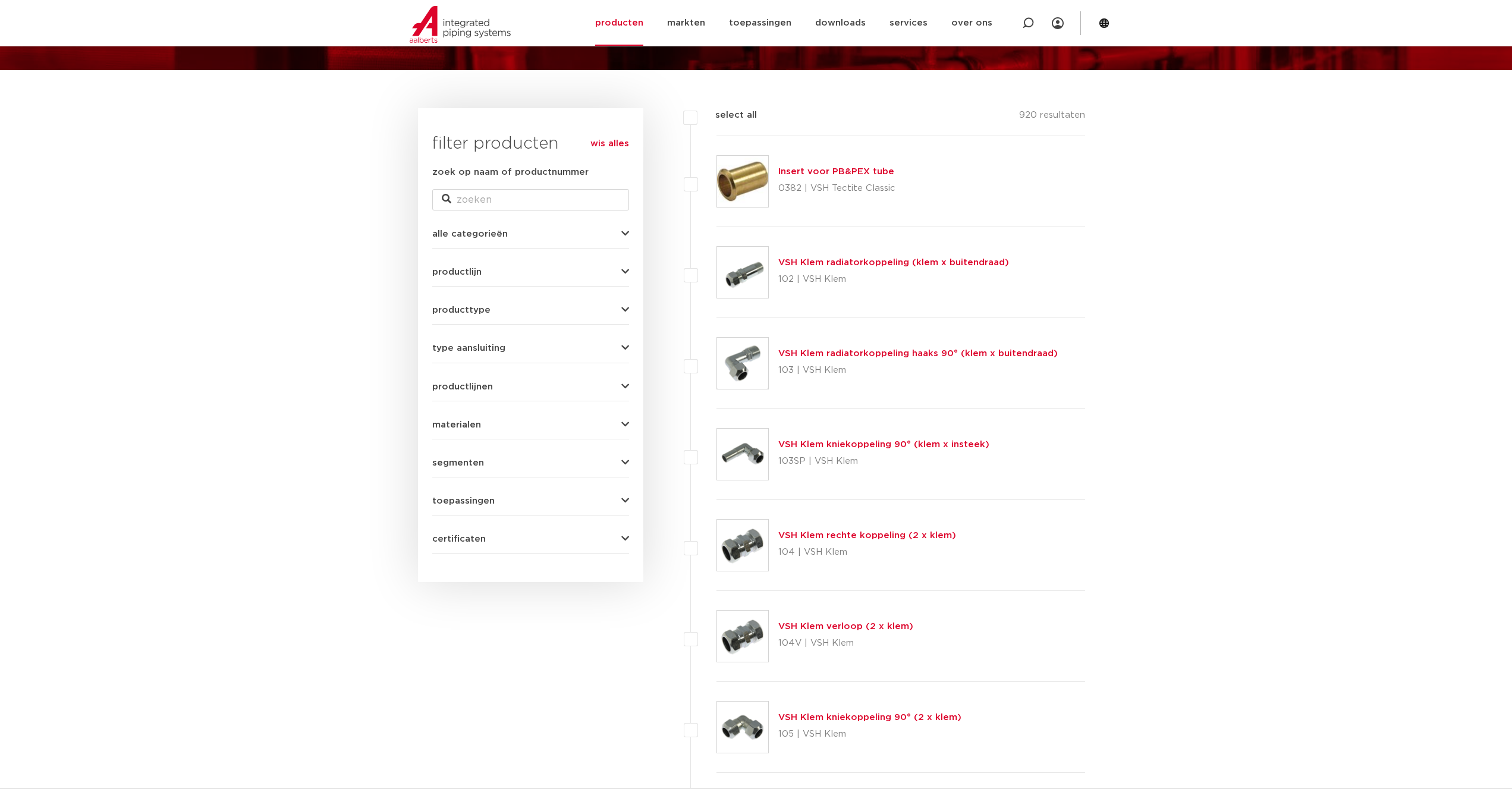
click at [491, 310] on button "producttype" at bounding box center [530, 310] width 197 height 9
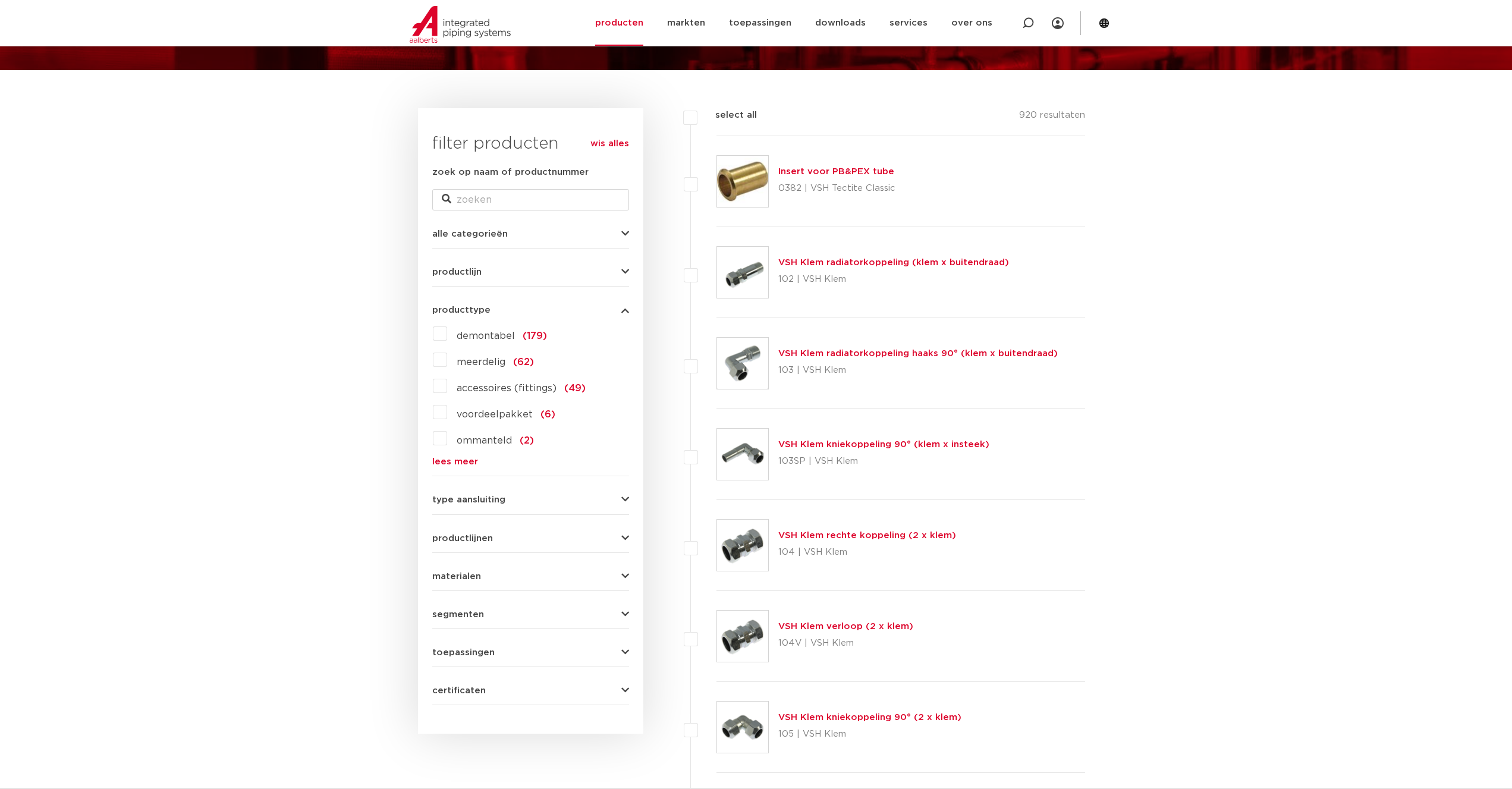
click at [482, 307] on span "producttype" at bounding box center [461, 310] width 58 height 9
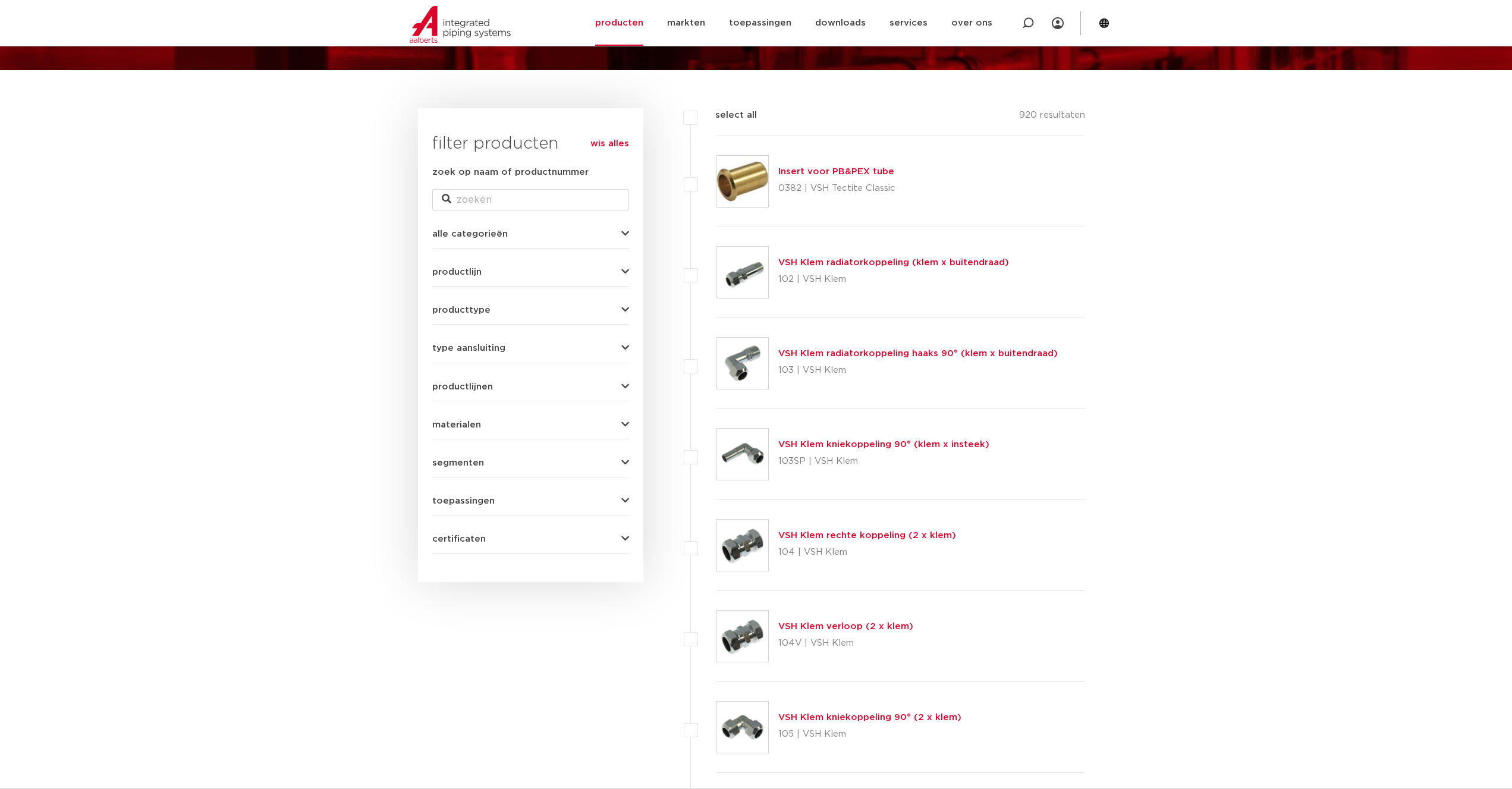
click at [464, 419] on div "materialen messing (311) roestvaststaal (190) staal (125) koper (107) brons (84…" at bounding box center [530, 420] width 197 height 18
click at [464, 428] on span "materialen" at bounding box center [456, 425] width 49 height 9
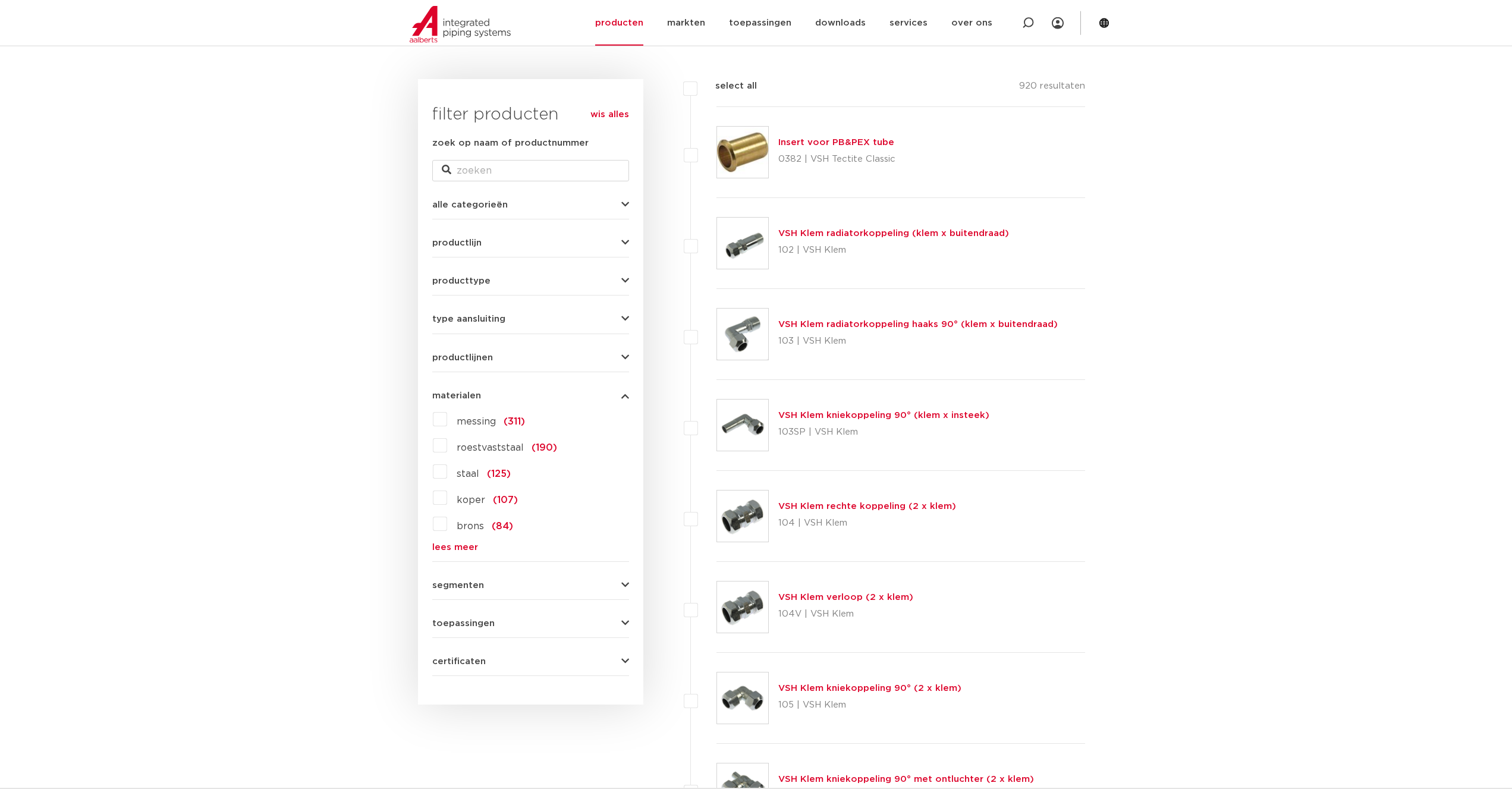
scroll to position [182, 0]
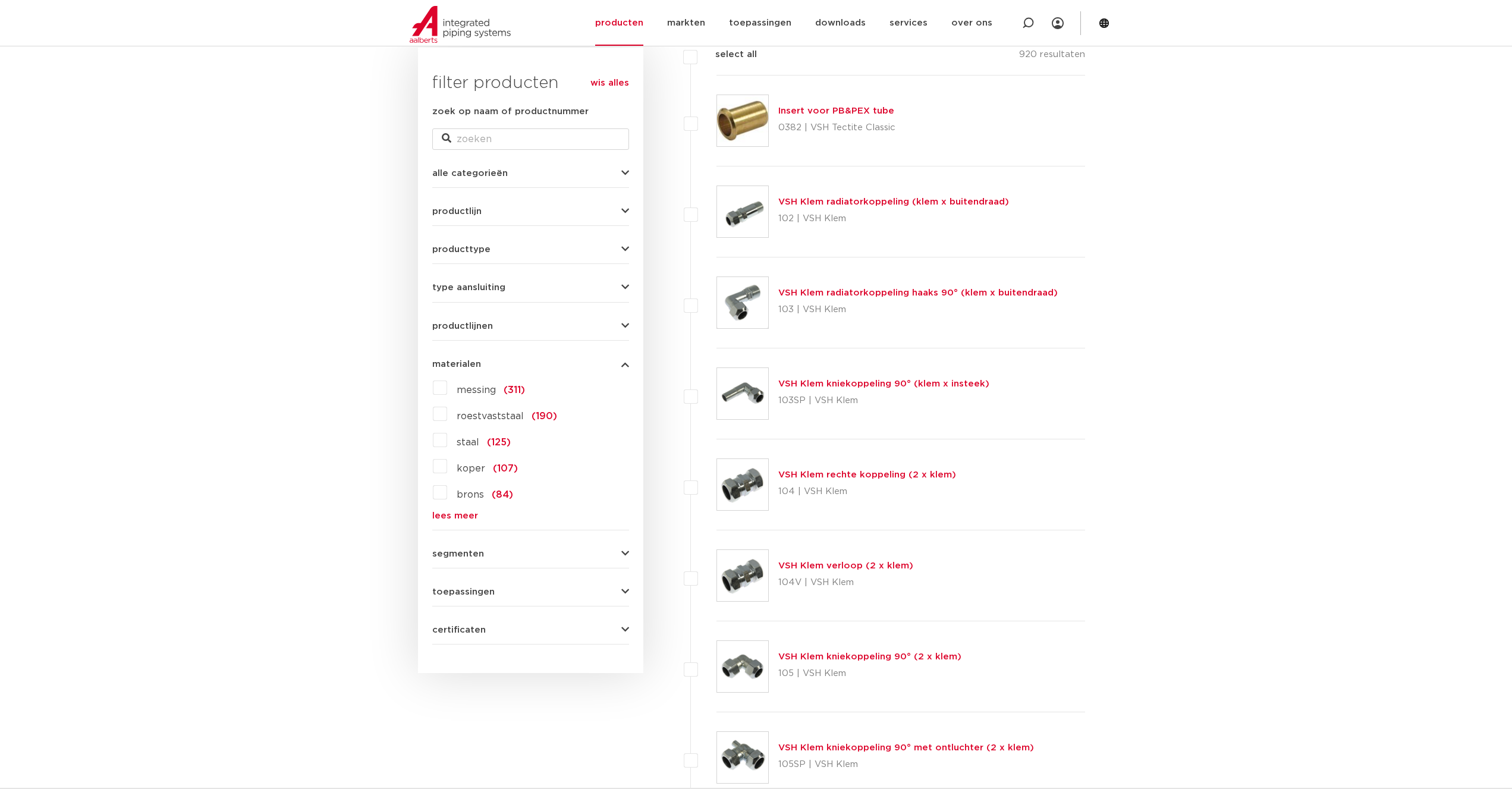
click at [461, 518] on link "lees meer" at bounding box center [530, 516] width 197 height 9
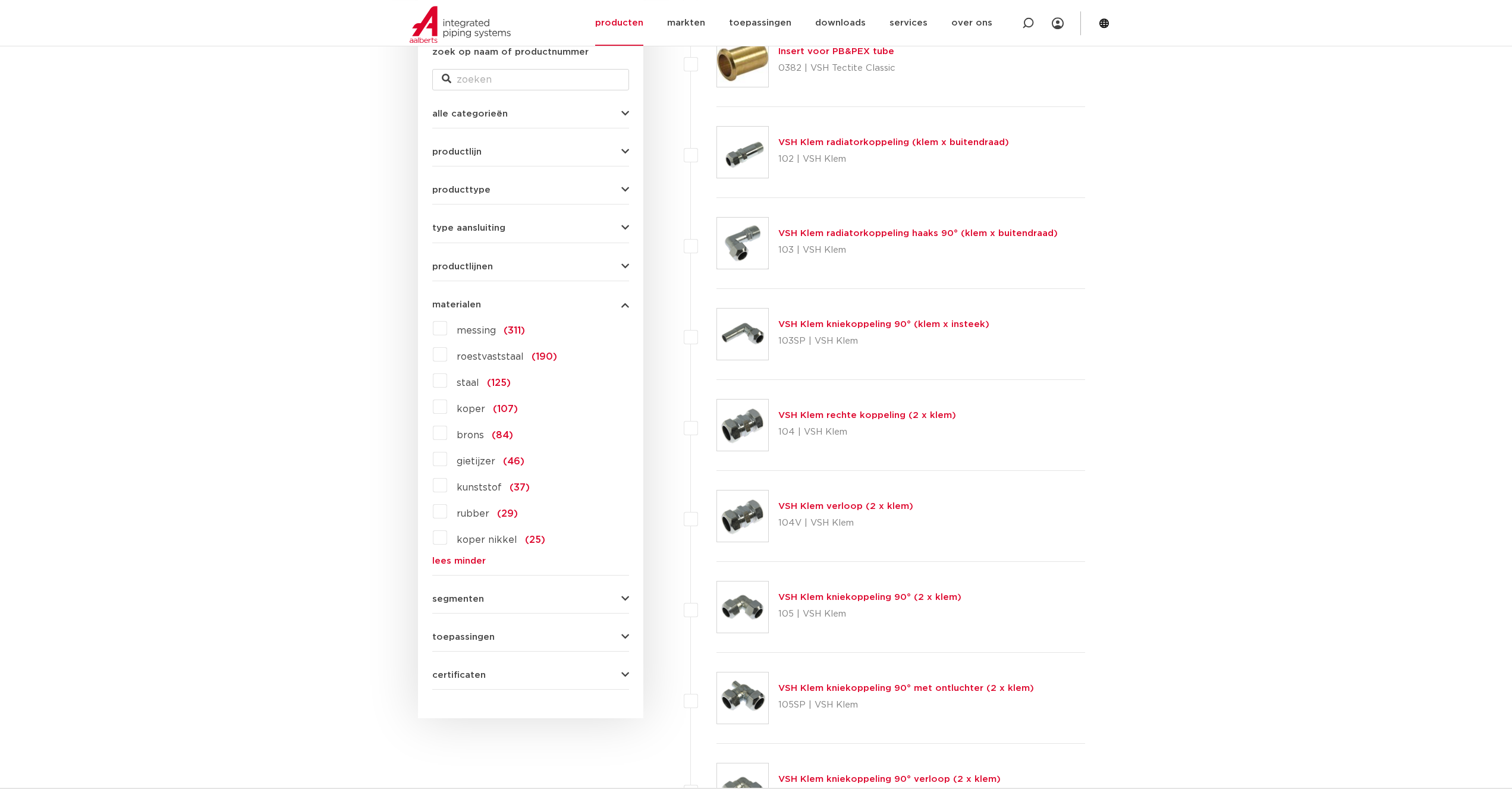
scroll to position [243, 0]
click at [447, 329] on label "messing (311)" at bounding box center [486, 327] width 78 height 19
click at [0, 0] on input "messing (311)" at bounding box center [0, 0] width 0 height 0
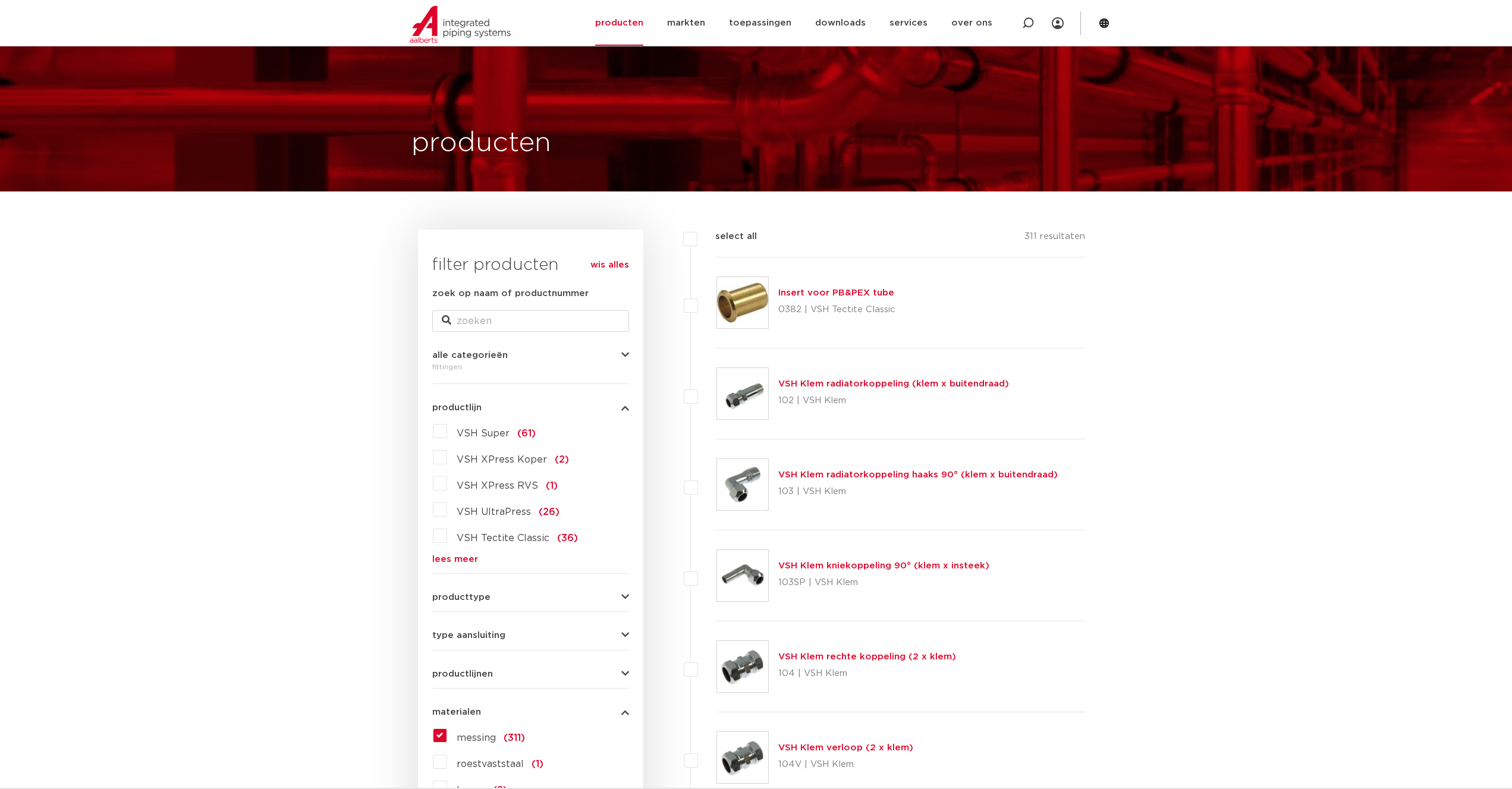
scroll to position [243, 0]
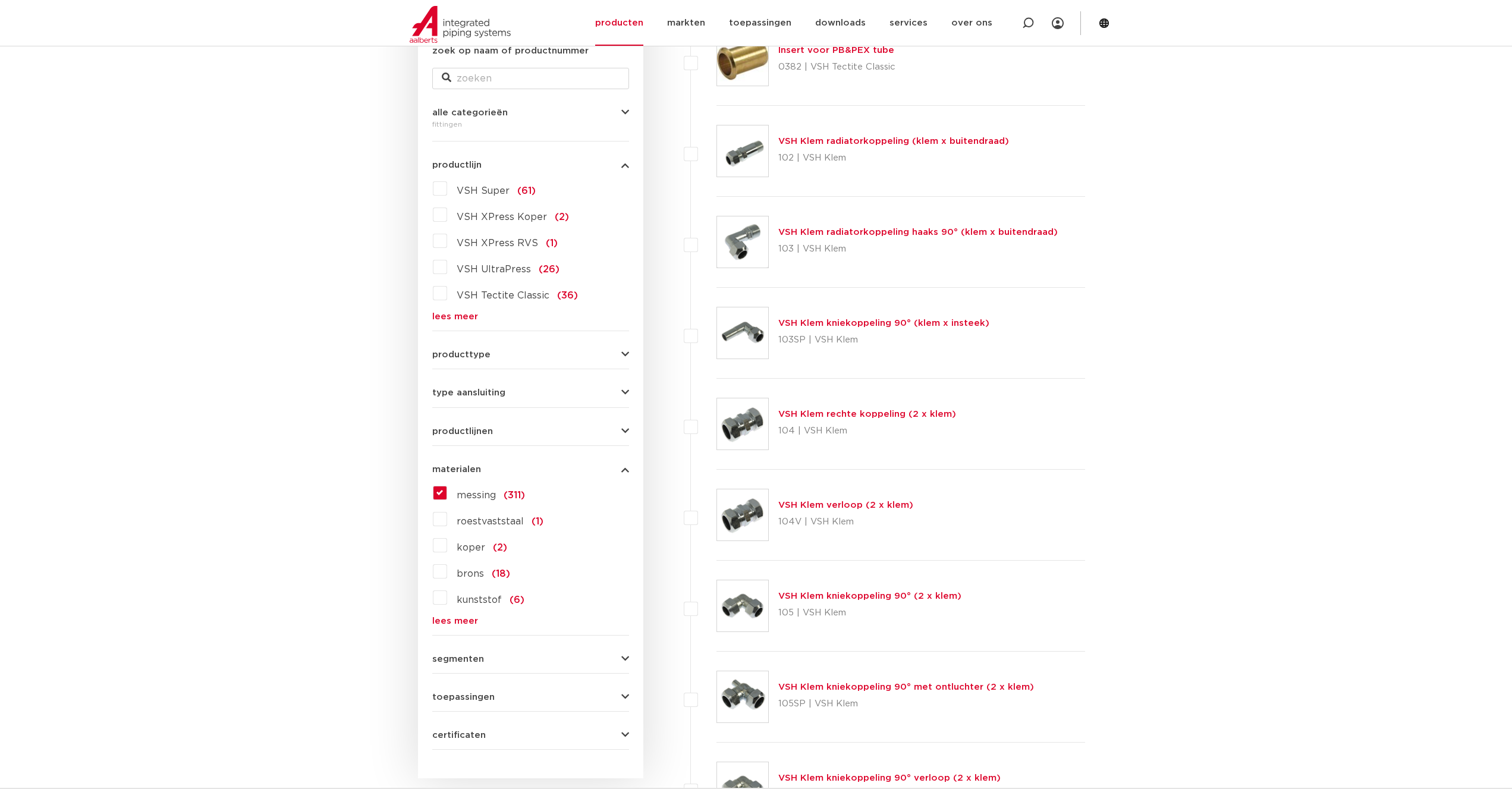
click at [447, 318] on link "lees meer" at bounding box center [530, 317] width 197 height 9
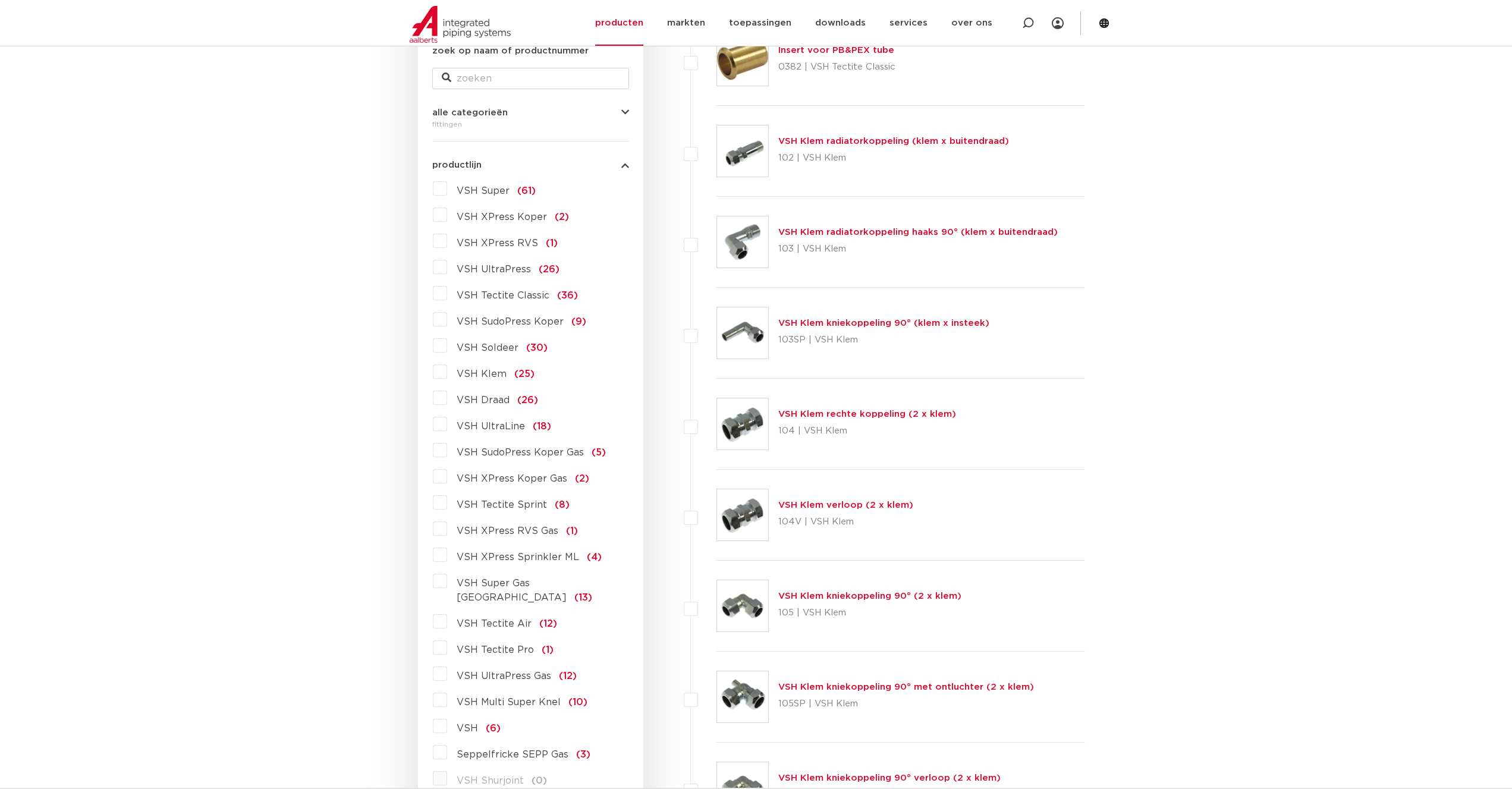
click at [627, 161] on icon "button" at bounding box center [625, 165] width 8 height 9
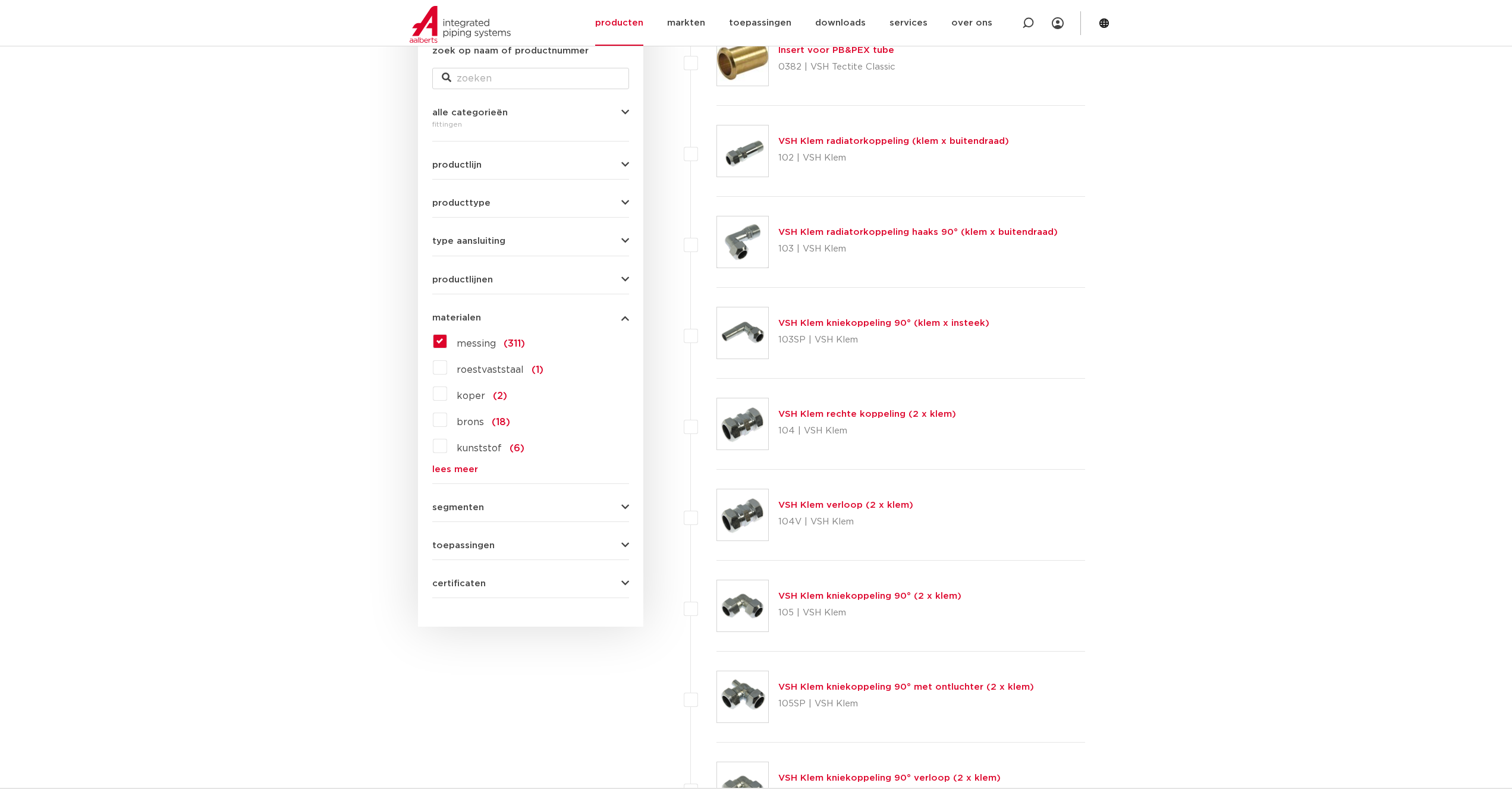
scroll to position [182, 0]
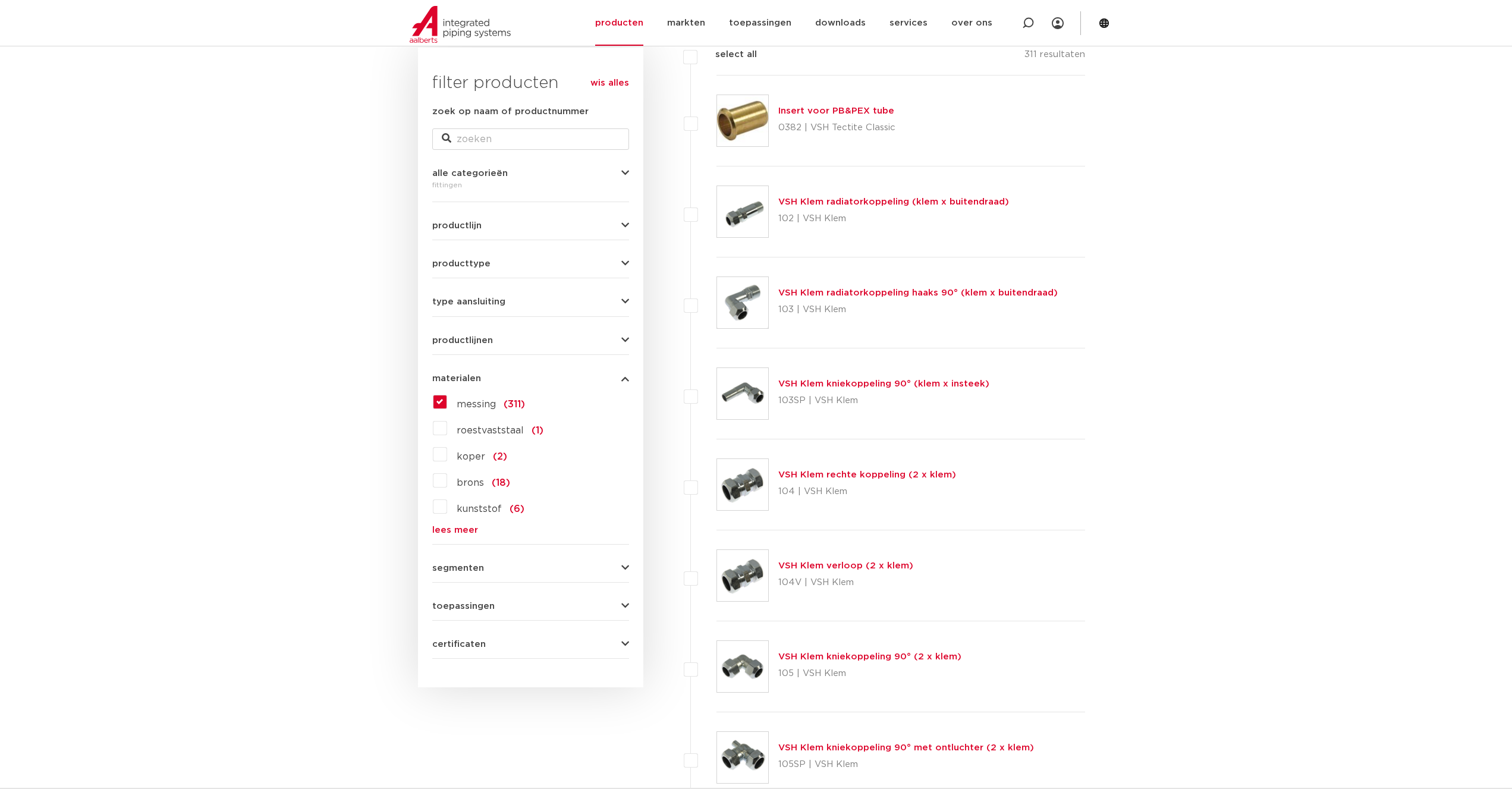
click at [444, 567] on span "segmenten" at bounding box center [458, 568] width 52 height 9
click at [454, 604] on span "toepassingen" at bounding box center [463, 606] width 63 height 9
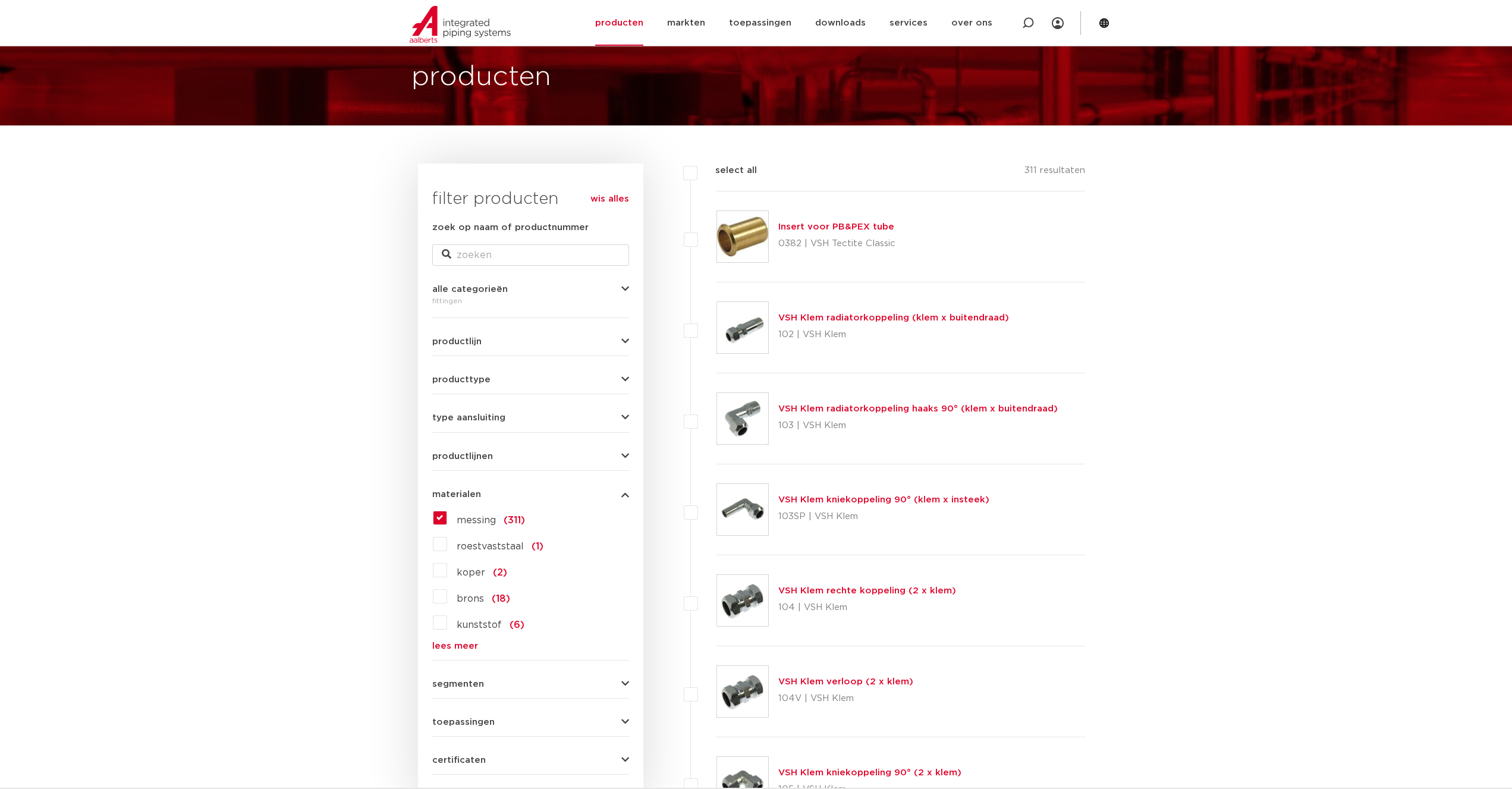
scroll to position [60, 0]
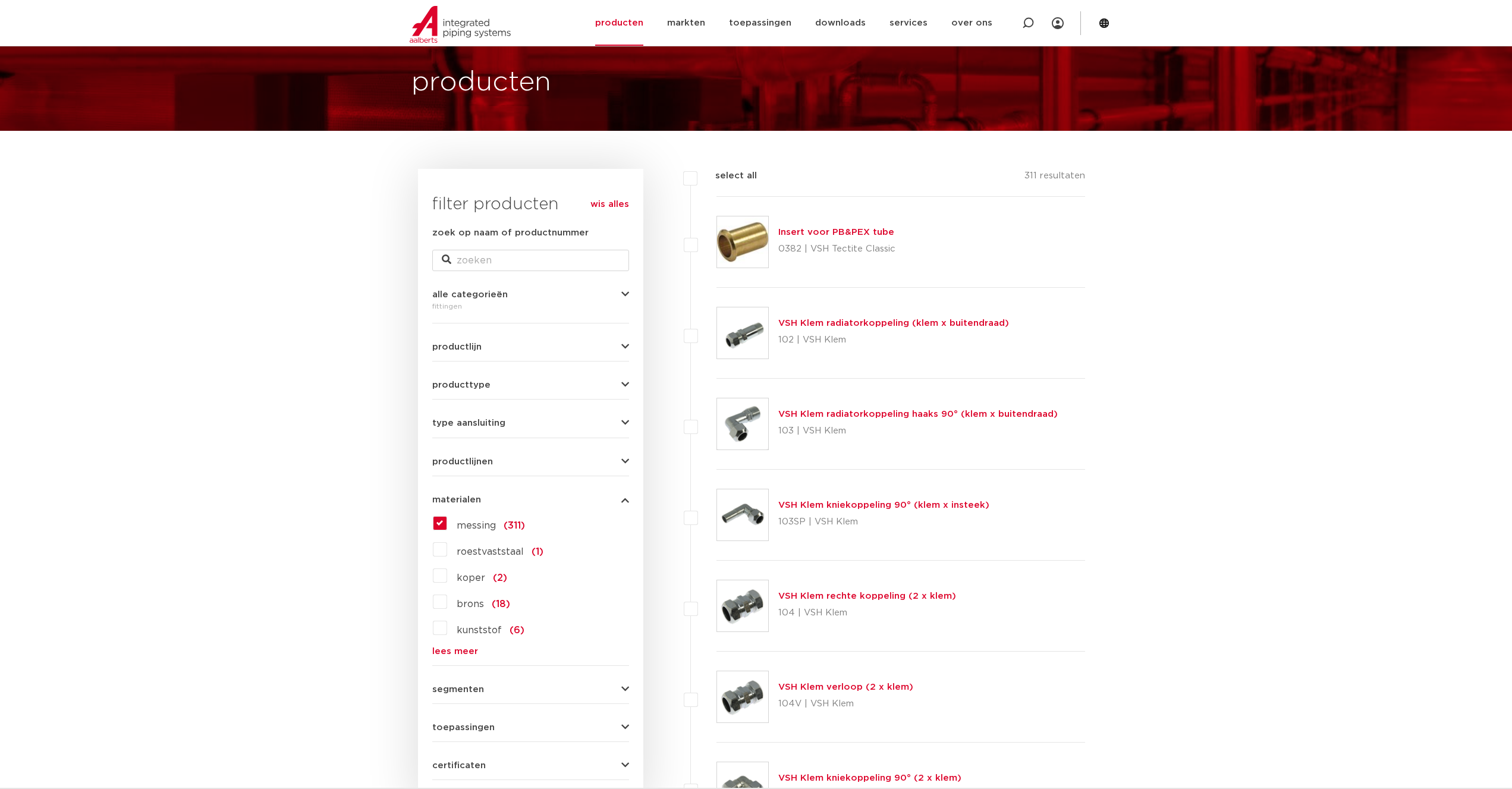
click at [453, 454] on div "productlijnen VSH SmartPress maak een keuze VSH SmartPress afsluiters VSH Smart…" at bounding box center [530, 456] width 197 height 18
click at [453, 460] on span "productlijnen" at bounding box center [462, 462] width 60 height 9
click at [469, 423] on span "type aansluiting" at bounding box center [469, 423] width 73 height 9
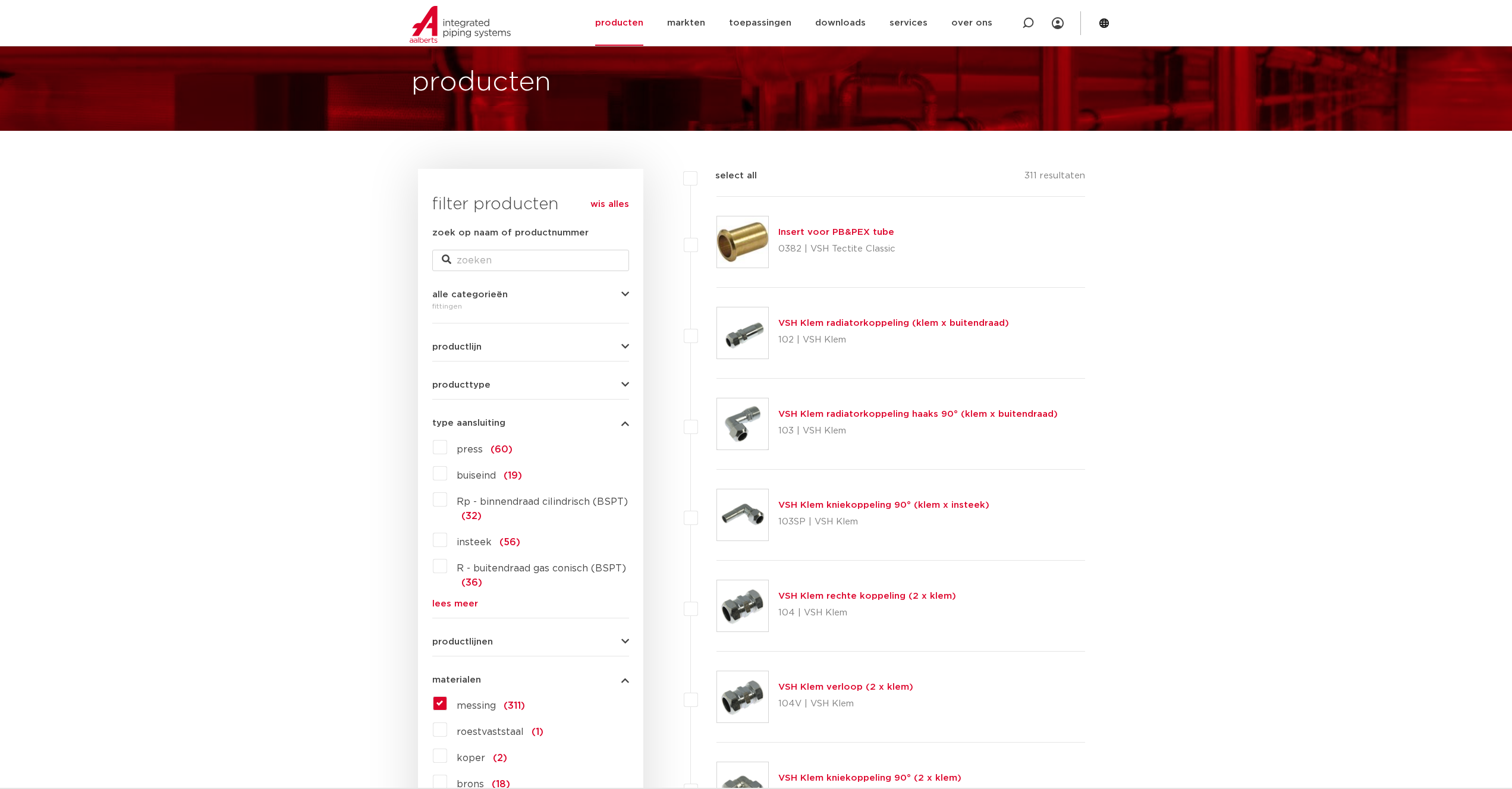
click at [447, 501] on label "Rp - binnendraad cilindrisch (BSPT) (32)" at bounding box center [538, 507] width 182 height 34
click at [0, 0] on input "Rp - binnendraad cilindrisch (BSPT) (32)" at bounding box center [0, 0] width 0 height 0
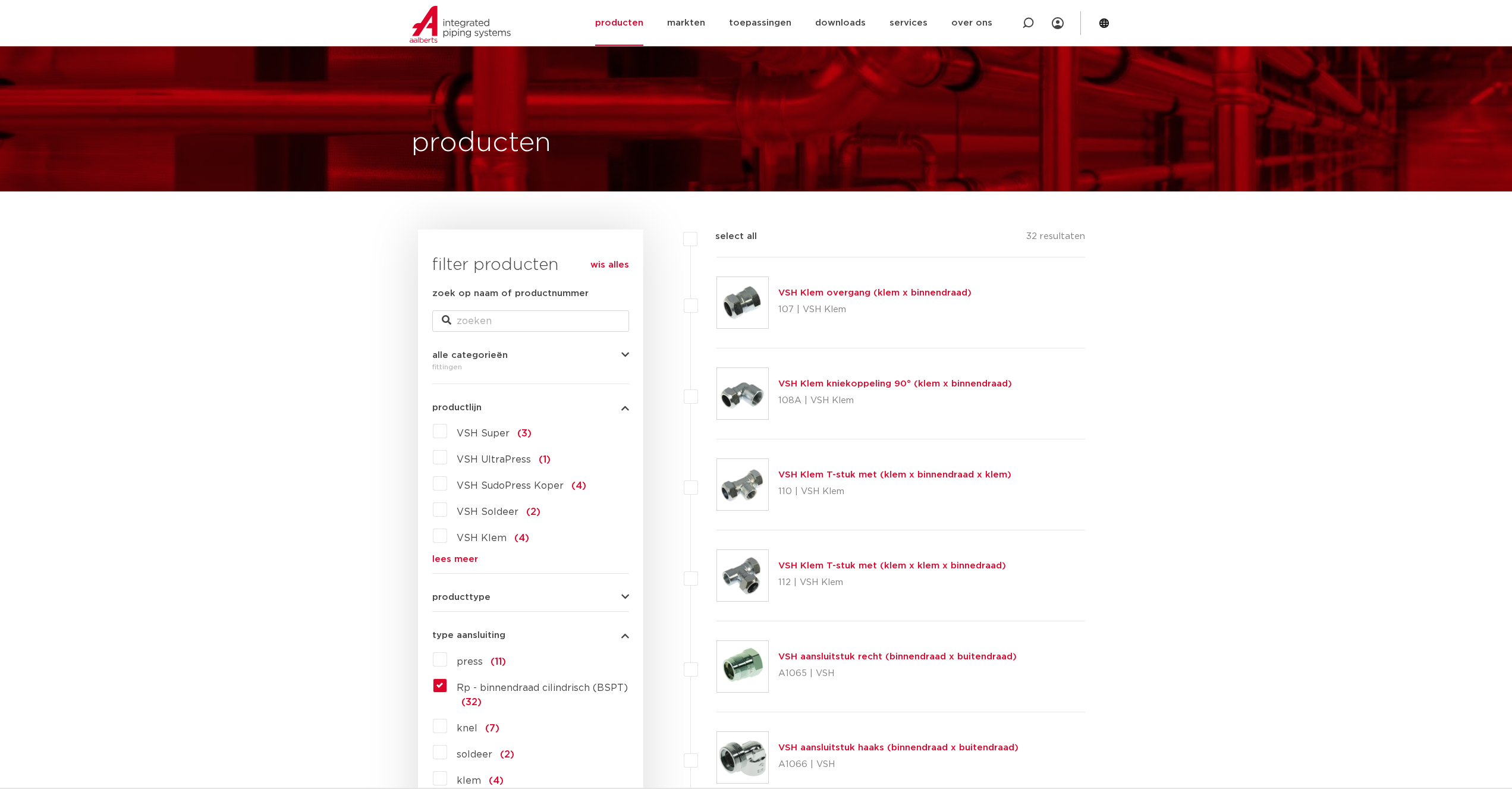
scroll to position [60, 0]
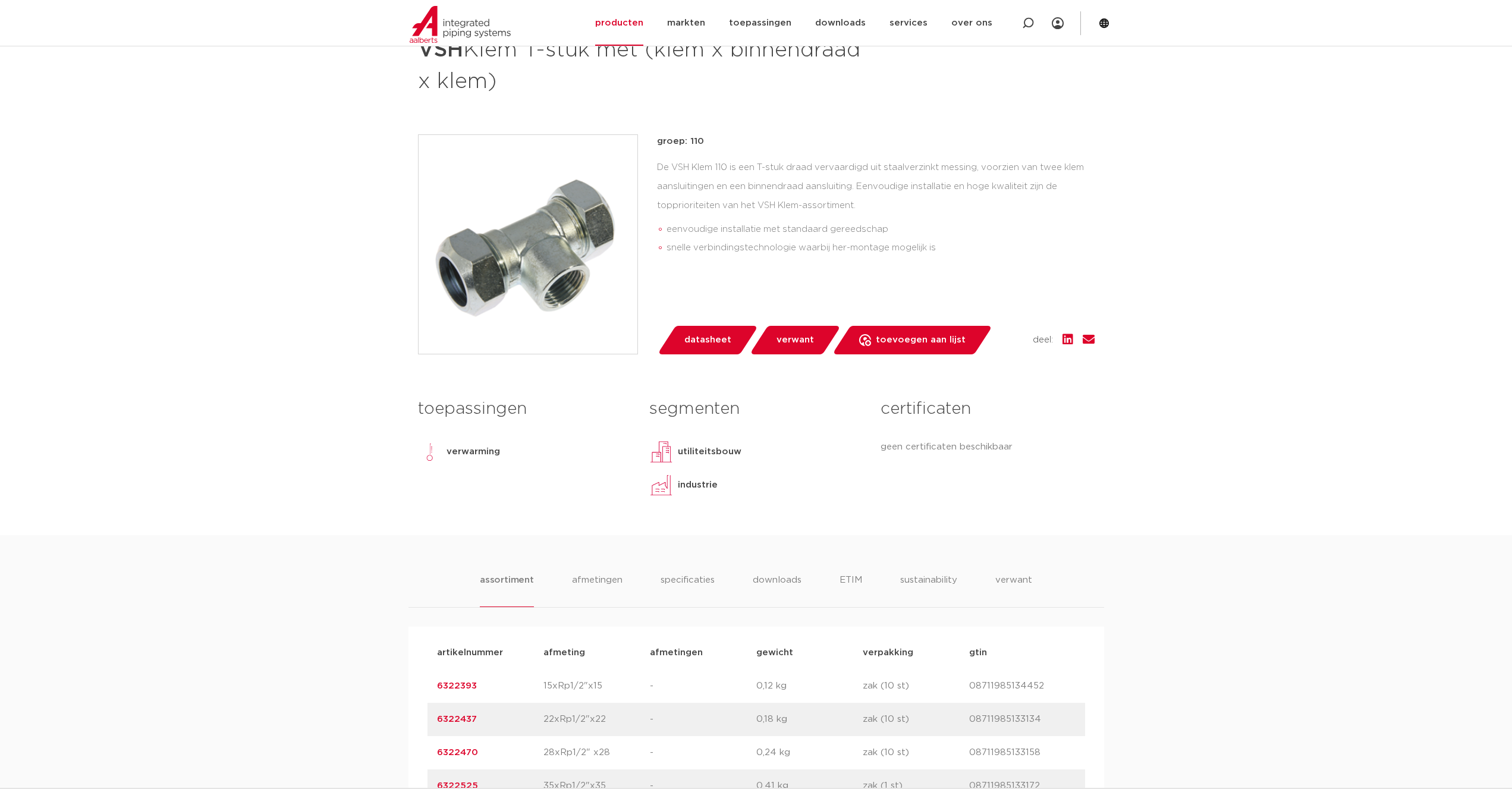
scroll to position [303, 0]
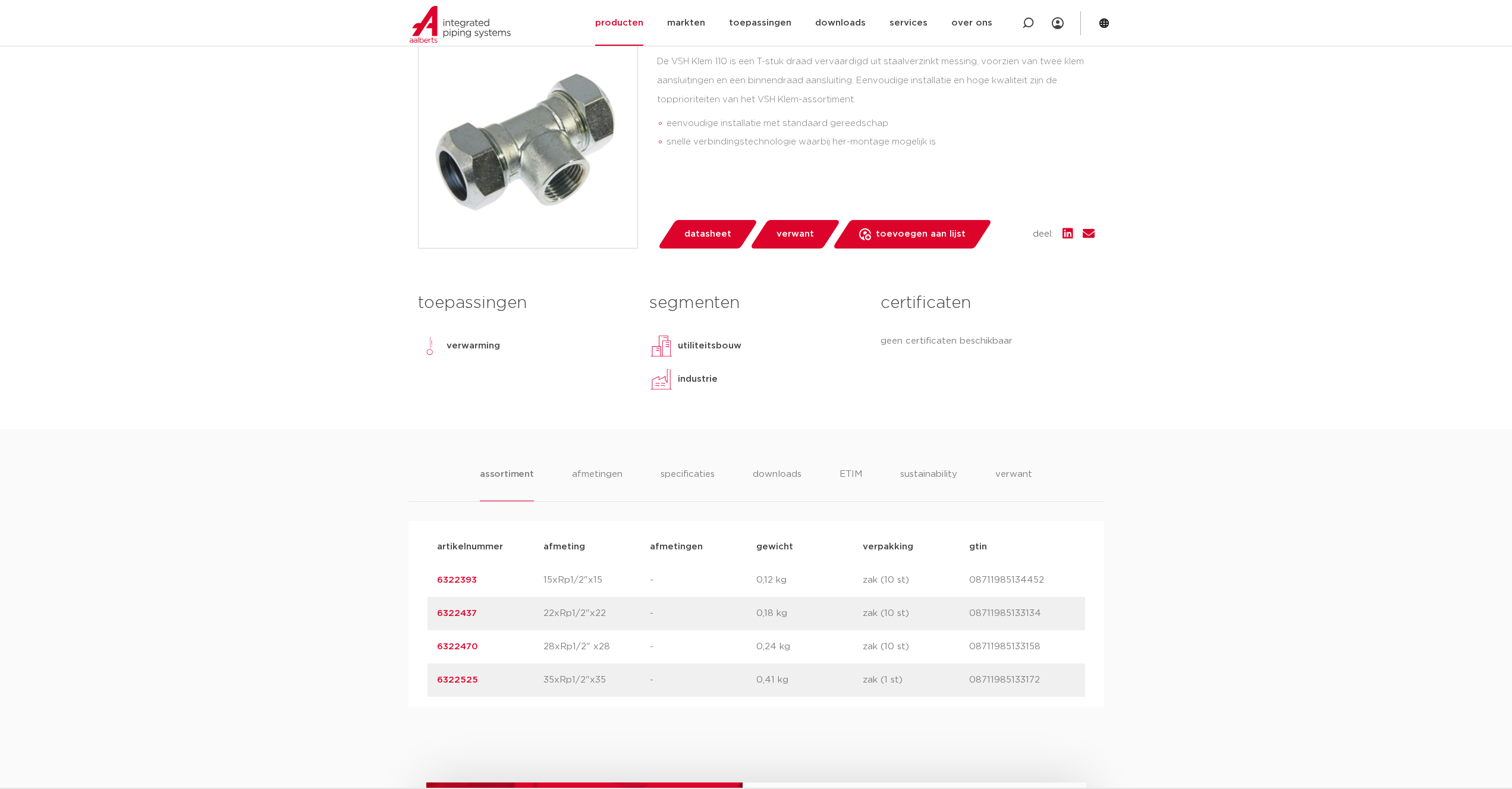
drag, startPoint x: 481, startPoint y: 579, endPoint x: 382, endPoint y: 570, distance: 99.4
click at [382, 570] on div "assortiment afmetingen specificaties downloads ETIM sustainability verwant asso…" at bounding box center [756, 567] width 1512 height 277
click at [388, 568] on div "assortiment afmetingen specificaties downloads ETIM sustainability verwant asso…" at bounding box center [756, 567] width 1512 height 277
drag, startPoint x: 385, startPoint y: 569, endPoint x: 475, endPoint y: 575, distance: 90.2
click at [475, 575] on div "assortiment afmetingen specificaties downloads ETIM sustainability verwant asso…" at bounding box center [756, 567] width 1512 height 277
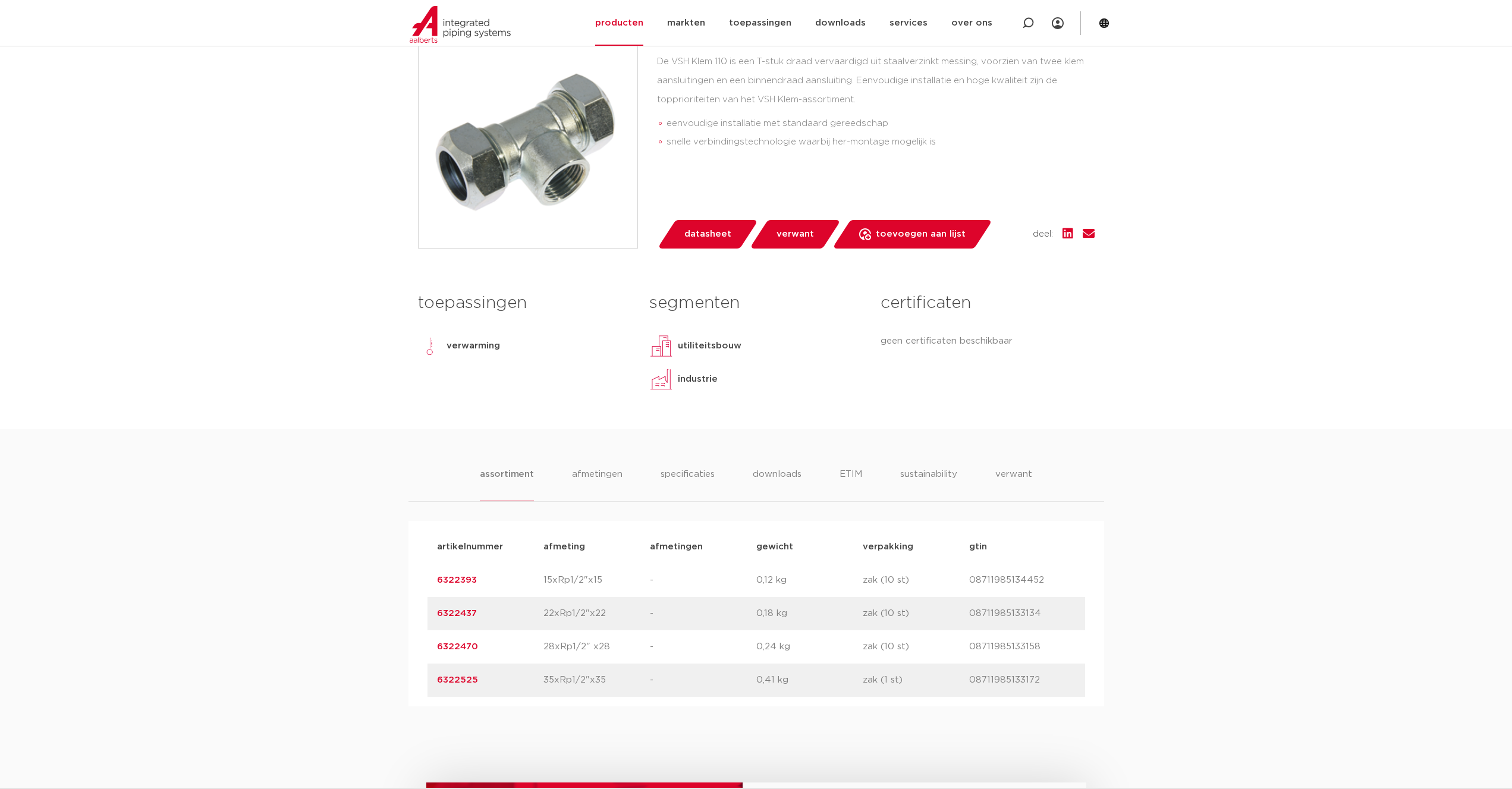
copy link "6322393"
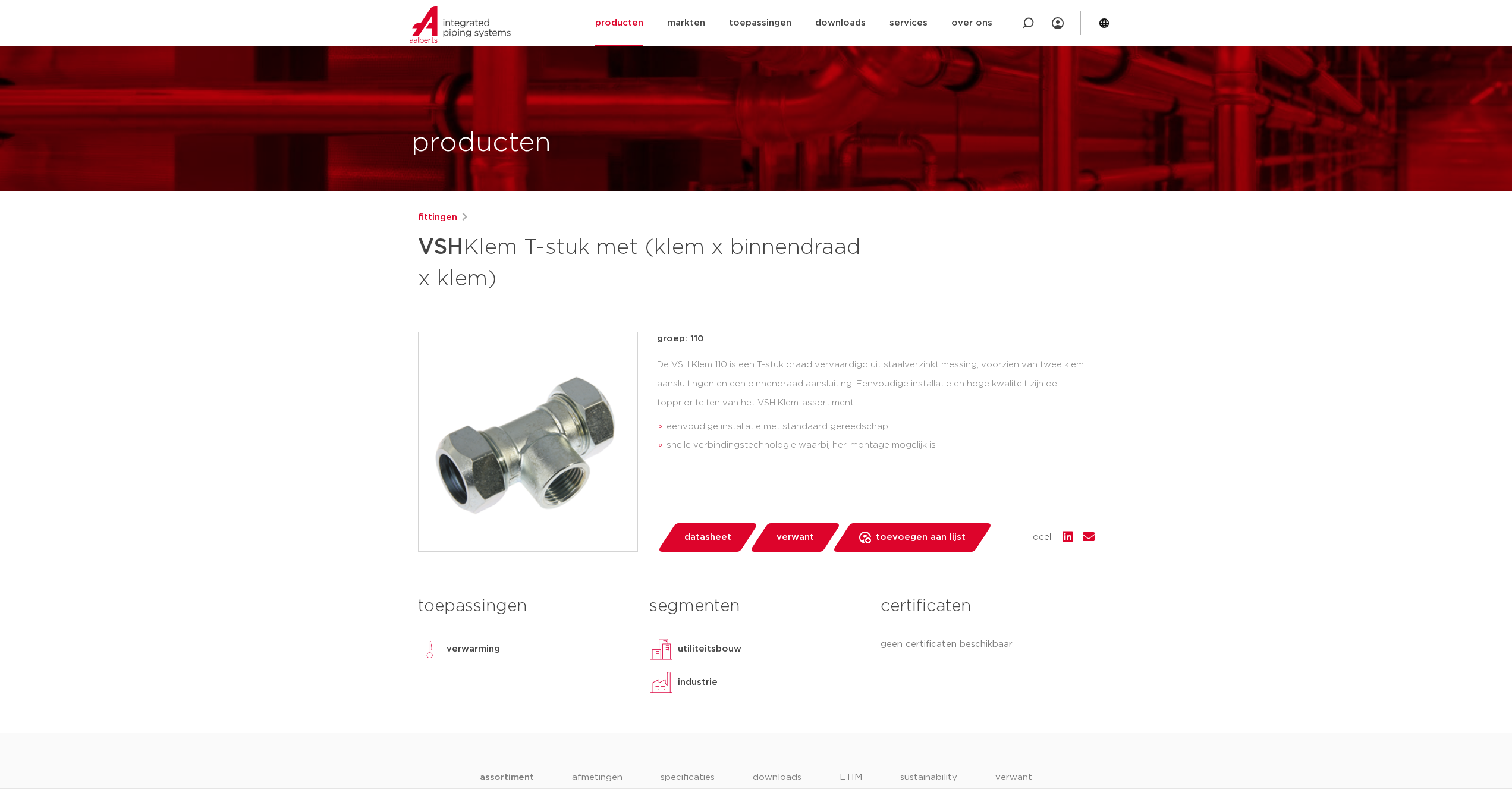
scroll to position [303, 0]
